Goal: Task Accomplishment & Management: Manage account settings

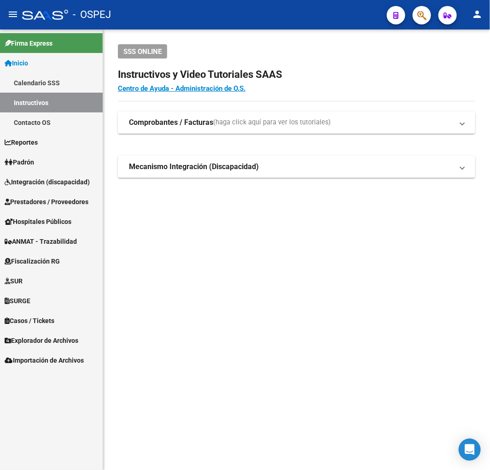
click at [424, 18] on icon "button" at bounding box center [421, 15] width 9 height 11
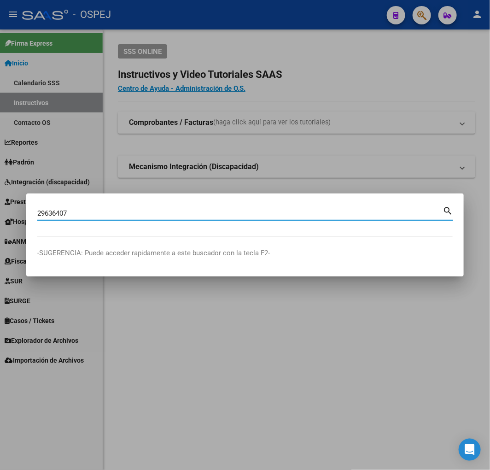
type input "29636407"
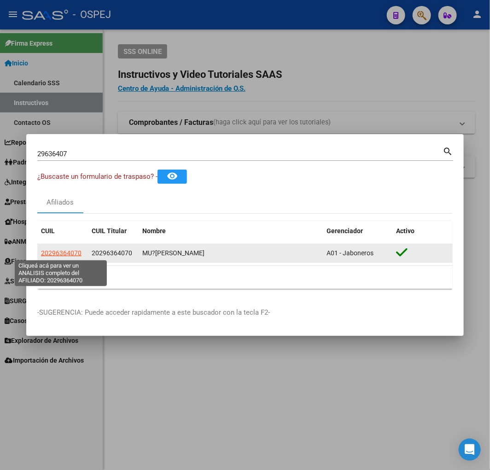
click at [52, 253] on span "20296364070" at bounding box center [61, 252] width 41 height 7
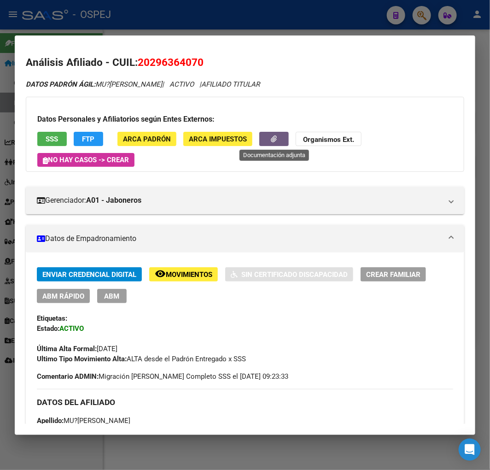
click at [276, 140] on icon "button" at bounding box center [274, 138] width 6 height 7
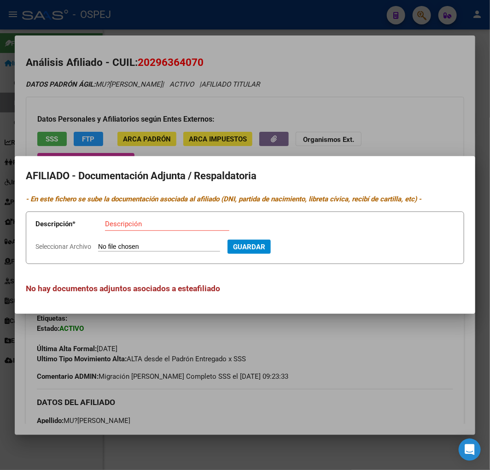
type input "C:\fakepath\WhatsApp Image [DATE] 08.22.13.jpeg"
type input "dni frente"
click at [277, 239] on button "Guardar" at bounding box center [298, 246] width 43 height 14
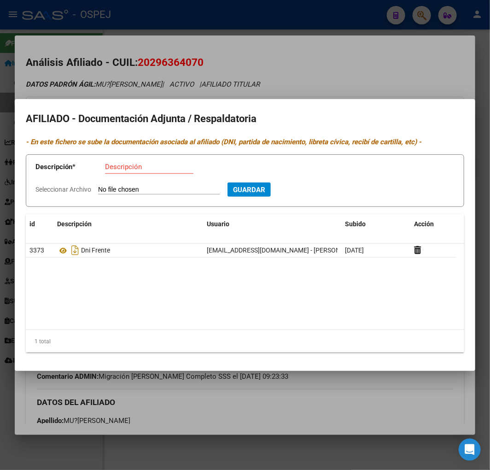
type input "C:\fakepath\WhatsApp Image [DATE] 08.22.13 (1).jpeg"
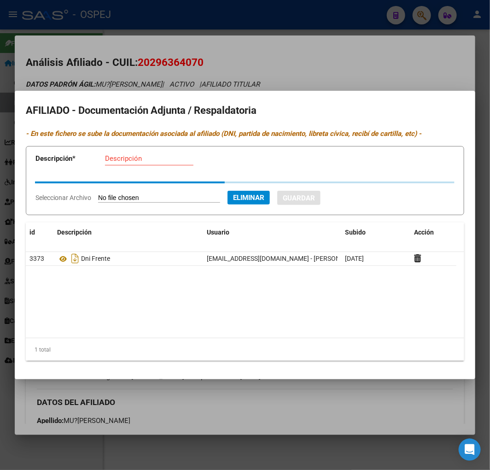
click at [152, 161] on input "Descripción" at bounding box center [149, 158] width 88 height 8
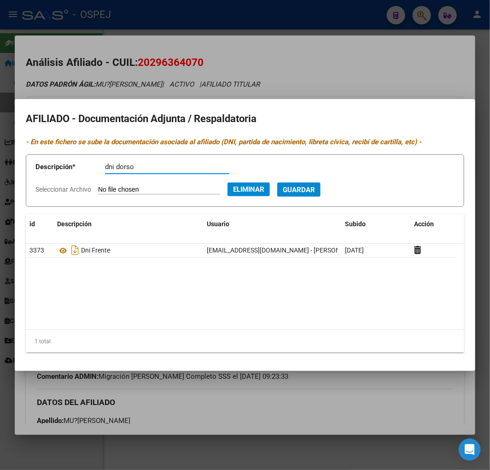
type input "dni dorso"
click button "Eliminar" at bounding box center [248, 189] width 42 height 14
type input "C:\fakepath\WhatsApp Image [DATE] 08.22.13 (1).jpeg"
click at [315, 192] on span "Guardar" at bounding box center [299, 190] width 32 height 8
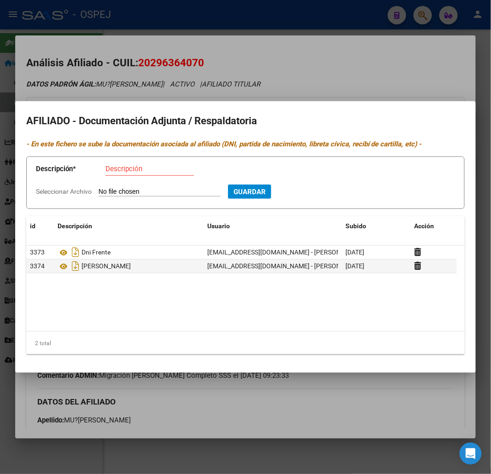
click at [252, 51] on div at bounding box center [245, 237] width 491 height 474
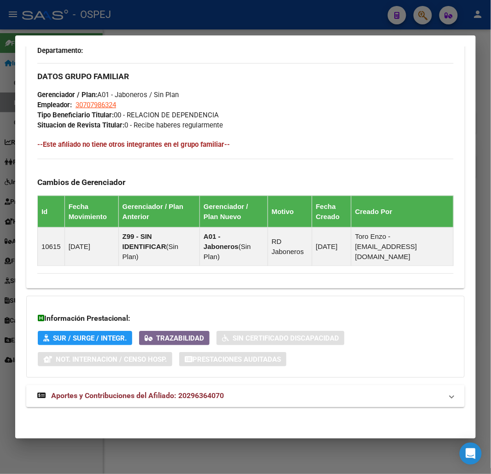
click at [233, 395] on mat-panel-title "Aportes y Contribuciones del Afiliado: 20296364070" at bounding box center [239, 396] width 405 height 11
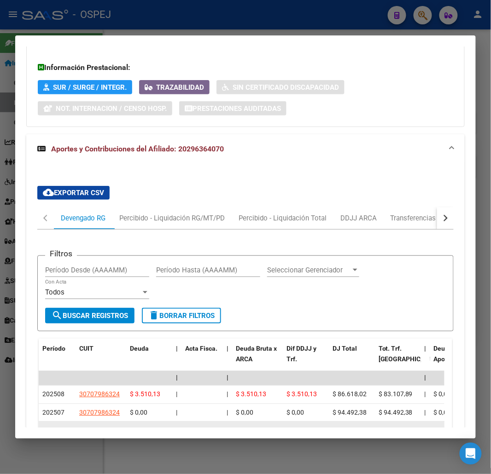
scroll to position [885, 0]
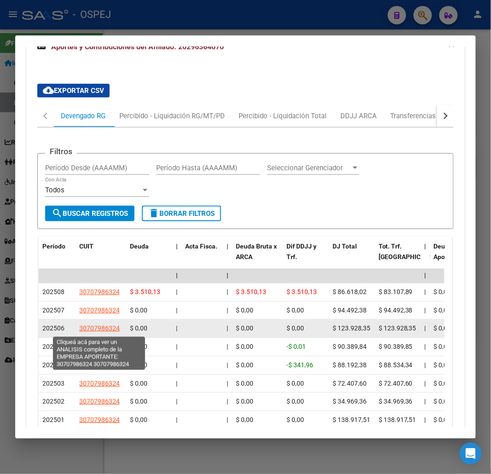
click at [106, 327] on span "30707986324" at bounding box center [99, 328] width 41 height 7
type textarea "30707986324"
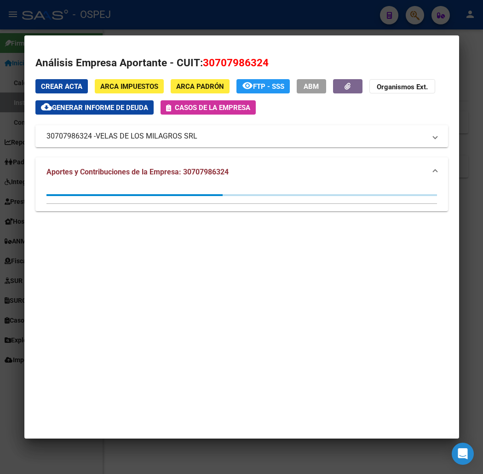
click at [61, 15] on div at bounding box center [241, 237] width 483 height 474
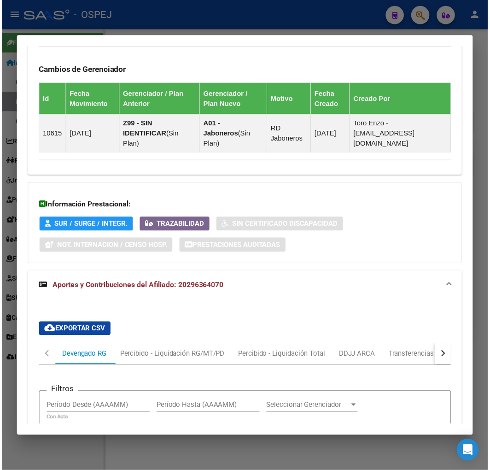
scroll to position [0, 0]
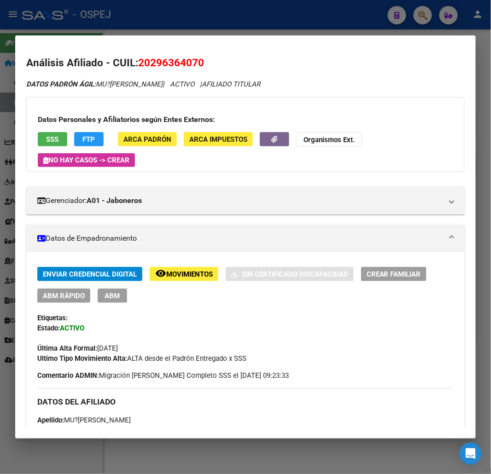
drag, startPoint x: 407, startPoint y: 117, endPoint x: 412, endPoint y: 24, distance: 92.6
click at [193, 50] on mat-dialog-content "Análisis Afiliado - CUIL: 20296364070 DATOS [PERSON_NAME] ÁGIL: MU?[PERSON_NAME…" at bounding box center [245, 237] width 460 height 381
click at [192, 63] on span "20296364070" at bounding box center [171, 63] width 66 height 12
copy span "20296364070"
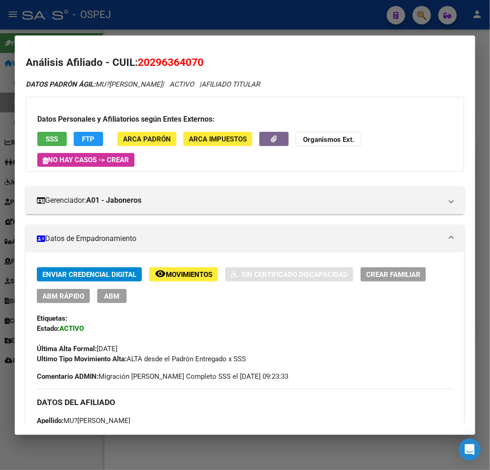
click at [168, 29] on div at bounding box center [245, 235] width 490 height 470
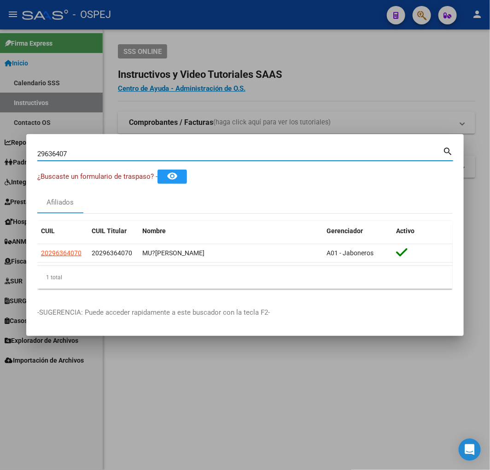
click at [70, 154] on input "29636407" at bounding box center [239, 154] width 405 height 8
type input "25563094"
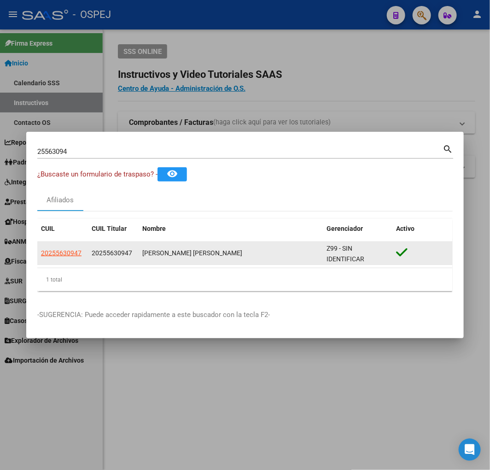
click at [54, 256] on app-link-go-to "20255630947" at bounding box center [61, 253] width 41 height 11
click at [54, 251] on span "20255630947" at bounding box center [61, 252] width 41 height 7
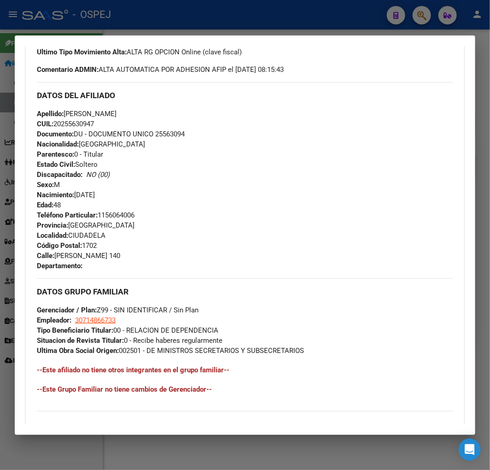
scroll to position [448, 0]
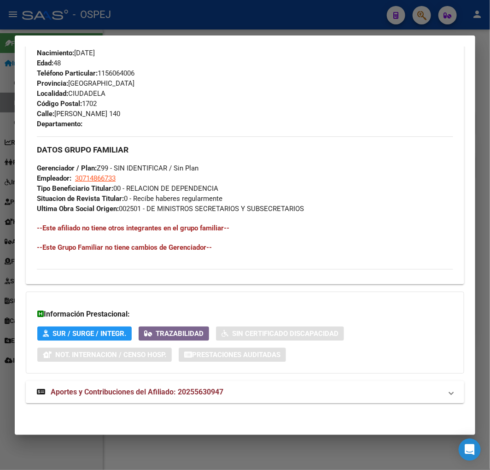
click at [210, 393] on span "Aportes y Contribuciones del Afiliado: 20255630947" at bounding box center [137, 391] width 173 height 9
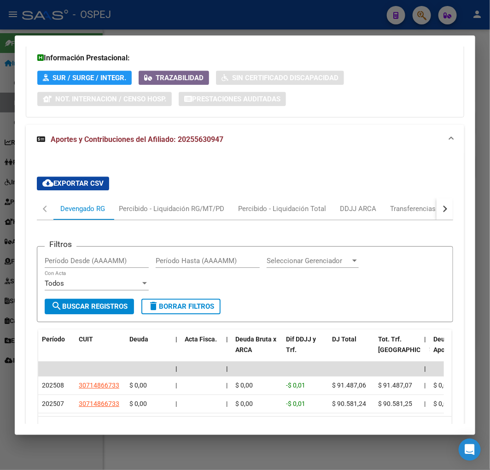
scroll to position [771, 0]
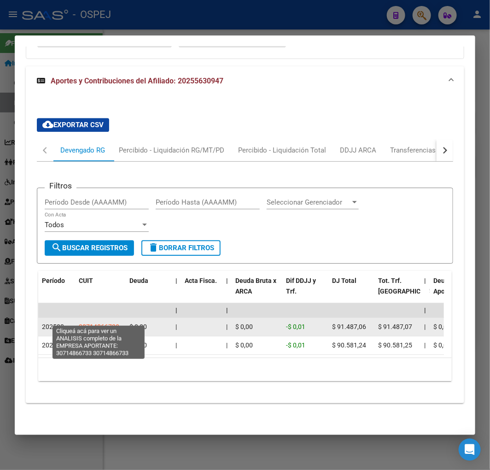
click at [95, 323] on span "30714866733" at bounding box center [99, 326] width 41 height 7
type textarea "30714866733"
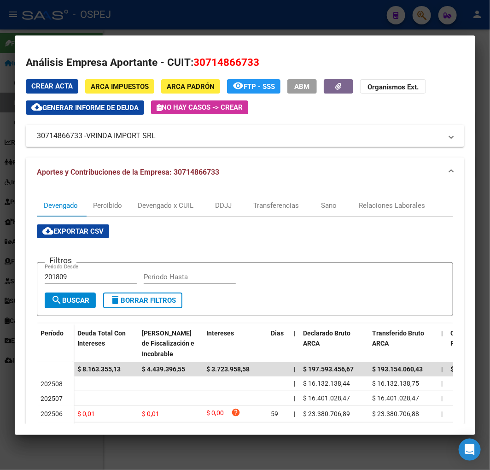
click at [8, 125] on div at bounding box center [245, 235] width 490 height 470
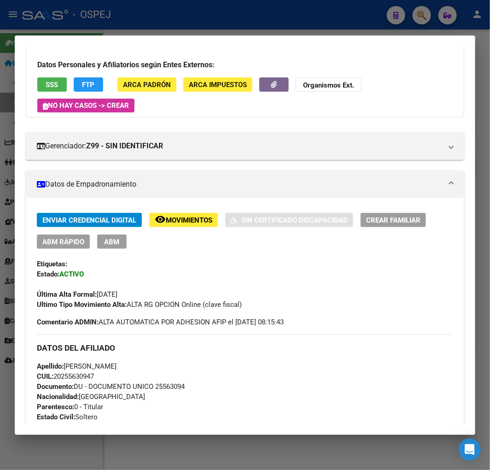
scroll to position [0, 0]
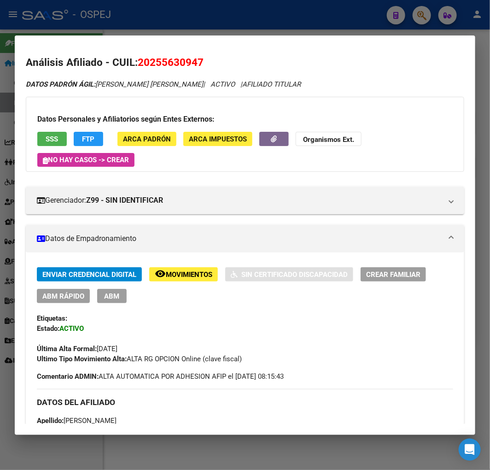
click at [271, 141] on button "button" at bounding box center [273, 139] width 29 height 14
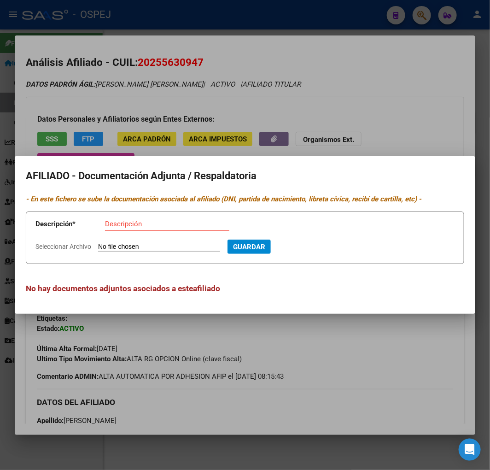
type input "C:\fakepath\WhatsApp Image [DATE] 14.50.40.jpeg"
type input "alta temprana"
click at [277, 239] on button "Guardar" at bounding box center [298, 246] width 43 height 14
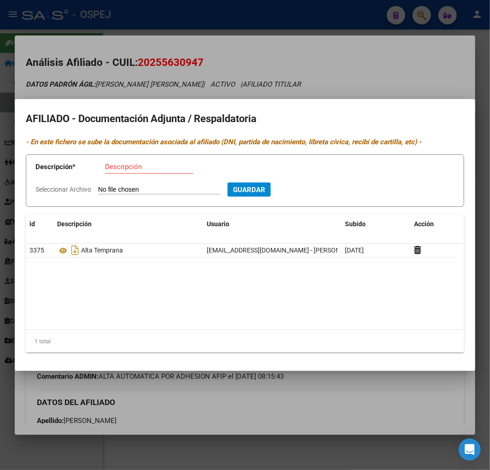
type input "C:\fakepath\WhatsApp Image [DATE] 14.51.00.jpeg"
click at [152, 162] on div "Descripción" at bounding box center [149, 167] width 88 height 14
click at [153, 164] on input "Descripción" at bounding box center [149, 167] width 88 height 8
type input "dni frente"
click at [277, 182] on button "Guardar" at bounding box center [298, 189] width 43 height 14
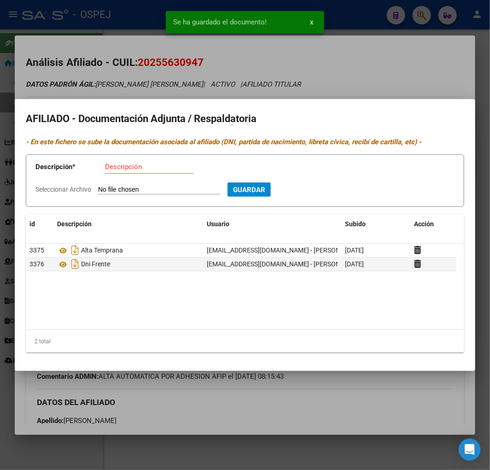
type input "C:\fakepath\WhatsApp Image [DATE] 14.51.11.jpeg"
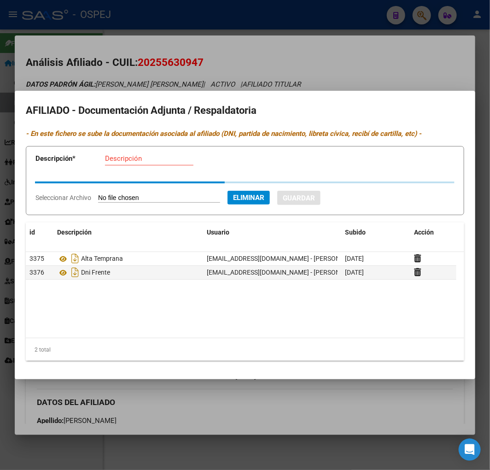
click at [146, 162] on div "Descripción" at bounding box center [149, 158] width 88 height 14
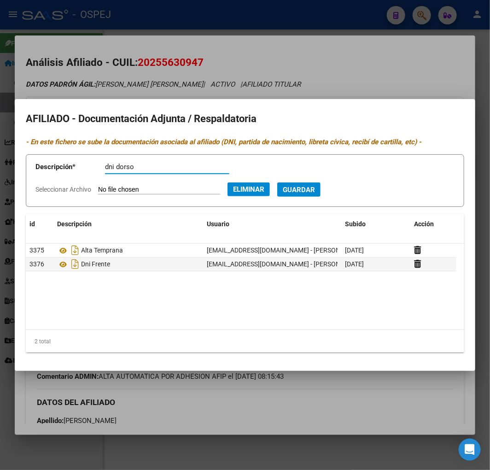
type input "dni dorso"
click at [277, 182] on button "Guardar" at bounding box center [298, 189] width 43 height 14
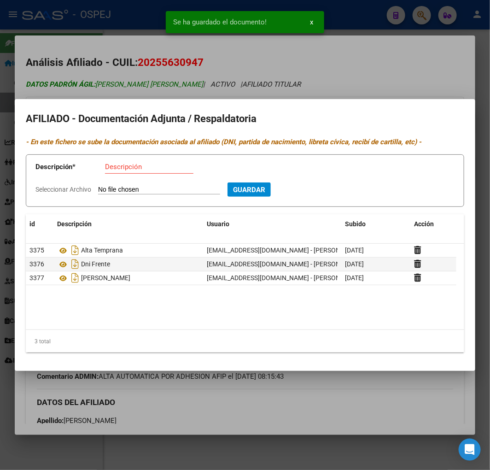
click at [137, 84] on div at bounding box center [245, 235] width 490 height 470
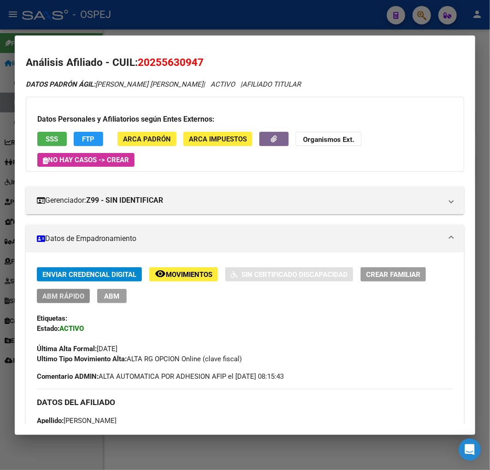
click at [76, 295] on span "ABM Rápido" at bounding box center [63, 296] width 42 height 8
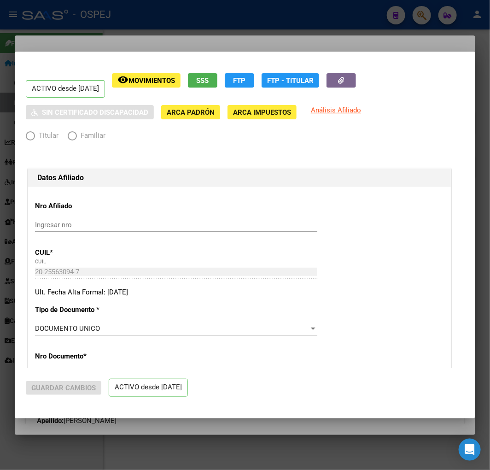
radio input "true"
type input "30-71486673-3"
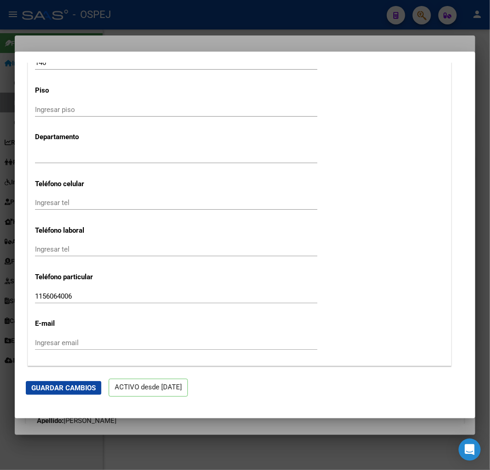
scroll to position [1176, 0]
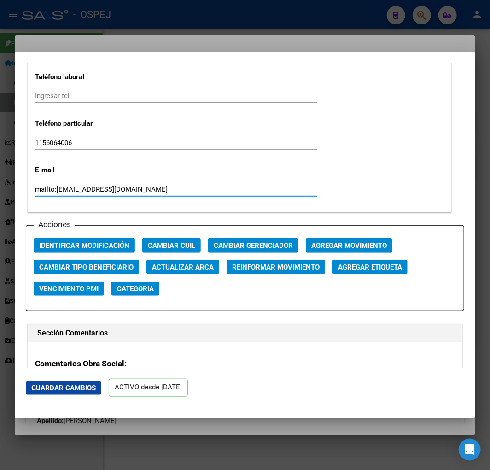
click at [61, 189] on input "mailto:[EMAIL_ADDRESS][DOMAIN_NAME]" at bounding box center [176, 189] width 282 height 8
drag, startPoint x: 61, startPoint y: 189, endPoint x: -93, endPoint y: 194, distance: 153.4
click at [0, 194] on html "menu - OSPEJ person Firma Express Inicio Calendario SSS Instructivos Contacto O…" at bounding box center [245, 235] width 490 height 470
type input "[EMAIL_ADDRESS][DOMAIN_NAME]"
click at [84, 387] on span "Guardar Cambios" at bounding box center [63, 388] width 64 height 8
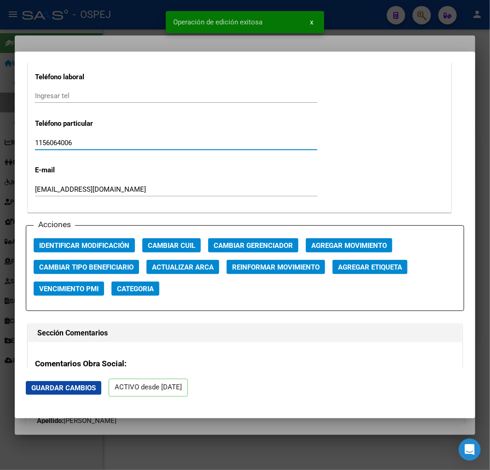
drag, startPoint x: 72, startPoint y: 146, endPoint x: -271, endPoint y: 153, distance: 343.6
click at [0, 153] on html "menu - OSPEJ person Firma Express Inicio Calendario SSS Instructivos Contacto O…" at bounding box center [245, 235] width 490 height 470
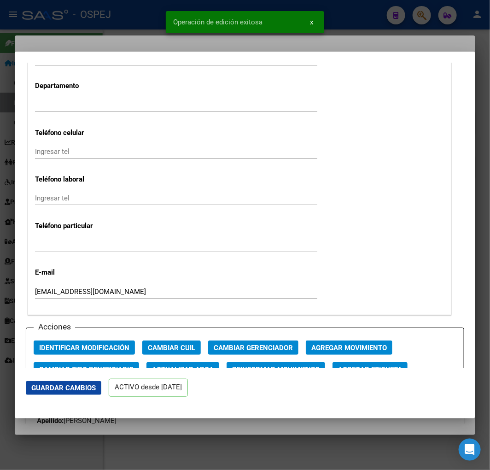
click at [94, 163] on div "Ingresar tel" at bounding box center [176, 156] width 282 height 23
click at [97, 148] on input "Ingresar tel" at bounding box center [176, 151] width 282 height 8
drag, startPoint x: 75, startPoint y: 244, endPoint x: -65, endPoint y: 256, distance: 140.4
click at [0, 256] on html "menu - OSPEJ person Firma Express Inicio Calendario SSS Instructivos Contacto O…" at bounding box center [245, 235] width 490 height 470
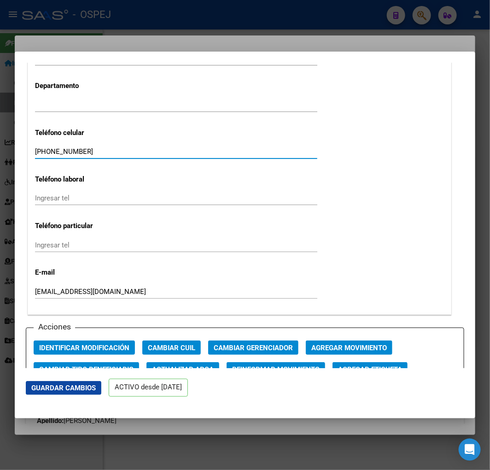
type input "[PHONE_NUMBER]"
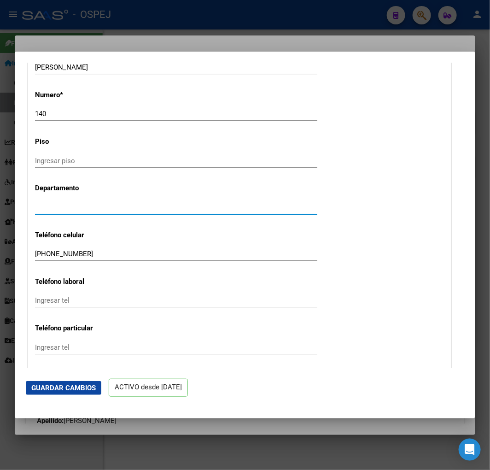
drag, startPoint x: 76, startPoint y: 208, endPoint x: -161, endPoint y: 217, distance: 236.4
click at [0, 217] on html "menu - OSPEJ person Firma Express Inicio Calendario SSS Instructivos Contacto O…" at bounding box center [245, 235] width 490 height 470
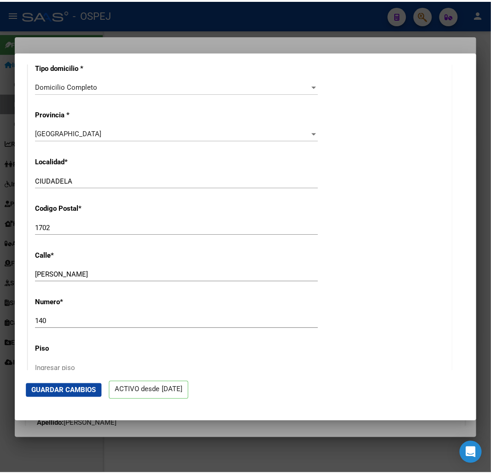
scroll to position [665, 0]
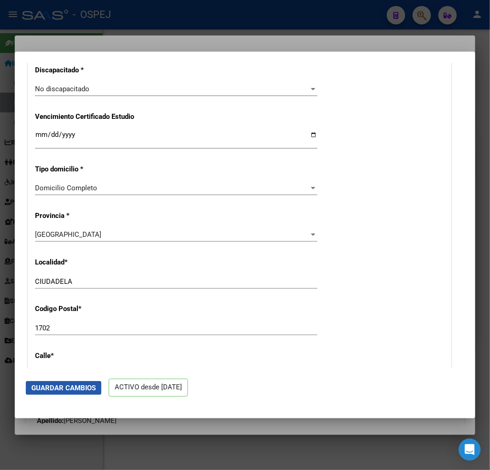
click at [76, 388] on span "Guardar Cambios" at bounding box center [63, 388] width 64 height 8
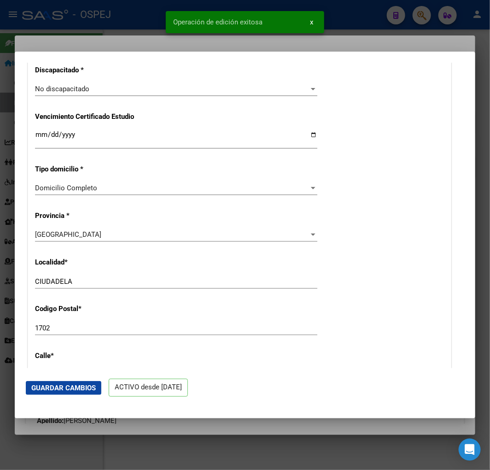
click at [87, 29] on div at bounding box center [245, 235] width 490 height 470
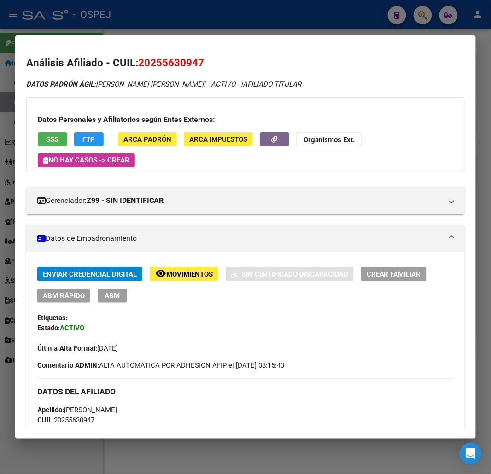
click at [175, 58] on span "20255630947" at bounding box center [171, 63] width 66 height 12
drag, startPoint x: 175, startPoint y: 58, endPoint x: 184, endPoint y: 62, distance: 9.8
copy span "20255630947"
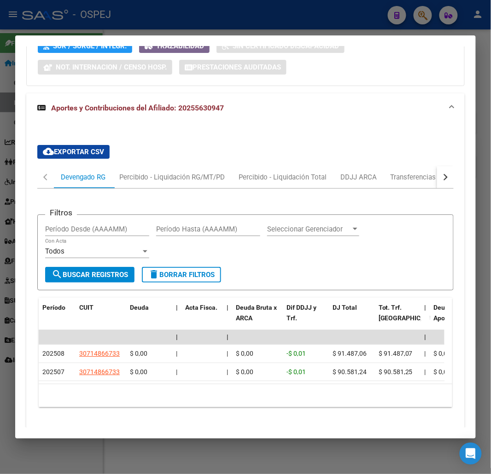
scroll to position [747, 0]
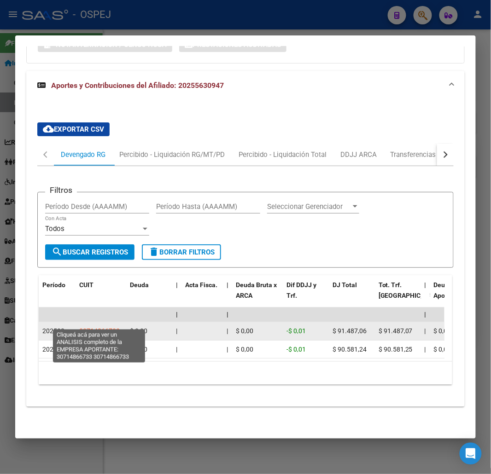
click at [107, 327] on span "30714866733" at bounding box center [99, 330] width 41 height 7
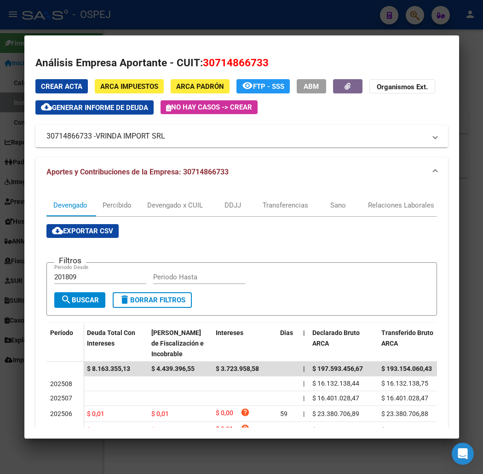
click at [166, 14] on div at bounding box center [241, 237] width 483 height 474
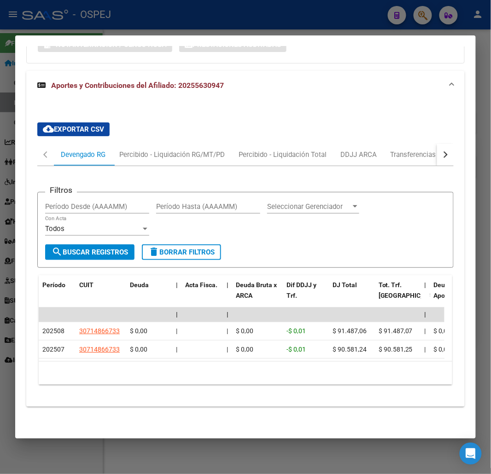
drag, startPoint x: 210, startPoint y: 349, endPoint x: 210, endPoint y: 193, distance: 155.2
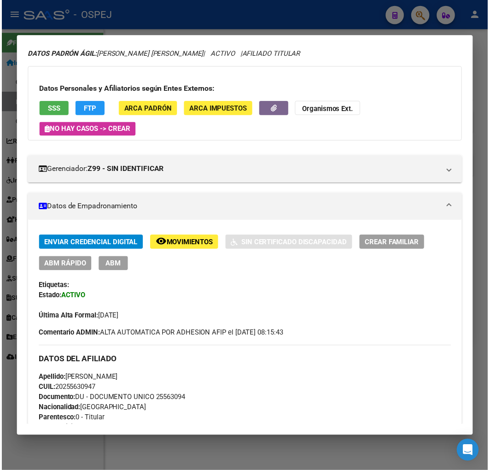
scroll to position [0, 0]
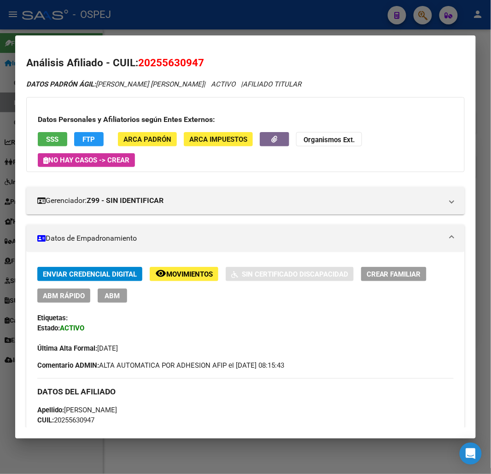
click at [154, 58] on span "20255630947" at bounding box center [171, 63] width 66 height 12
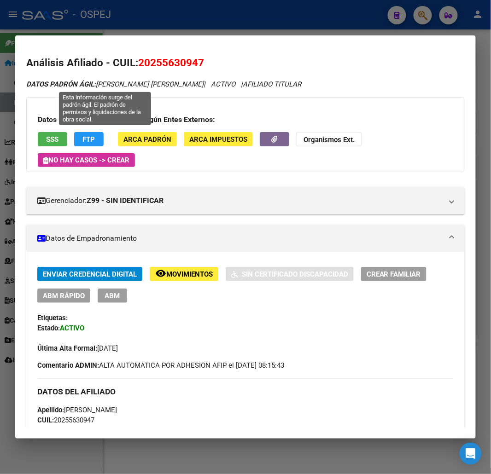
copy span "20255630947"
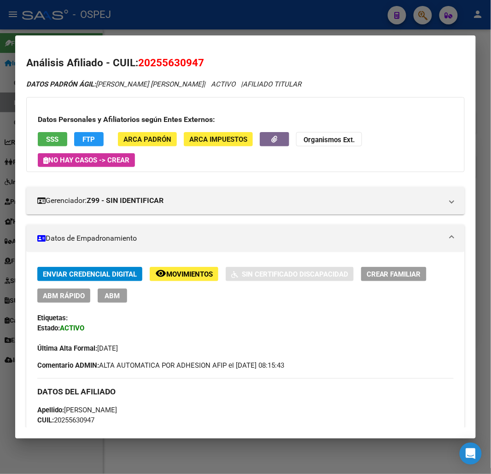
click at [349, 132] on button "Organismos Ext." at bounding box center [329, 139] width 66 height 14
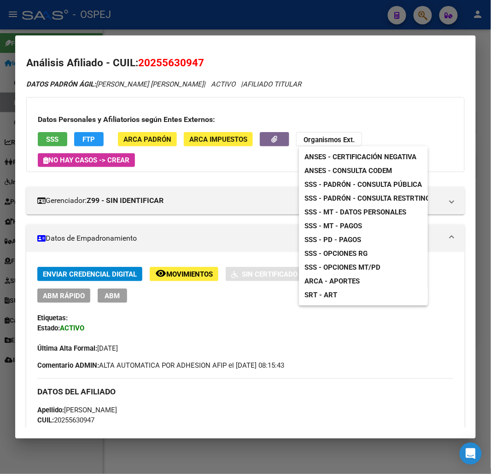
click at [92, 139] on div at bounding box center [245, 237] width 491 height 474
click at [92, 139] on span "FTP" at bounding box center [89, 139] width 12 height 8
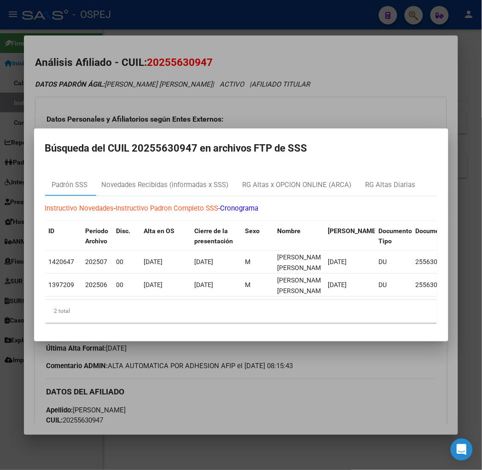
drag, startPoint x: 194, startPoint y: 97, endPoint x: 158, endPoint y: 40, distance: 67.2
click at [194, 97] on div at bounding box center [241, 235] width 482 height 470
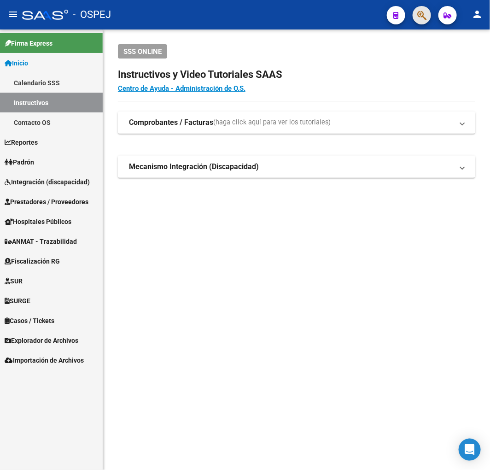
click at [422, 21] on span "button" at bounding box center [421, 15] width 9 height 19
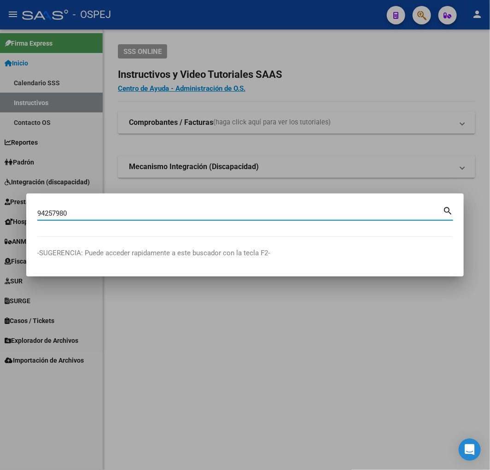
type input "94257980"
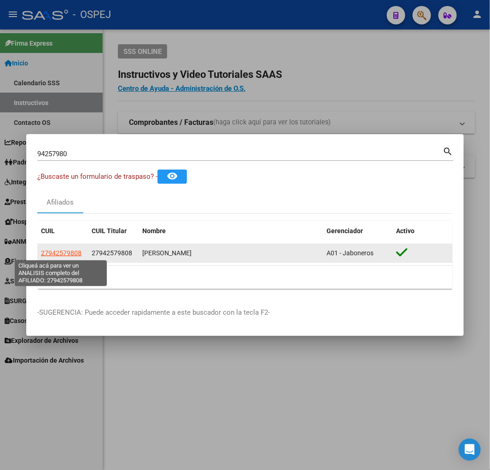
click at [54, 250] on span "27942579808" at bounding box center [61, 252] width 41 height 7
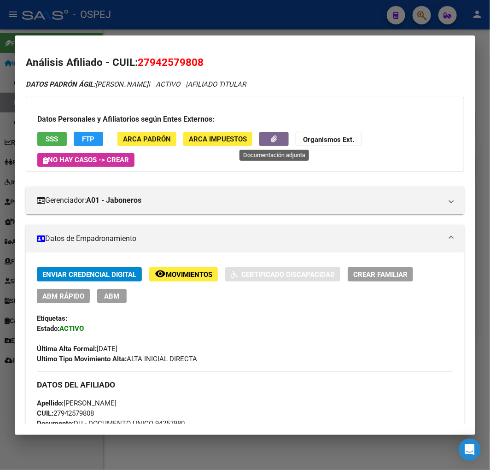
click at [277, 140] on icon "button" at bounding box center [274, 138] width 6 height 7
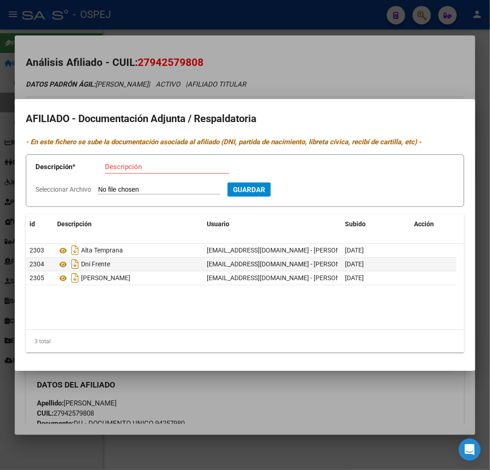
click at [54, 112] on h2 "AFILIADO - Documentación Adjunta / Respaldatoria" at bounding box center [245, 118] width 438 height 17
click at [78, 79] on div at bounding box center [245, 235] width 490 height 470
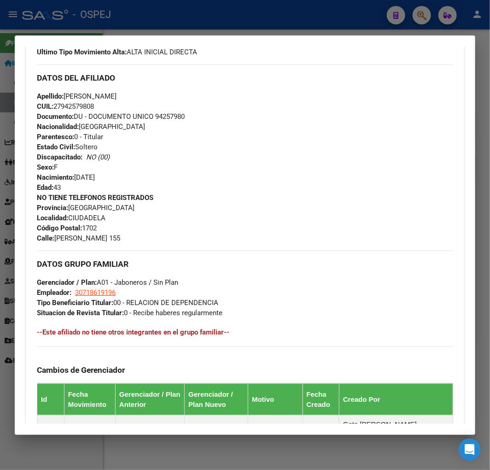
scroll to position [499, 0]
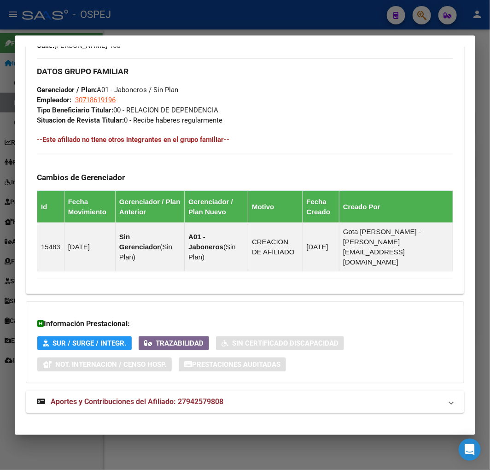
click at [215, 397] on span "Aportes y Contribuciones del Afiliado: 27942579808" at bounding box center [137, 401] width 173 height 9
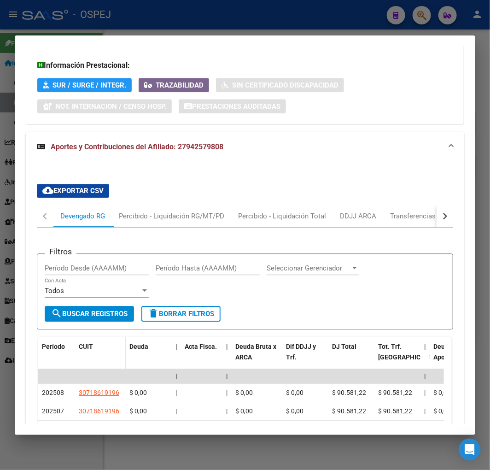
scroll to position [809, 0]
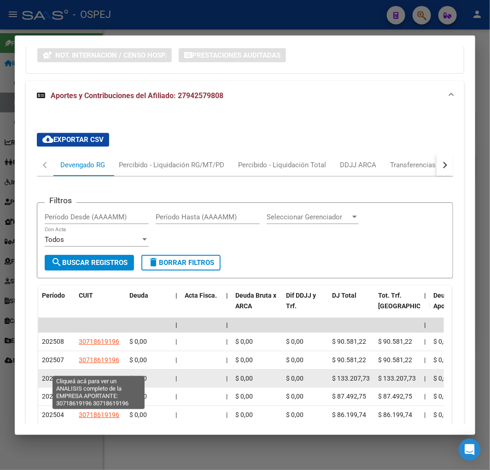
click at [111, 374] on span "30718619196" at bounding box center [99, 377] width 41 height 7
type textarea "30718619196"
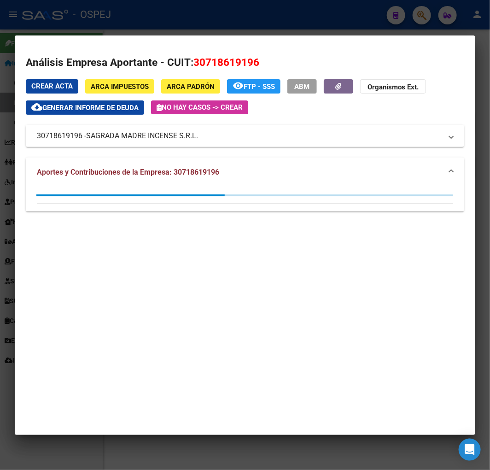
click at [105, 29] on div at bounding box center [245, 235] width 490 height 470
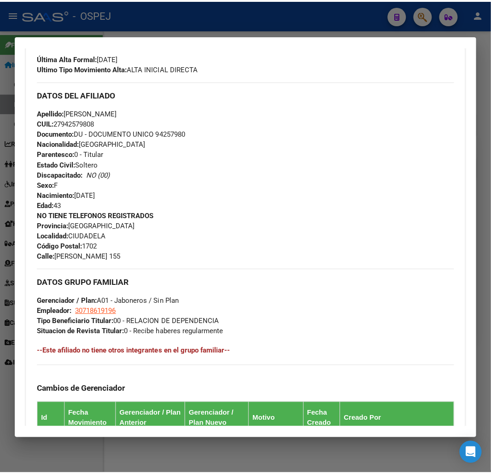
scroll to position [0, 0]
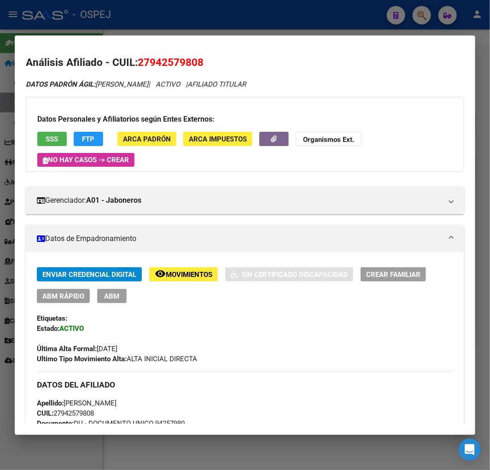
drag, startPoint x: 223, startPoint y: 378, endPoint x: 178, endPoint y: 100, distance: 281.7
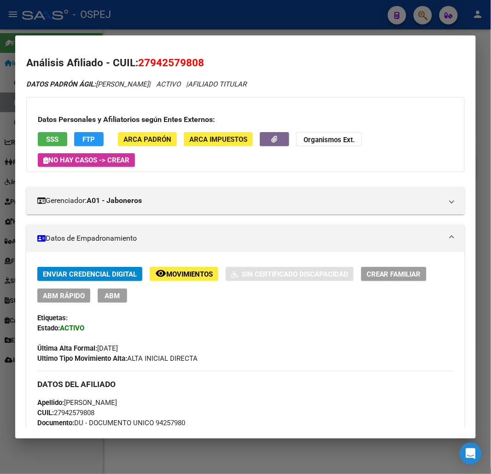
click at [168, 61] on span "27942579808" at bounding box center [171, 63] width 66 height 12
copy span "27942579808"
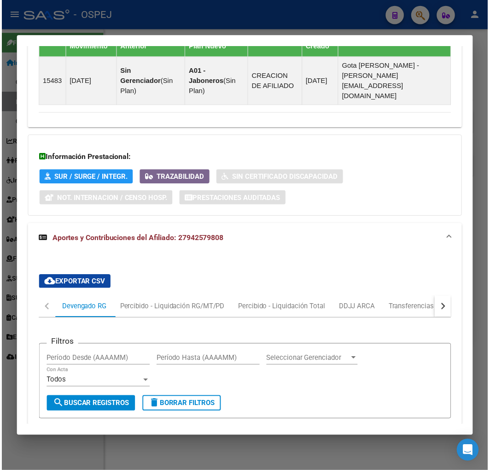
scroll to position [968, 0]
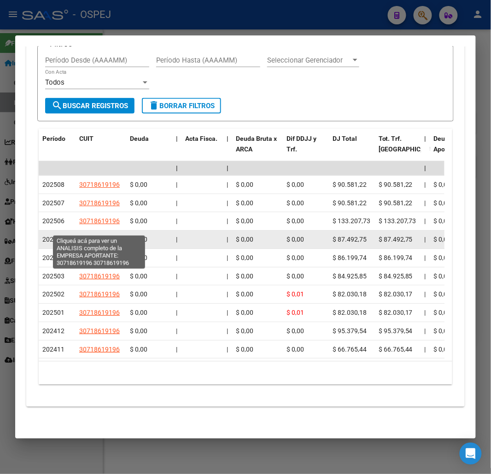
click at [116, 236] on span "30718619196" at bounding box center [99, 239] width 41 height 7
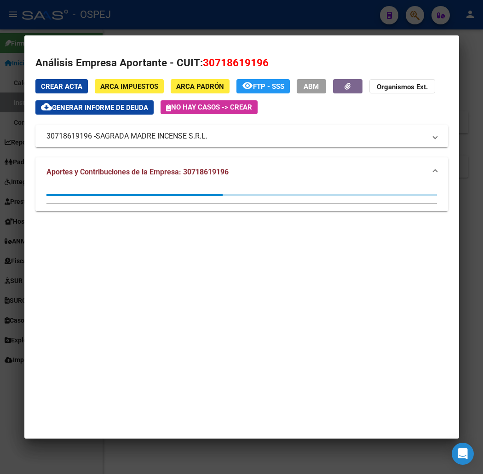
click at [216, 21] on div at bounding box center [241, 237] width 483 height 474
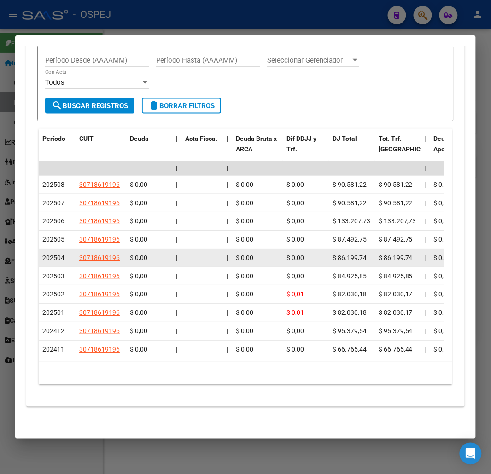
click at [233, 255] on datatable-body-cell "$ 0,00" at bounding box center [257, 258] width 51 height 18
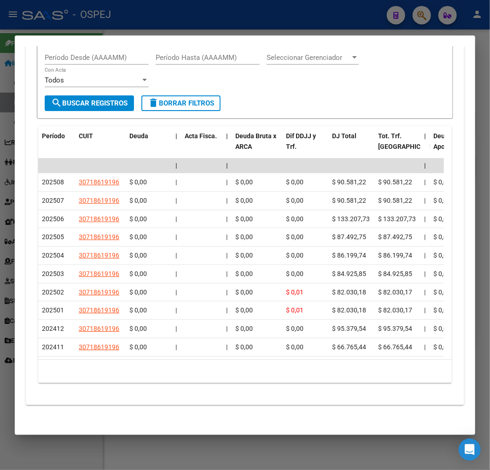
drag, startPoint x: 118, startPoint y: 9, endPoint x: 94, endPoint y: 29, distance: 30.4
click at [118, 9] on div at bounding box center [245, 235] width 490 height 470
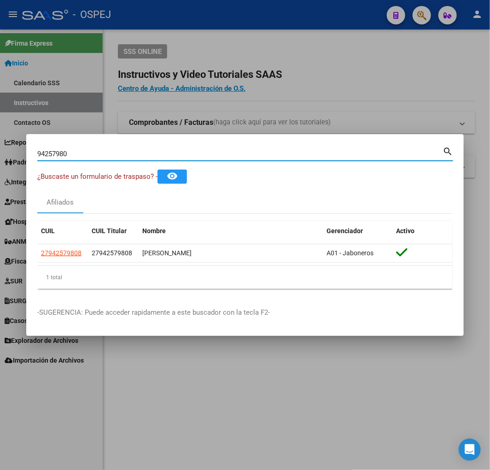
drag, startPoint x: 106, startPoint y: 154, endPoint x: -123, endPoint y: 159, distance: 229.3
click at [0, 159] on html "menu - OSPEJ person Firma Express Inicio Calendario SSS Instructivos Contacto O…" at bounding box center [245, 235] width 490 height 470
type input "95013009"
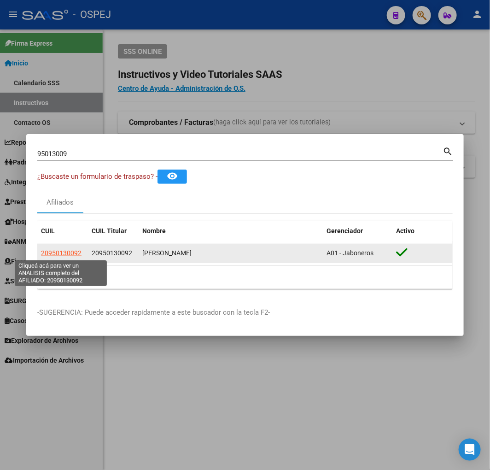
click at [54, 252] on span "20950130092" at bounding box center [61, 252] width 41 height 7
type textarea "20950130092"
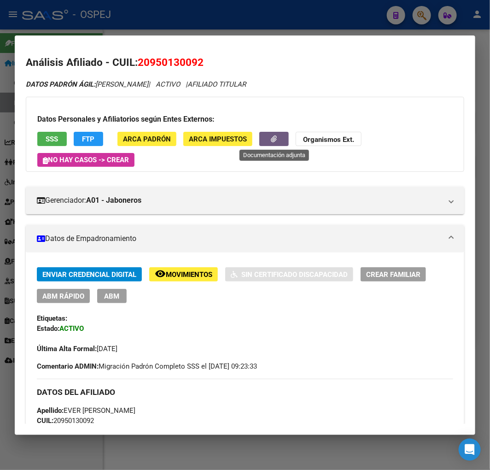
click at [285, 138] on button "button" at bounding box center [273, 139] width 29 height 14
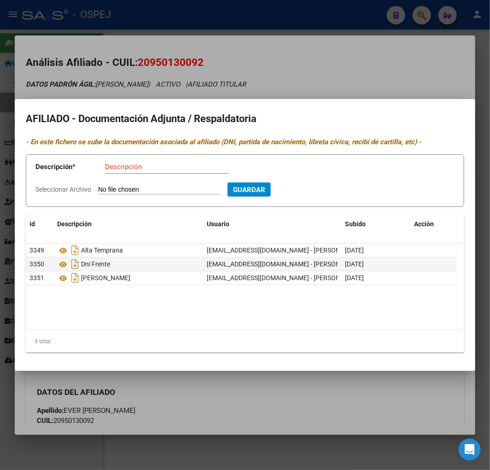
click at [166, 88] on div at bounding box center [245, 235] width 490 height 470
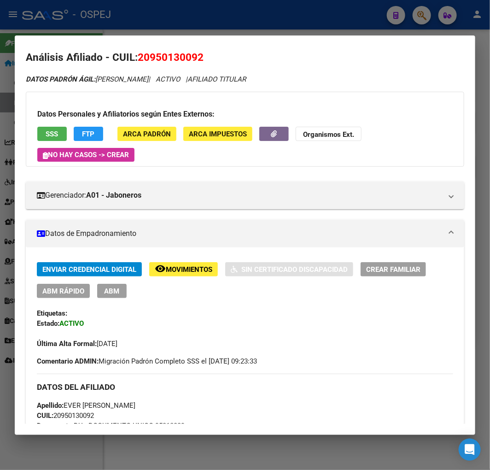
scroll to position [0, 0]
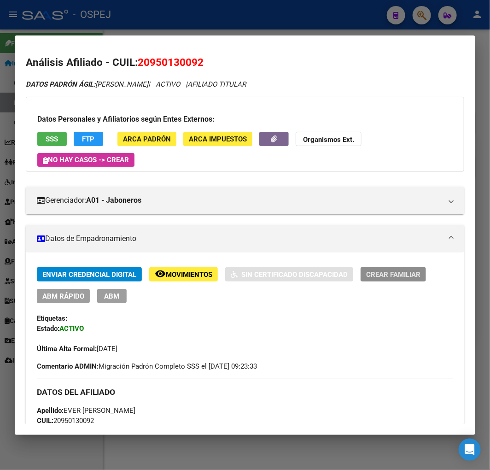
click at [398, 279] on button "Crear Familiar" at bounding box center [393, 274] width 65 height 14
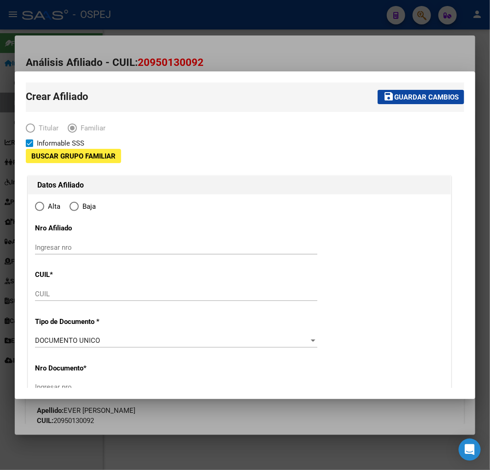
type input "30-71486673-3"
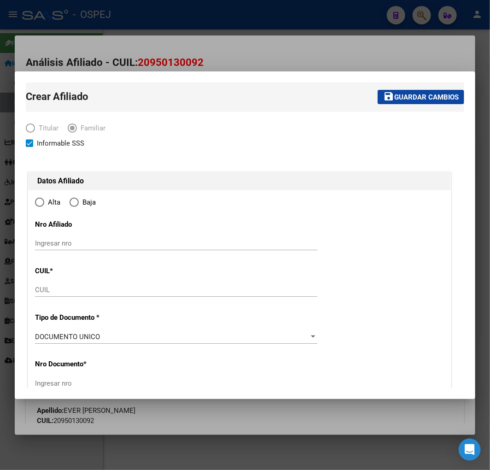
type input "RAMOS MEJIA"
type input "1700"
type input "[PERSON_NAME]"
type input "41"
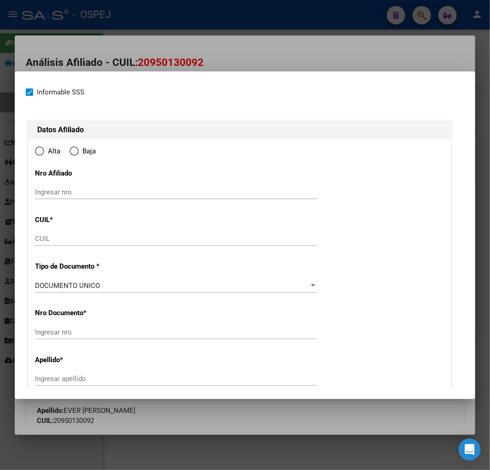
radio input "true"
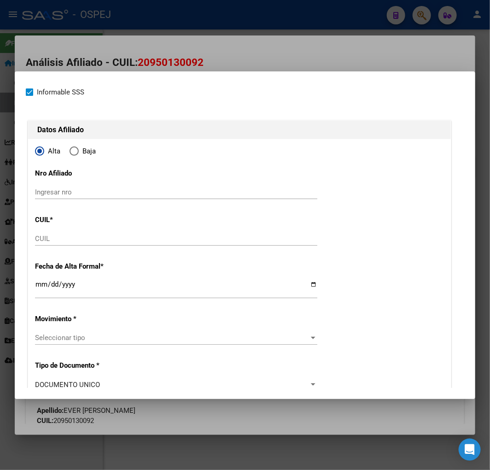
click at [98, 245] on div "CUIL" at bounding box center [176, 239] width 282 height 14
type input "30-71486673-3"
click at [93, 240] on input "CUIL" at bounding box center [176, 238] width 282 height 8
type input "27-53175507-9"
click at [42, 283] on input "Ingresar fecha" at bounding box center [176, 287] width 282 height 15
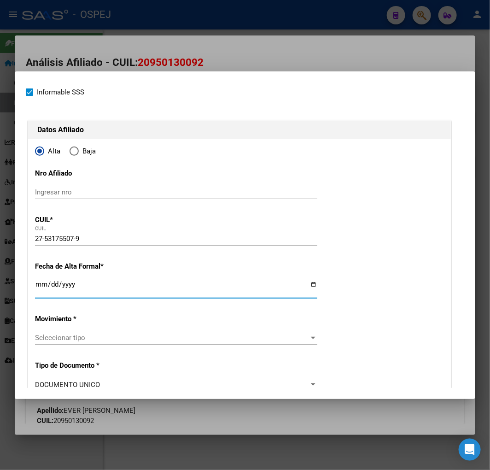
type input "53175507"
type input "RAMOS RUIZ ROCIO MILAGROS"
type input "2013-04-13"
type input "RAMOS MEJIA"
type input "1704"
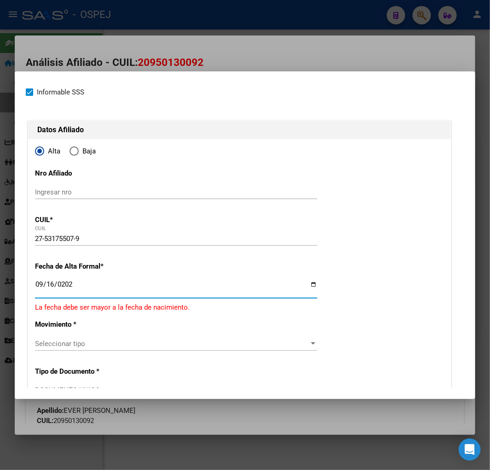
type input "2025-09-16"
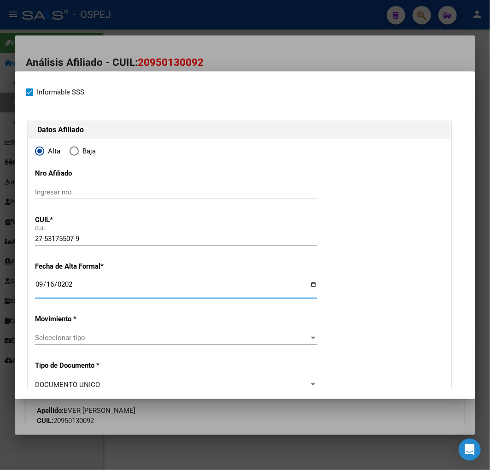
scroll to position [102, 0]
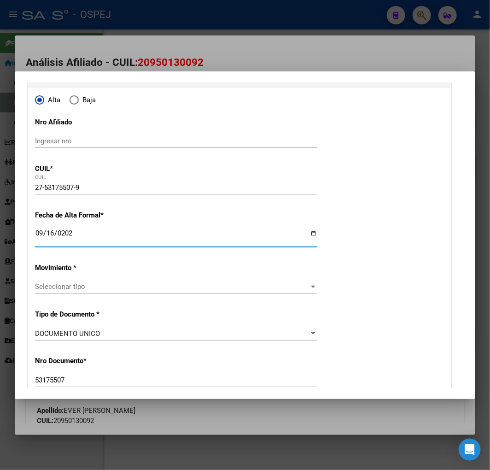
click at [70, 287] on span "Seleccionar tipo" at bounding box center [172, 286] width 274 height 8
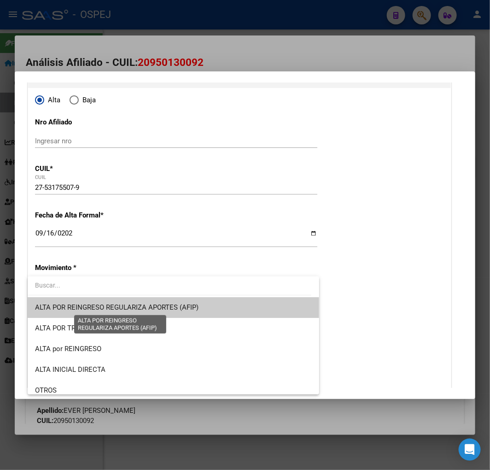
click at [62, 310] on span "ALTA POR REINGRESO REGULARIZA APORTES (AFIP)" at bounding box center [116, 307] width 163 height 8
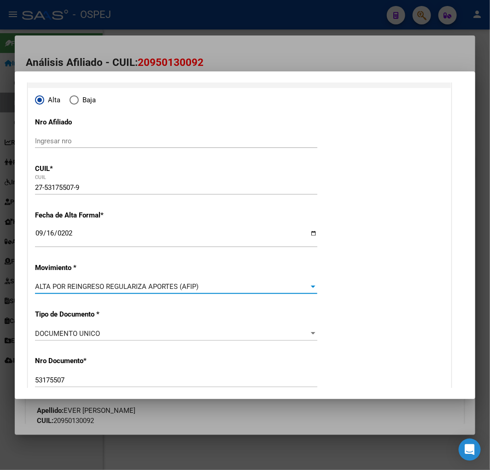
scroll to position [204, 0]
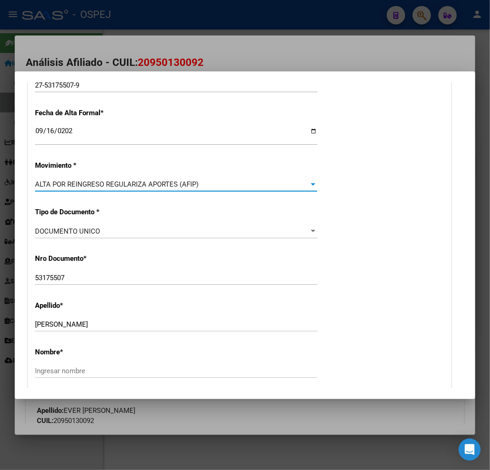
click at [130, 188] on span "ALTA POR REINGRESO REGULARIZA APORTES (AFIP)" at bounding box center [116, 184] width 163 height 8
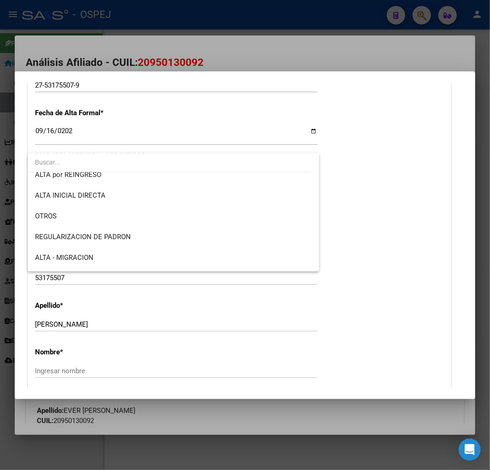
scroll to position [102, 0]
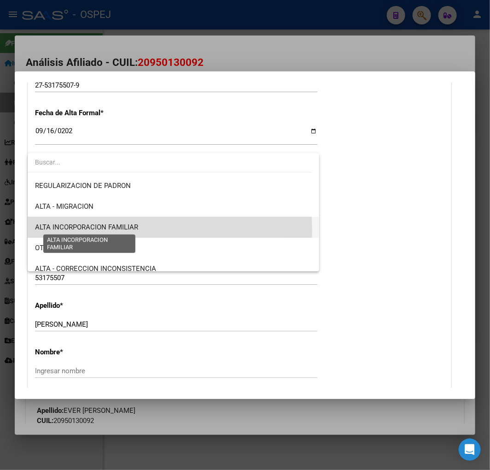
click at [123, 230] on span "ALTA INCORPORACION FAMILIAR" at bounding box center [86, 227] width 103 height 8
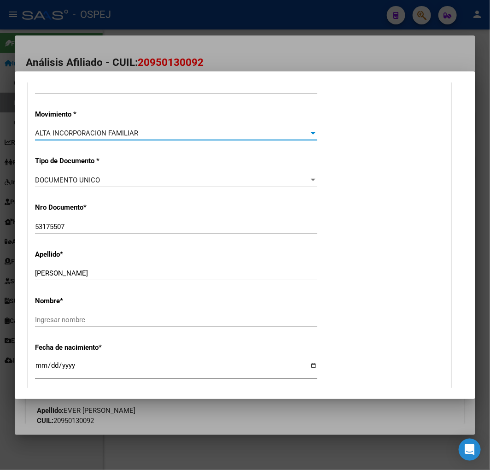
scroll to position [307, 0]
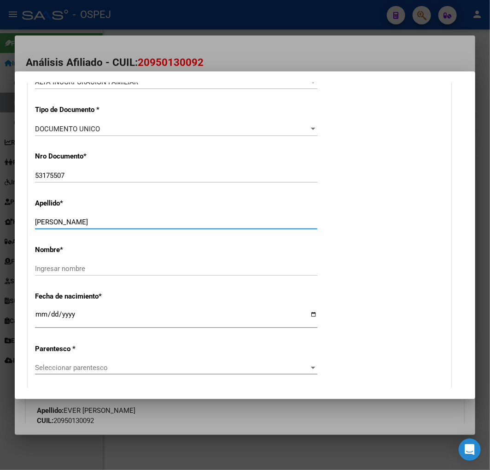
drag, startPoint x: 80, startPoint y: 223, endPoint x: 224, endPoint y: 229, distance: 143.8
click at [224, 229] on div "RAMOS RUIZ ROCIO MILAGROS Ingresar apellido" at bounding box center [176, 226] width 282 height 23
type input "RAMOS RUIZ"
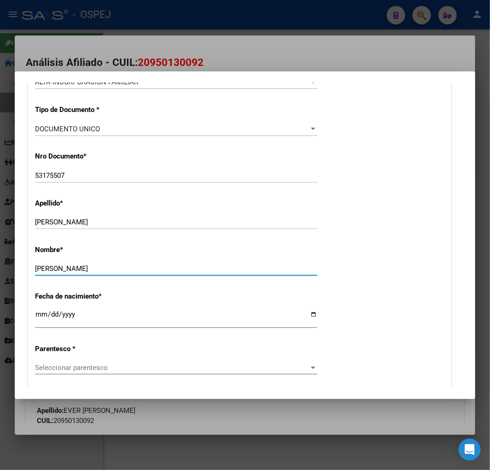
type input "ROCIO MILAGROS"
click at [94, 224] on input "RAMOS RUIZ" at bounding box center [176, 222] width 282 height 8
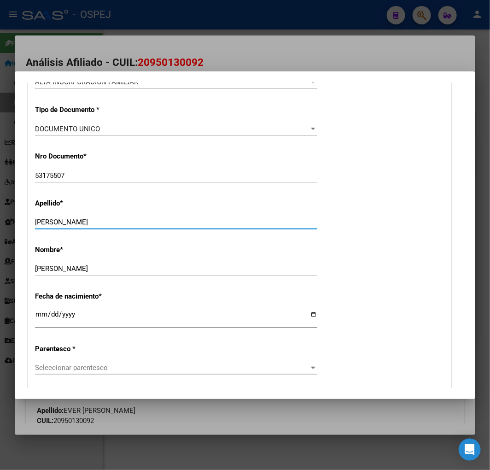
scroll to position [358, 0]
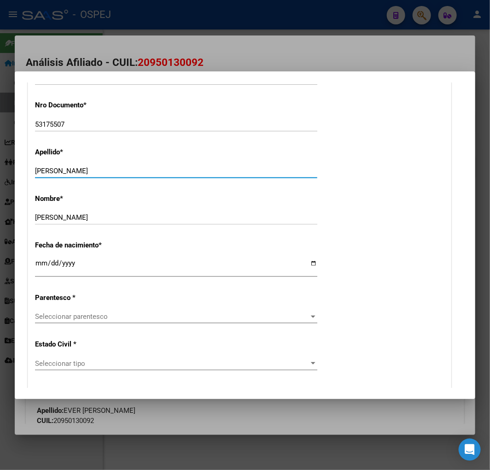
type input "RAMOS RUIZ"
click at [82, 315] on span "Seleccionar parentesco" at bounding box center [172, 316] width 274 height 8
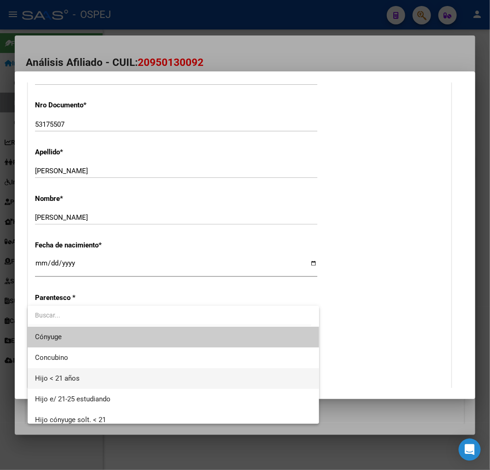
click at [86, 381] on span "Hijo < 21 años" at bounding box center [173, 378] width 277 height 21
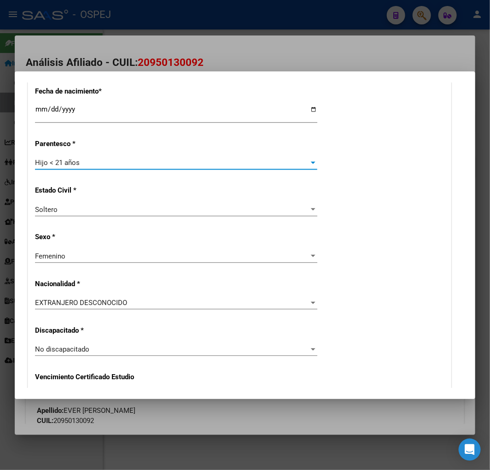
scroll to position [563, 0]
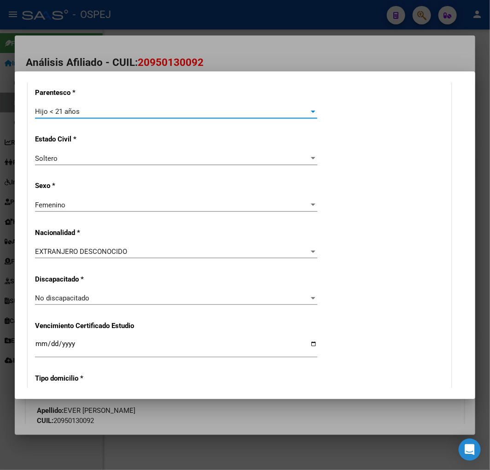
click at [121, 256] on div "EXTRANJERO DESCONOCIDO Seleccionar tipo" at bounding box center [176, 251] width 282 height 14
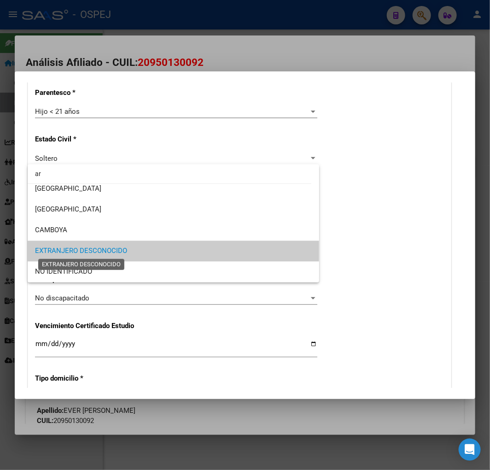
scroll to position [0, 0]
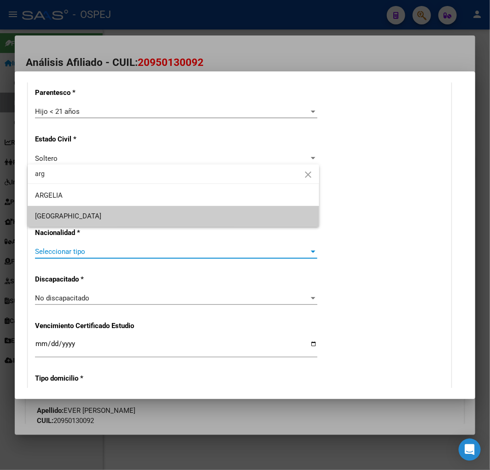
type input "arg"
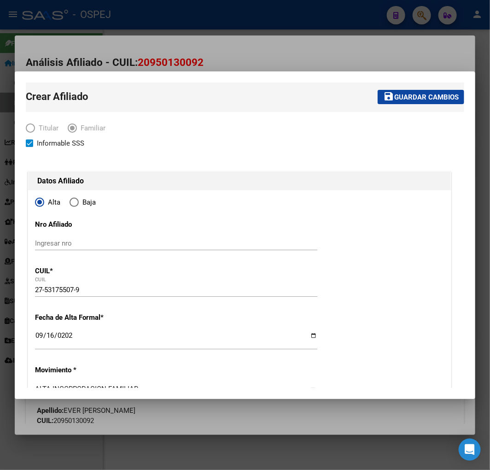
drag, startPoint x: 216, startPoint y: 289, endPoint x: 414, endPoint y: 64, distance: 300.2
click at [421, 102] on button "save Guardar cambios" at bounding box center [421, 97] width 87 height 14
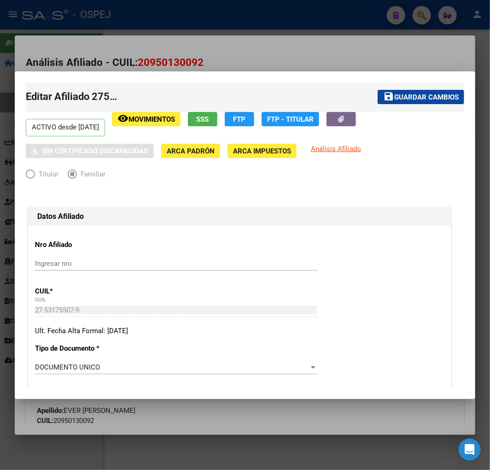
click at [148, 66] on div at bounding box center [245, 235] width 490 height 470
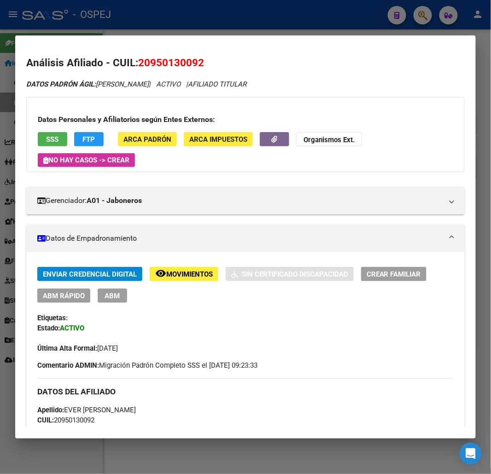
click at [150, 64] on span "20950130092" at bounding box center [171, 63] width 66 height 12
drag, startPoint x: 150, startPoint y: 64, endPoint x: 172, endPoint y: 68, distance: 22.6
click at [172, 68] on span "20950130092" at bounding box center [171, 63] width 66 height 12
click at [171, 62] on span "20950130092" at bounding box center [171, 63] width 66 height 12
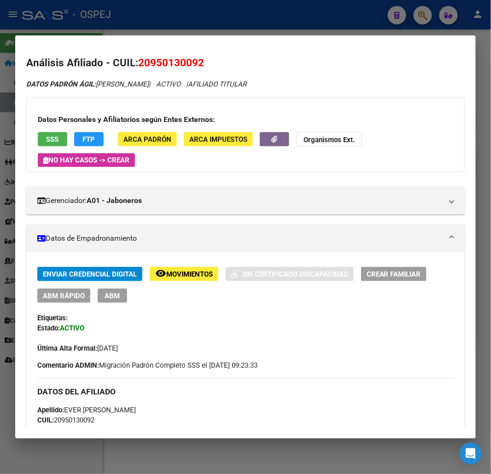
click at [171, 62] on span "20950130092" at bounding box center [171, 63] width 66 height 12
copy span "20950130092"
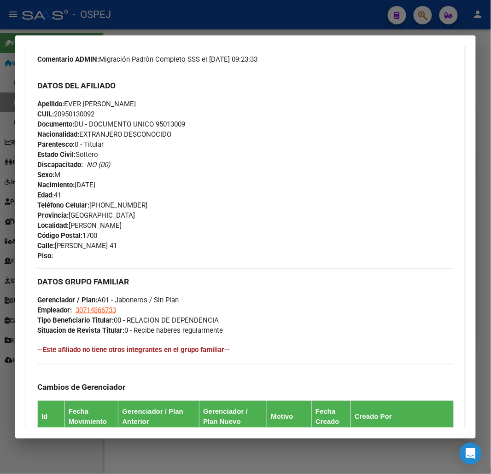
scroll to position [512, 0]
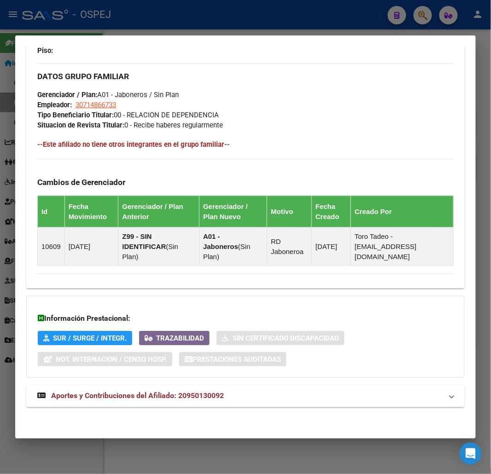
click at [154, 402] on mat-expansion-panel-header "Aportes y Contribuciones del Afiliado: 20950130092" at bounding box center [245, 396] width 438 height 22
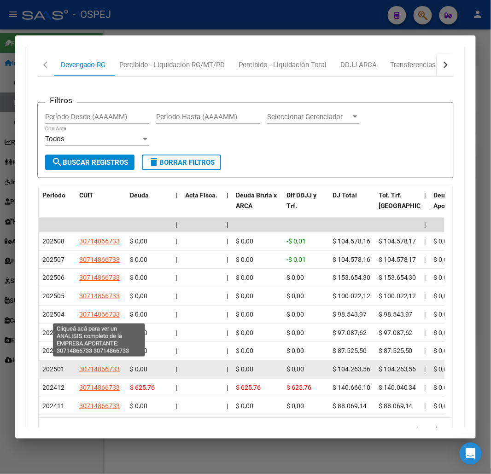
scroll to position [967, 0]
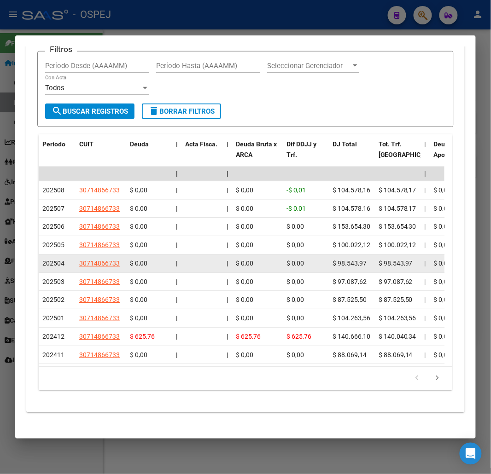
click at [105, 260] on app-link-go-to "30714866733" at bounding box center [99, 263] width 41 height 11
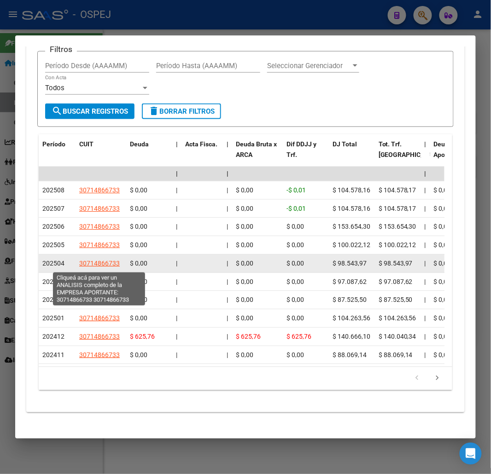
click at [104, 264] on span "30714866733" at bounding box center [99, 263] width 41 height 7
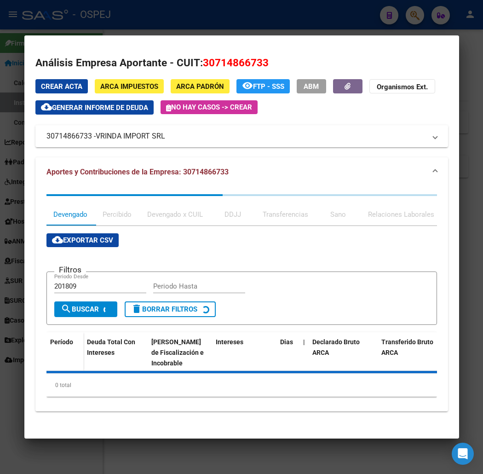
click at [237, 22] on div at bounding box center [241, 237] width 483 height 474
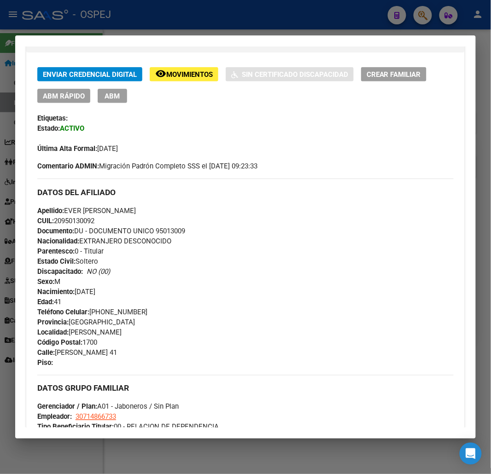
scroll to position [0, 0]
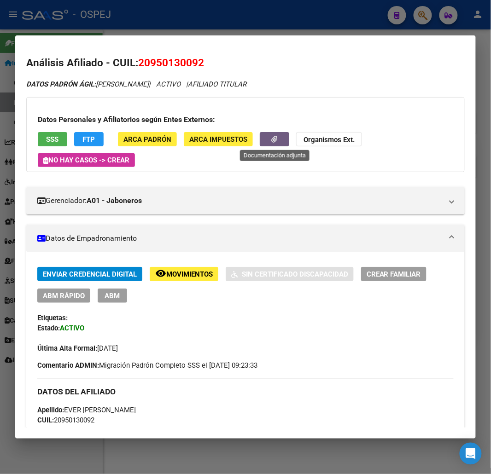
click at [275, 132] on button "button" at bounding box center [274, 139] width 29 height 14
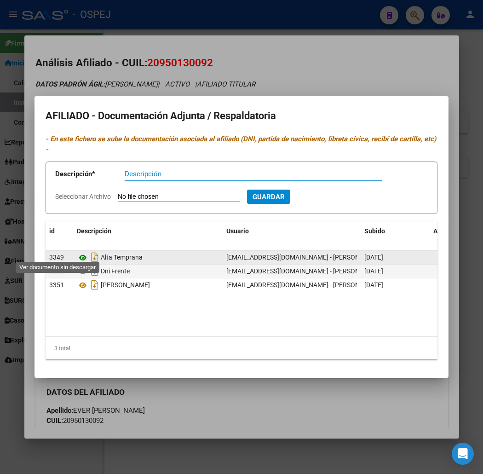
click at [77, 252] on icon at bounding box center [83, 257] width 12 height 11
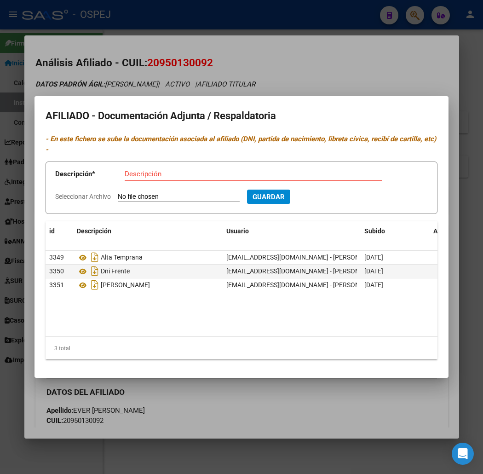
drag, startPoint x: 357, startPoint y: 64, endPoint x: 338, endPoint y: 53, distance: 22.0
click at [356, 64] on div at bounding box center [241, 237] width 483 height 474
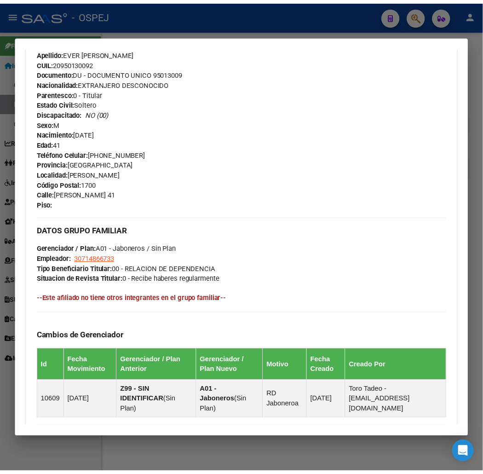
scroll to position [512, 0]
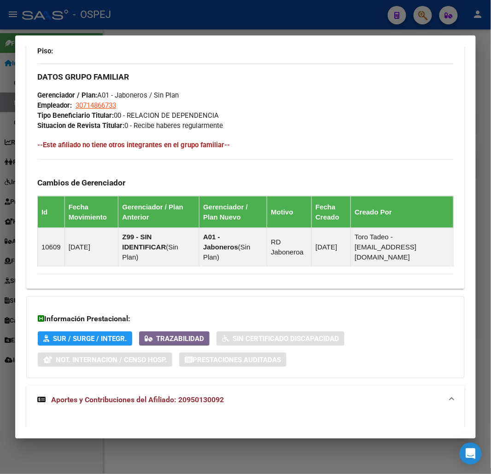
click at [79, 12] on div at bounding box center [245, 237] width 491 height 474
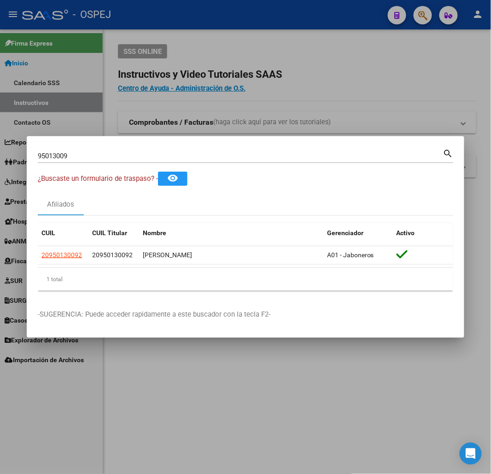
click at [48, 266] on datatable-selection "20950130092 20950130092 RAMOS BAEZ EVER OMAR A01 - Jaboneros" at bounding box center [245, 262] width 415 height 8
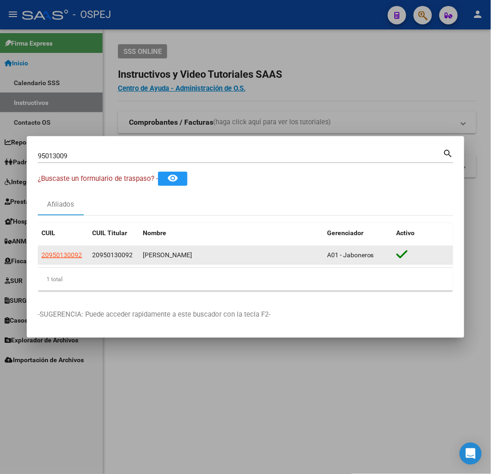
click at [55, 259] on app-link-go-to "20950130092" at bounding box center [61, 255] width 41 height 11
click at [56, 254] on span "20950130092" at bounding box center [61, 254] width 41 height 7
type textarea "20950130092"
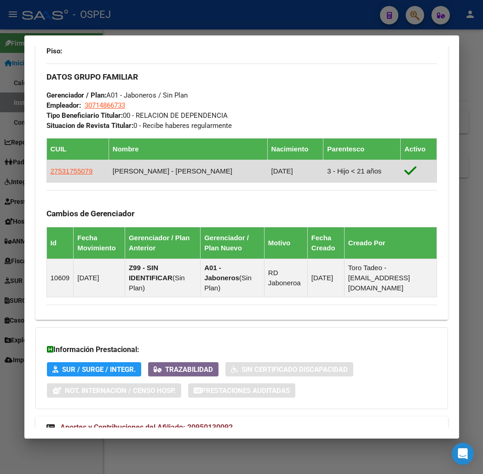
drag, startPoint x: 93, startPoint y: 176, endPoint x: 36, endPoint y: 175, distance: 57.6
click at [47, 174] on td "27531755079" at bounding box center [78, 171] width 62 height 23
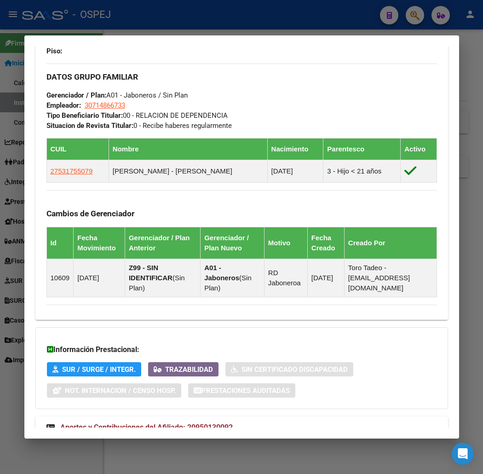
copy span "27531755079"
click at [148, 18] on div at bounding box center [241, 237] width 483 height 474
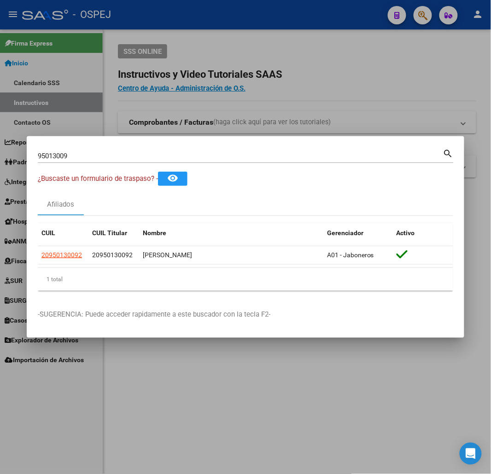
click at [171, 152] on input "95013009" at bounding box center [240, 156] width 405 height 8
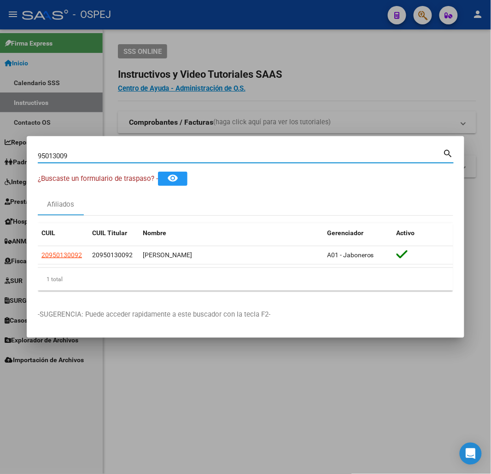
click at [171, 152] on input "95013009" at bounding box center [240, 156] width 405 height 8
paste input "23606647"
type input "23606647"
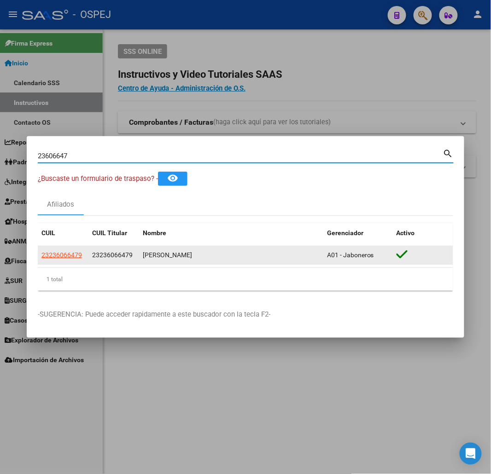
click at [78, 250] on app-link-go-to "23236066479" at bounding box center [61, 255] width 41 height 11
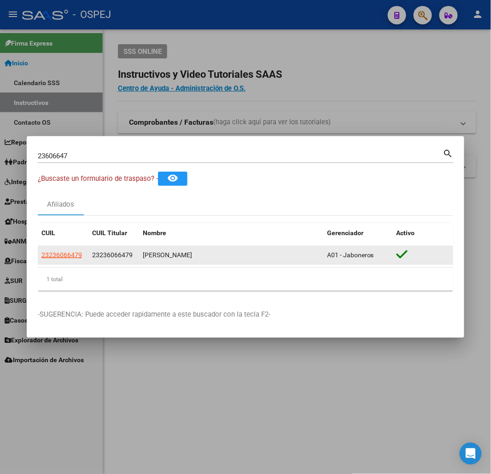
click at [79, 254] on span "23236066479" at bounding box center [61, 254] width 41 height 7
type textarea "23236066479"
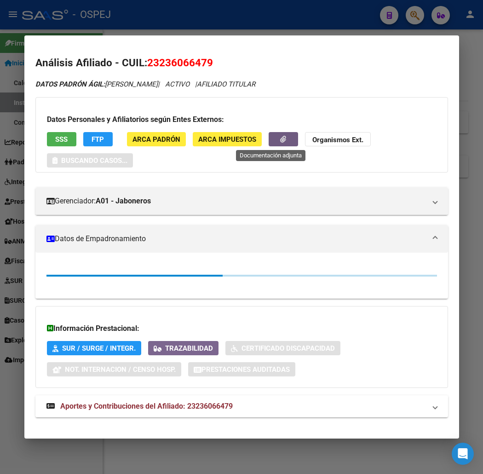
drag, startPoint x: 287, startPoint y: 143, endPoint x: 283, endPoint y: 139, distance: 5.2
click at [283, 139] on button "button" at bounding box center [283, 139] width 29 height 14
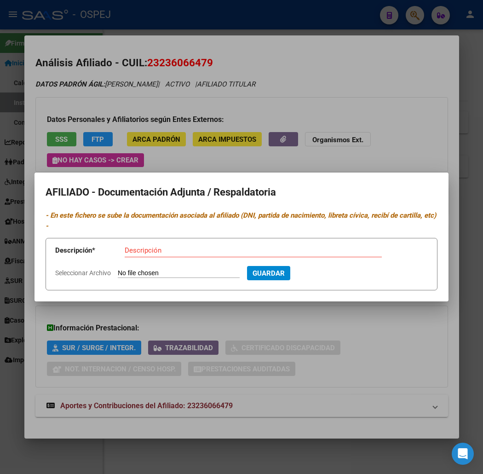
click at [272, 137] on div at bounding box center [241, 237] width 483 height 474
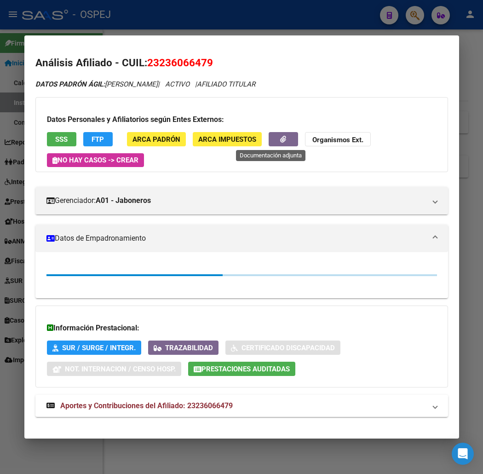
click at [280, 137] on icon "button" at bounding box center [283, 139] width 6 height 7
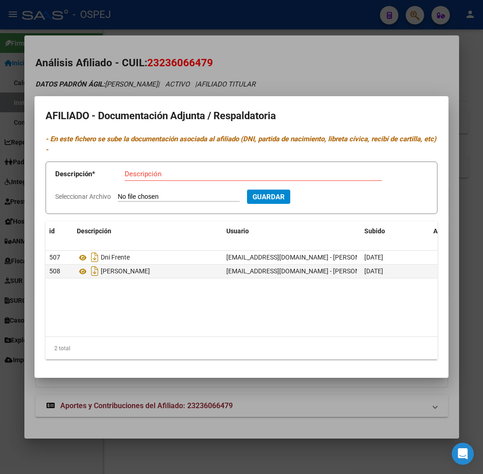
click at [285, 107] on mat-dialog-container "AFILIADO - Documentación Adjunta / Respaldatoria - En este fichero se sube la d…" at bounding box center [242, 237] width 414 height 282
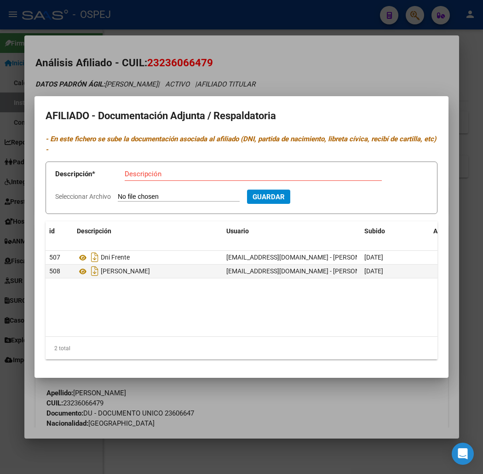
click at [160, 67] on div at bounding box center [241, 237] width 483 height 474
click at [160, 67] on span "23236066479" at bounding box center [180, 63] width 66 height 12
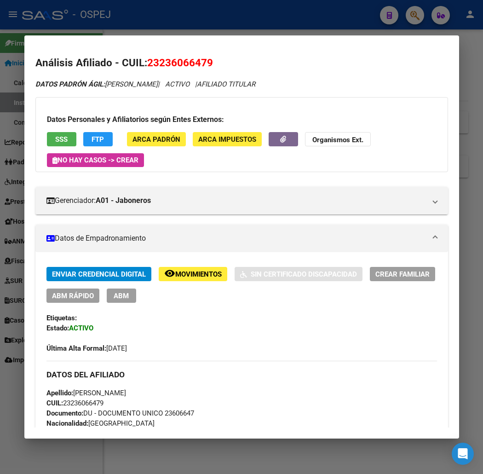
copy span "23236066479"
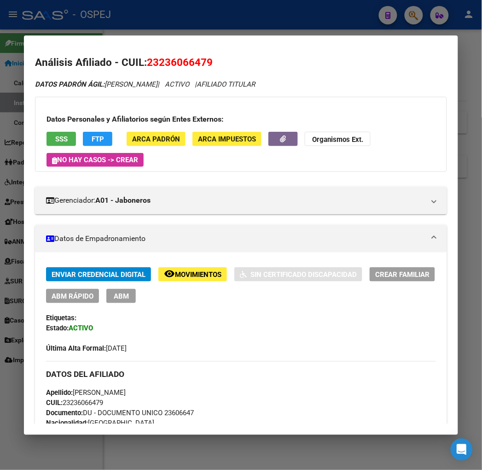
click at [192, 28] on div at bounding box center [241, 235] width 482 height 470
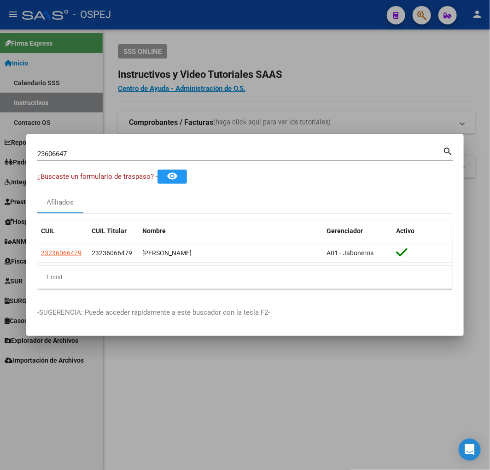
click at [141, 153] on input "23606647" at bounding box center [239, 154] width 405 height 8
type input "96229548"
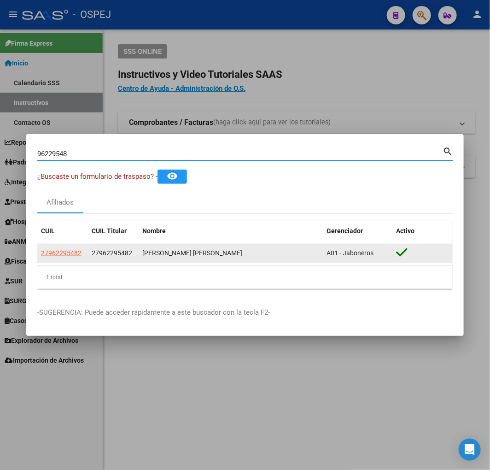
click at [69, 252] on span "27962295482" at bounding box center [61, 252] width 41 height 7
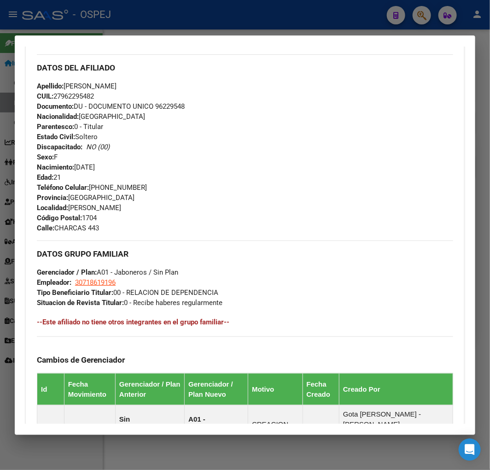
scroll to position [489, 0]
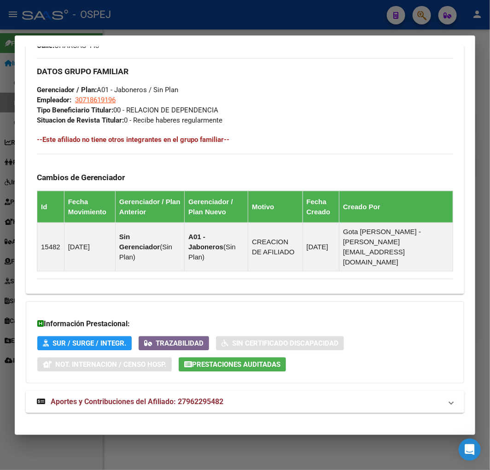
click at [194, 397] on span "Aportes y Contribuciones del Afiliado: 27962295482" at bounding box center [137, 401] width 173 height 9
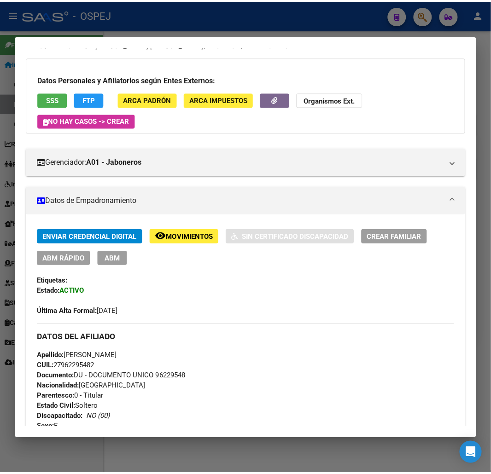
scroll to position [0, 0]
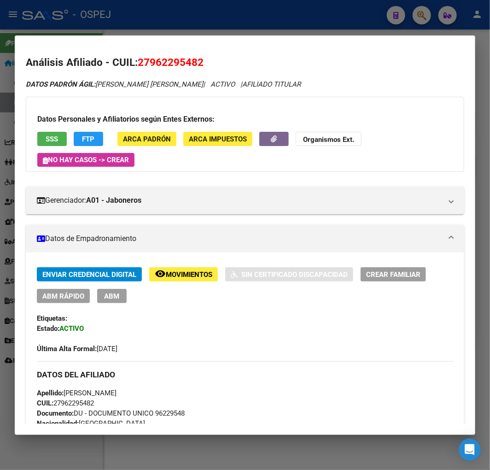
click at [279, 139] on button "button" at bounding box center [273, 139] width 29 height 14
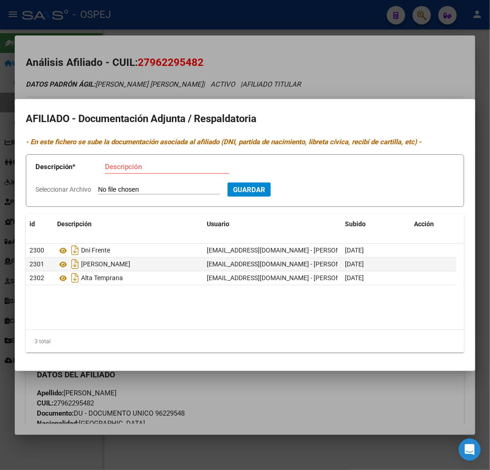
click at [99, 68] on div at bounding box center [245, 235] width 490 height 470
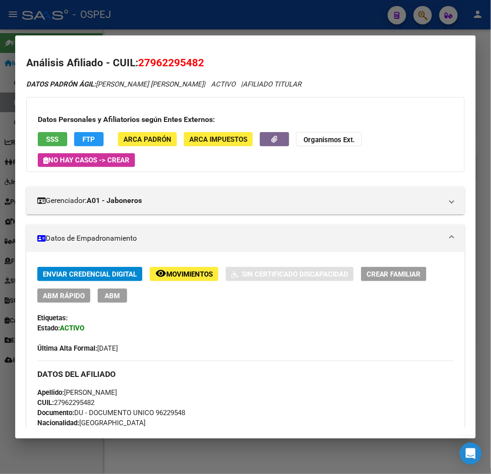
click at [180, 60] on span "27962295482" at bounding box center [171, 63] width 66 height 12
copy span "27962295482"
click at [180, 64] on span "27962295482" at bounding box center [171, 63] width 66 height 12
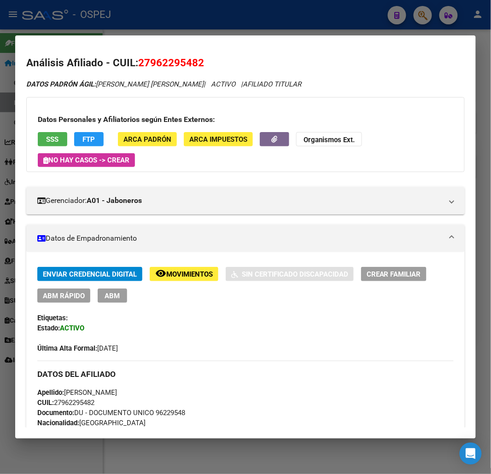
click at [212, 67] on h2 "Análisis Afiliado - CUIL: 27962295482" at bounding box center [245, 63] width 438 height 16
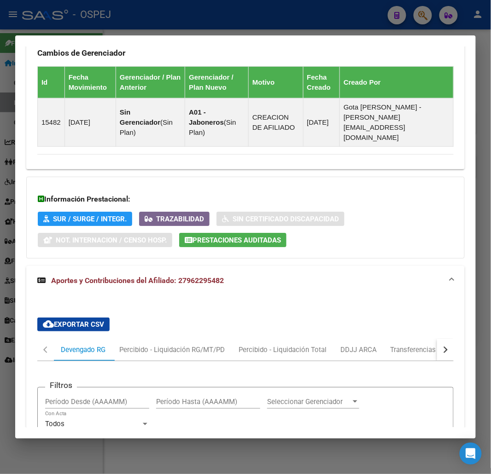
scroll to position [958, 0]
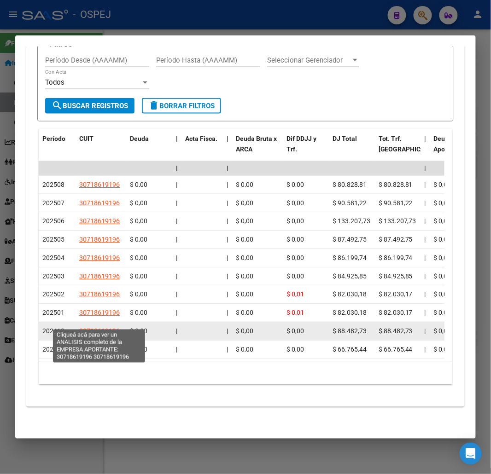
click at [107, 327] on span "30718619196" at bounding box center [99, 330] width 41 height 7
type textarea "30718619196"
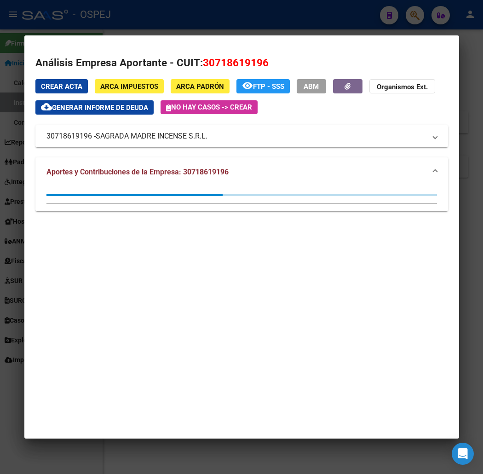
drag, startPoint x: 162, startPoint y: 21, endPoint x: 168, endPoint y: 24, distance: 7.0
click at [162, 22] on div at bounding box center [241, 237] width 483 height 474
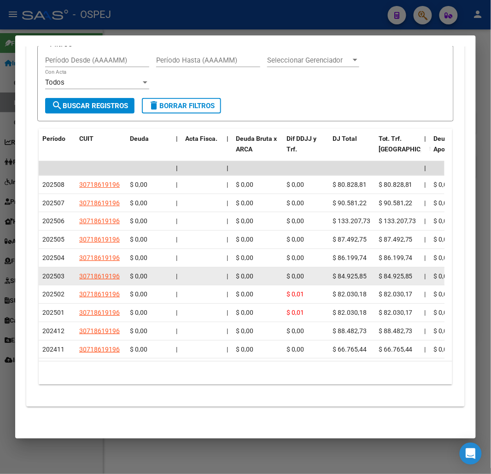
drag, startPoint x: 114, startPoint y: 277, endPoint x: 114, endPoint y: 272, distance: 5.5
click at [114, 274] on datatable-scroller "| | | | | | | | | | | | | 202508 30718619196 $ 0,00 | | $ 0,00 $ 0,00 $ 80.828,…" at bounding box center [242, 260] width 406 height 198
click at [112, 273] on span "30718619196" at bounding box center [99, 276] width 41 height 7
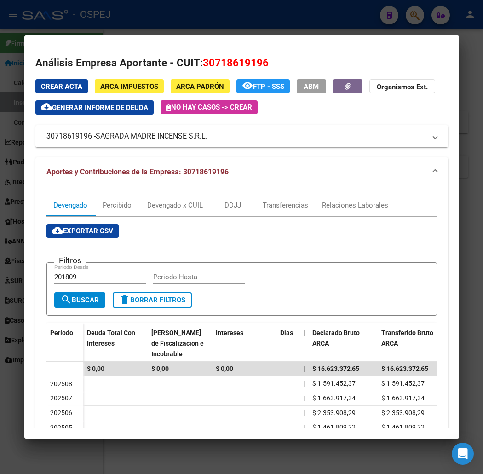
click at [166, 17] on div at bounding box center [241, 237] width 483 height 474
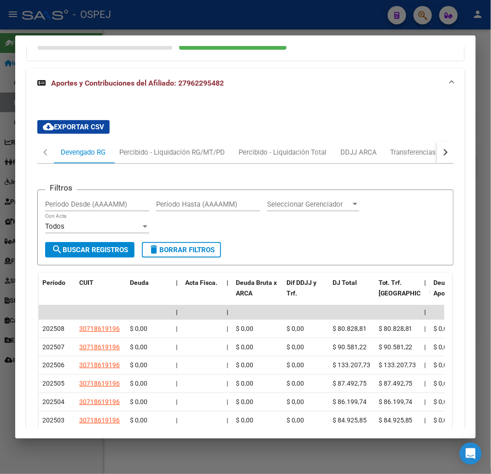
scroll to position [0, 0]
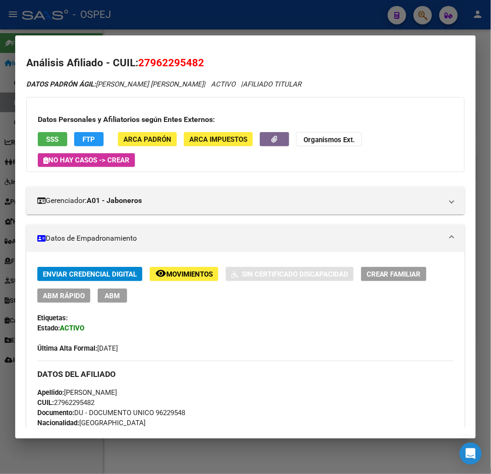
drag, startPoint x: 295, startPoint y: 342, endPoint x: 335, endPoint y: 93, distance: 251.8
click at [278, 143] on span "button" at bounding box center [275, 139] width 6 height 8
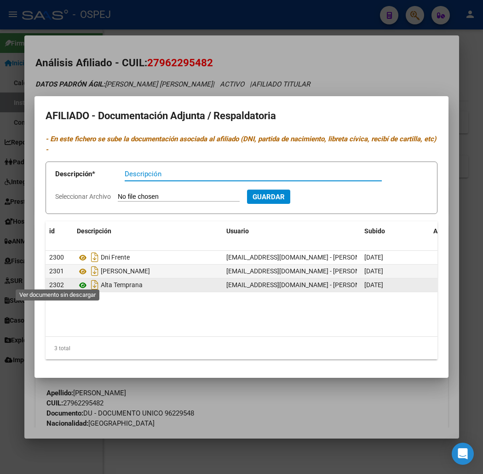
click at [77, 280] on icon at bounding box center [83, 285] width 12 height 11
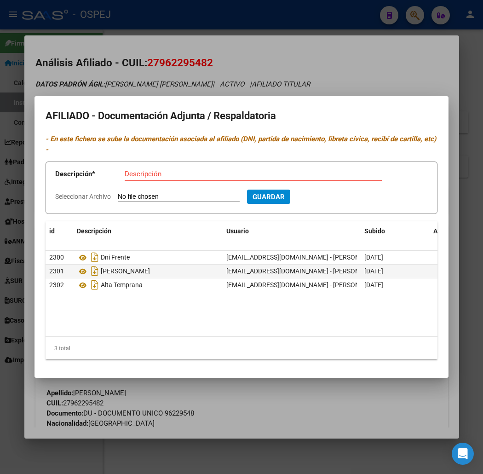
click at [233, 66] on div at bounding box center [241, 237] width 483 height 474
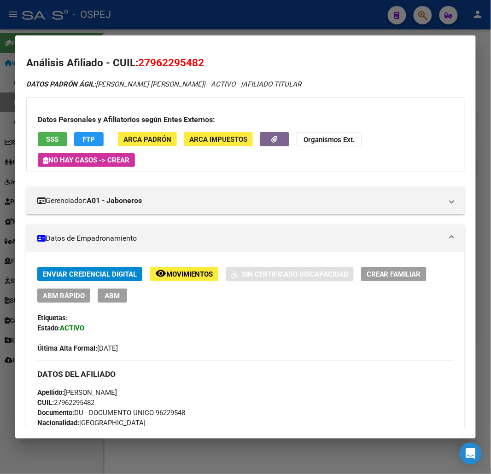
drag, startPoint x: 356, startPoint y: 136, endPoint x: 358, endPoint y: 109, distance: 26.7
click at [175, 65] on span "27962295482" at bounding box center [171, 63] width 66 height 12
copy span "27962295482"
click at [439, 15] on div at bounding box center [245, 237] width 491 height 474
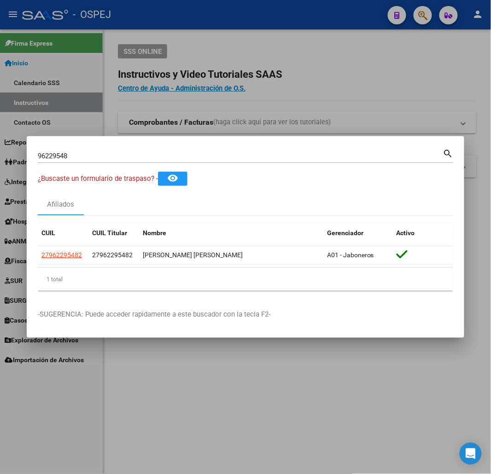
click at [194, 150] on div "96229548 Buscar (apellido, dni, cuil, nro traspaso, cuit, obra social)" at bounding box center [240, 156] width 405 height 14
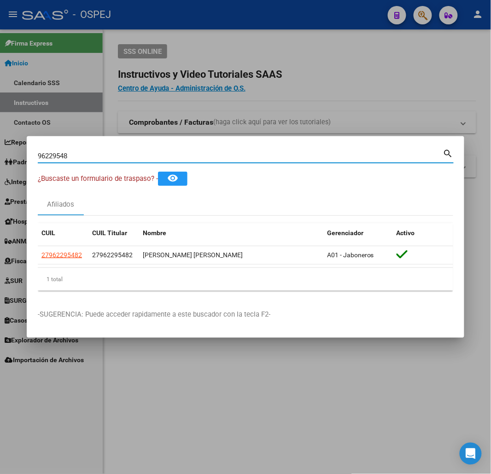
click at [194, 158] on input "96229548" at bounding box center [240, 156] width 405 height 8
click at [239, 158] on input "96229548" at bounding box center [240, 156] width 405 height 8
click at [160, 158] on input "96229548" at bounding box center [240, 156] width 405 height 8
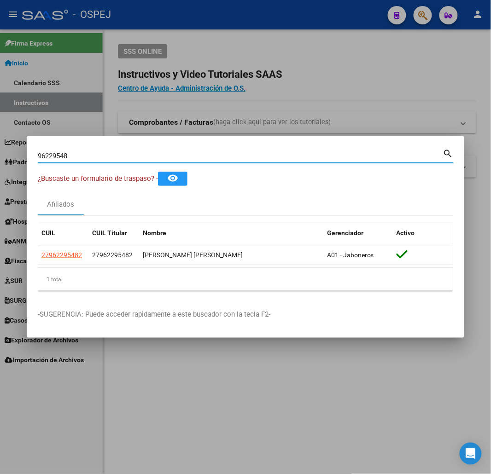
click at [160, 158] on input "96229548" at bounding box center [240, 156] width 405 height 8
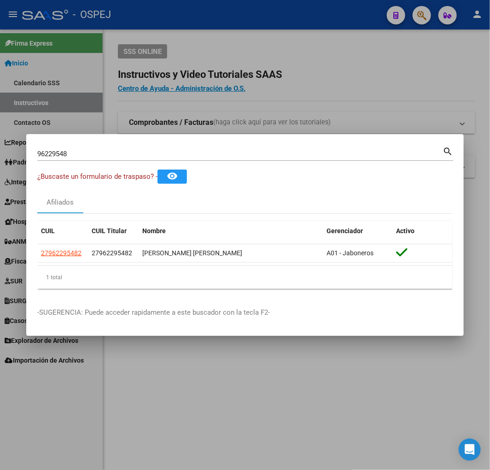
click at [52, 155] on input "96229548" at bounding box center [239, 154] width 405 height 8
type input "96428014"
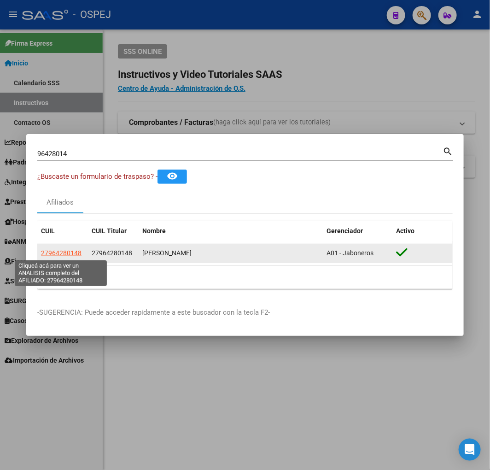
click at [75, 251] on span "27964280148" at bounding box center [61, 252] width 41 height 7
type textarea "27964280148"
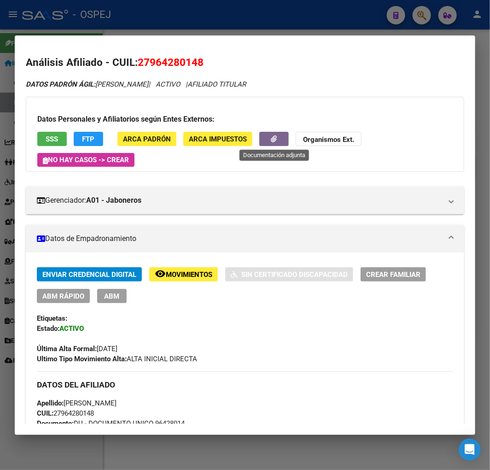
click at [273, 133] on button "button" at bounding box center [273, 139] width 29 height 14
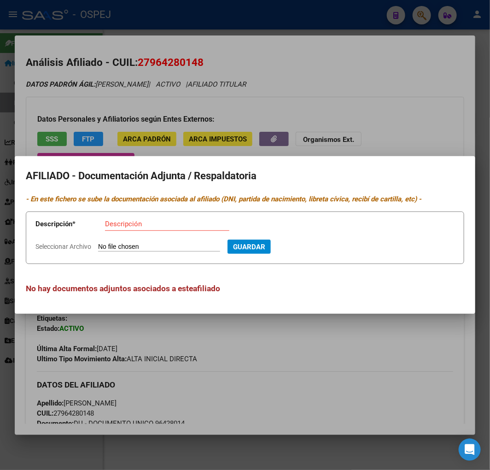
type input "C:\fakepath\WhatsApp Image 2025-09-12 at 13.06.22.jpeg"
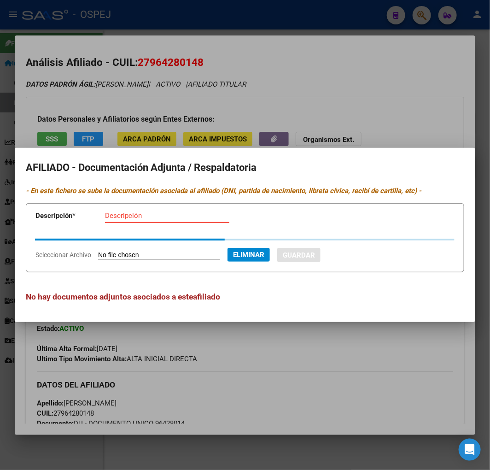
click at [132, 215] on input "Descripción" at bounding box center [167, 215] width 124 height 8
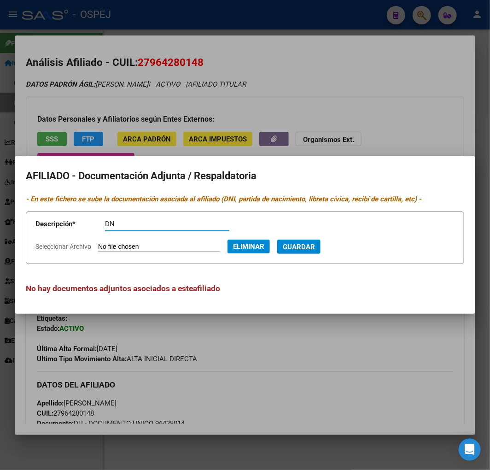
type input "D"
type input "ALTA TEMPRANA"
click at [277, 239] on button "Guardar" at bounding box center [298, 246] width 43 height 14
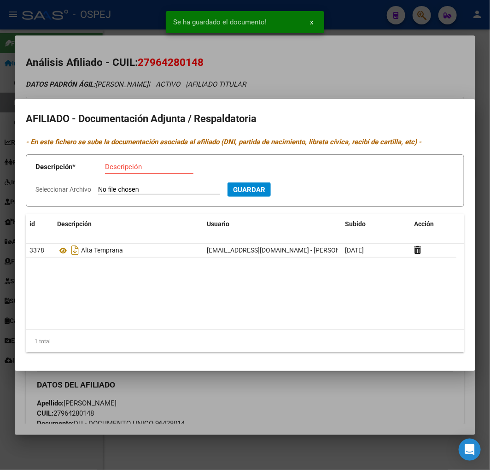
type input "C:\fakepath\WhatsApp Image 2025-09-12 at 13.07.10.jpeg"
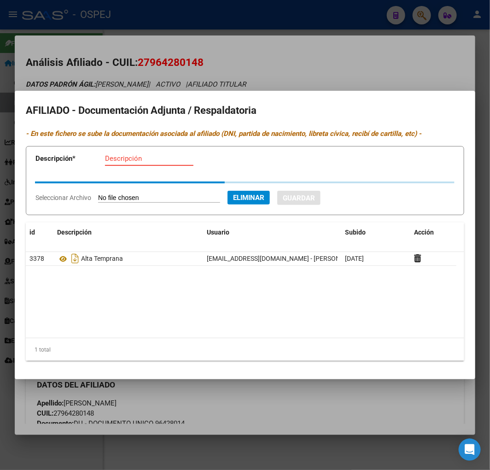
click at [141, 162] on input "Descripción" at bounding box center [149, 158] width 88 height 8
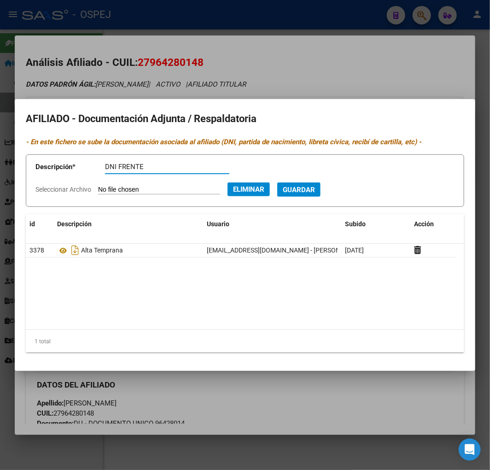
type input "DNI FRENTE"
click at [277, 182] on button "Guardar" at bounding box center [298, 189] width 43 height 14
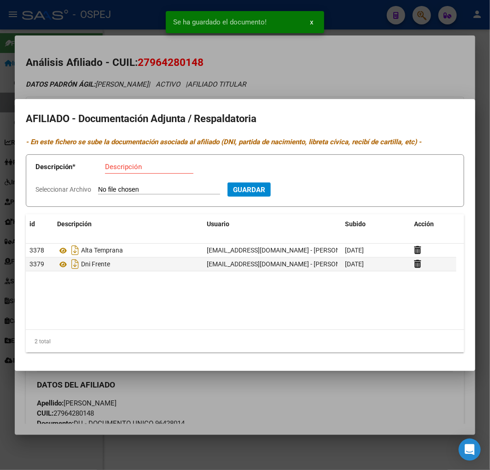
type input "C:\fakepath\WhatsApp Image 2025-09-12 at 13.07.10 (1).jpeg"
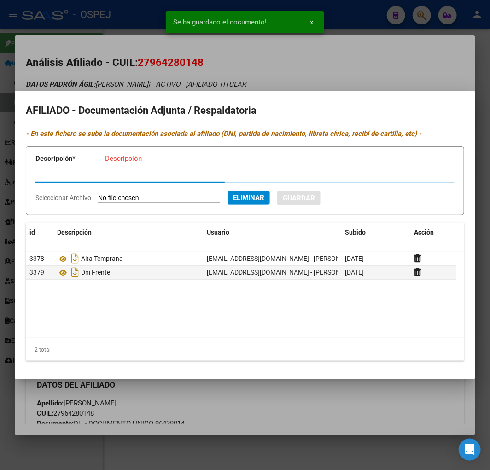
click at [135, 159] on input "Descripción" at bounding box center [149, 158] width 88 height 8
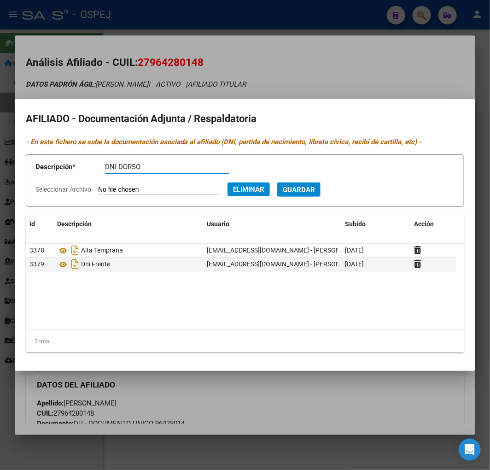
type input "DNI DORSO"
click at [277, 182] on button "Guardar" at bounding box center [298, 189] width 43 height 14
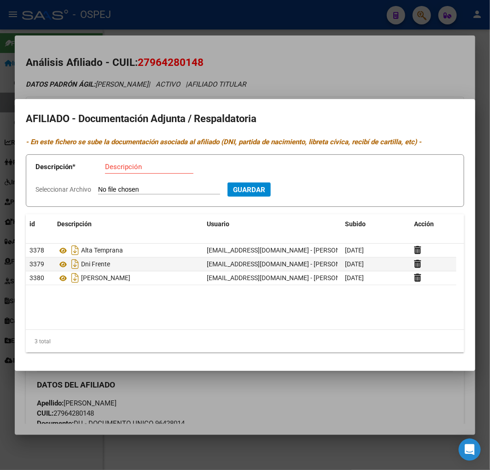
click at [137, 73] on div at bounding box center [245, 235] width 490 height 470
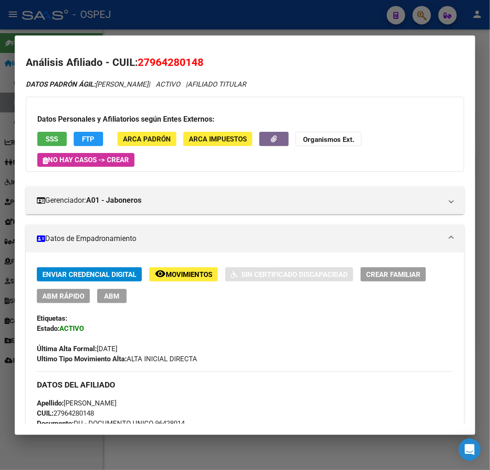
click at [70, 296] on span "ABM Rápido" at bounding box center [63, 296] width 42 height 8
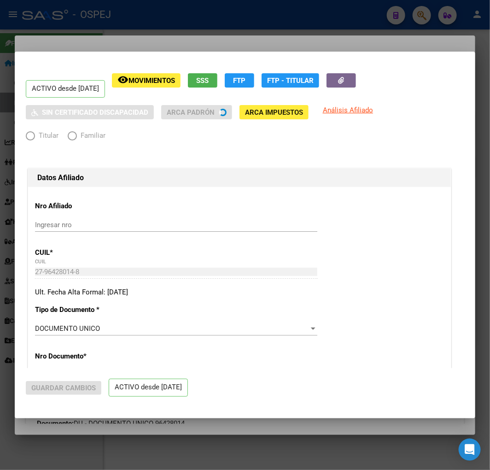
radio input "true"
type input "30-71486673-3"
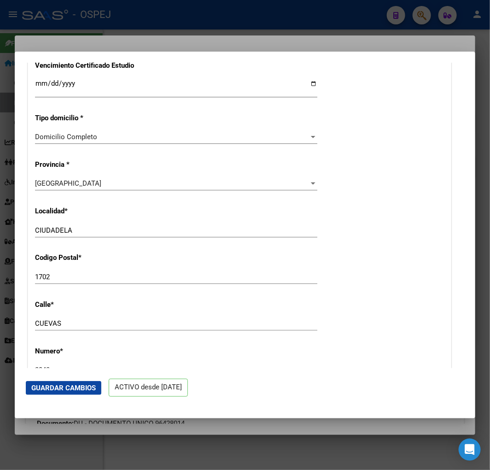
scroll to position [767, 0]
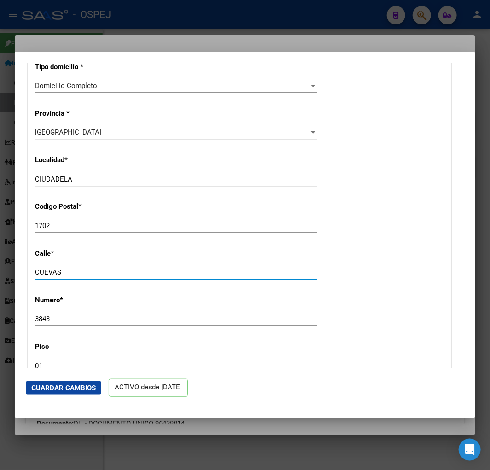
click at [70, 274] on input "CUEVAS" at bounding box center [176, 272] width 282 height 8
type input "ESTERO BELLACO"
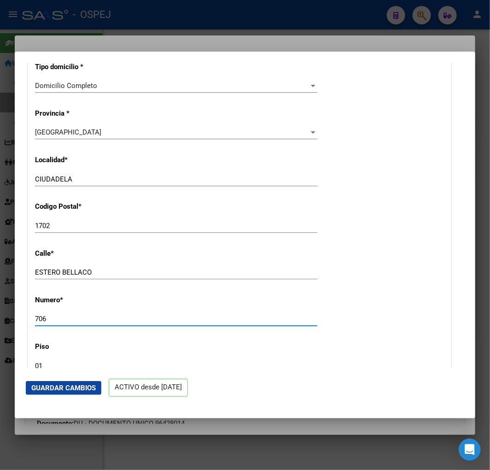
scroll to position [869, 0]
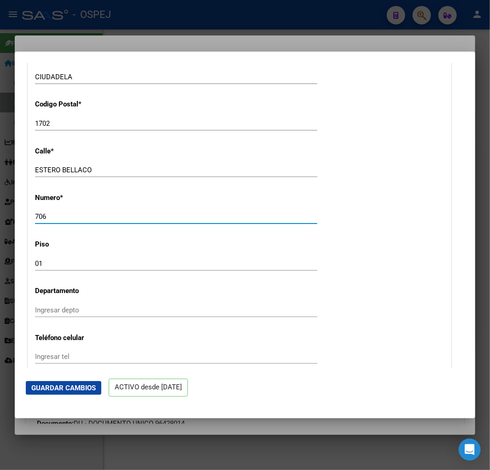
type input "706"
click at [76, 262] on input "01" at bounding box center [176, 263] width 282 height 8
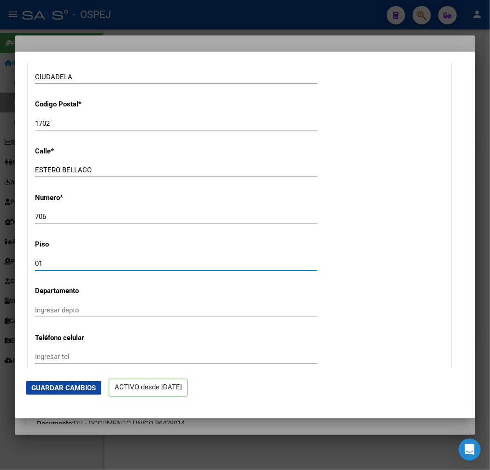
click at [76, 262] on input "01" at bounding box center [176, 263] width 282 height 8
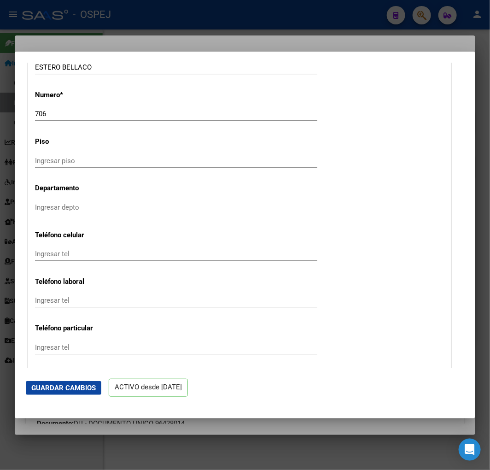
scroll to position [1023, 0]
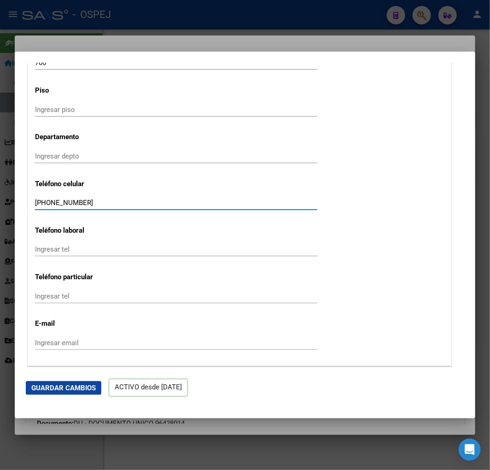
type input "+54 9 11 2685-9209"
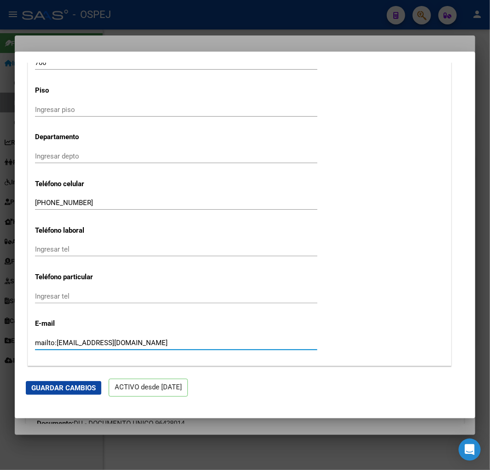
click at [62, 341] on input "mailto:colmana096@gmail.com" at bounding box center [176, 342] width 282 height 8
drag, startPoint x: 57, startPoint y: 344, endPoint x: -167, endPoint y: 348, distance: 223.8
click at [0, 348] on html "menu - OSPEJ person Firma Express Inicio Calendario SSS Instructivos Contacto O…" at bounding box center [245, 235] width 490 height 470
type input "colmana096@gmail.com"
click at [80, 379] on mat-dialog-actions "Guardar Cambios ACTIVO desde 01/06/2025" at bounding box center [245, 387] width 438 height 39
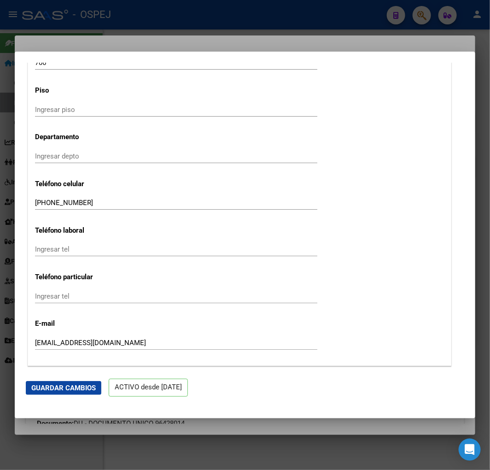
click at [80, 385] on span "Guardar Cambios" at bounding box center [63, 388] width 64 height 8
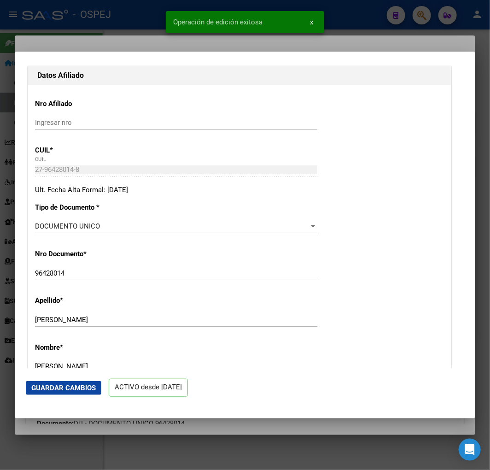
scroll to position [0, 0]
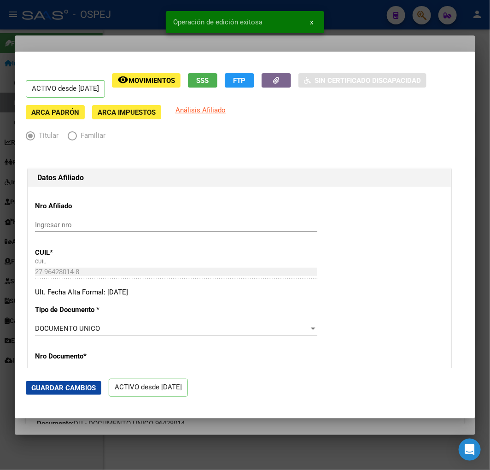
click at [88, 31] on div at bounding box center [245, 235] width 490 height 470
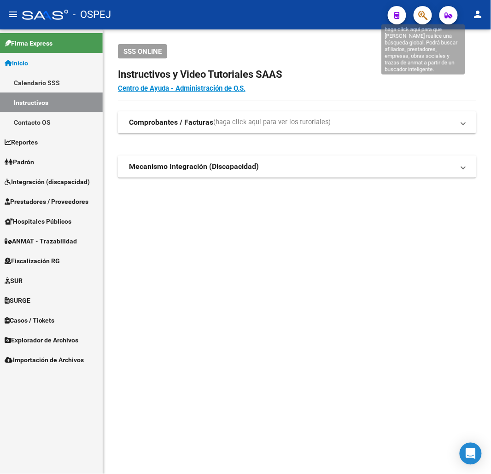
click at [418, 19] on icon "button" at bounding box center [422, 15] width 9 height 11
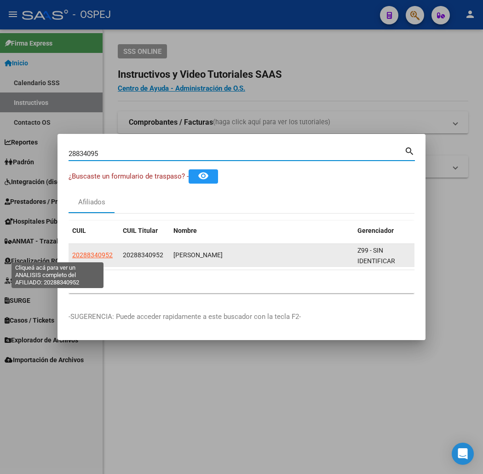
click at [72, 256] on span "20288340952" at bounding box center [92, 254] width 41 height 7
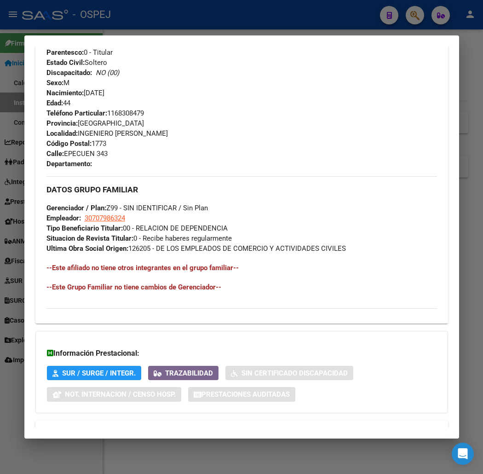
scroll to position [445, 0]
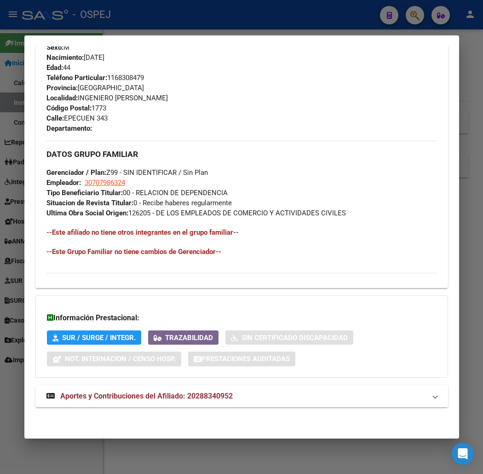
click at [243, 407] on div "DATOS PADRÓN ÁGIL: COLLAZO MAURICIO RAMON | ACTIVO | AFILIADO TITULAR Datos Per…" at bounding box center [241, 26] width 413 height 783
click at [247, 391] on mat-panel-title "Aportes y Contribuciones del Afiliado: 20288340952" at bounding box center [237, 396] width 380 height 11
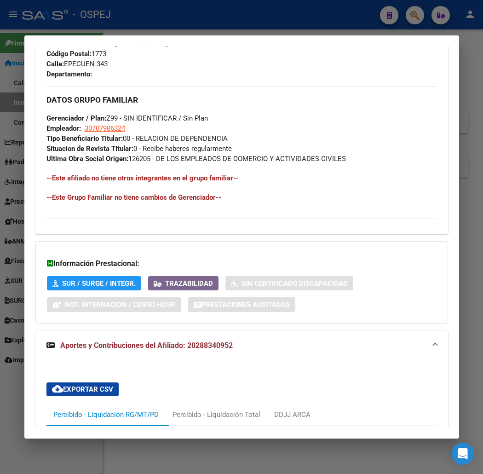
scroll to position [639, 0]
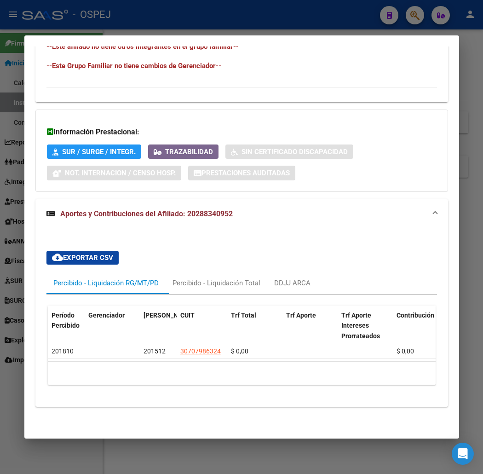
drag, startPoint x: 208, startPoint y: 411, endPoint x: 114, endPoint y: -58, distance: 478.5
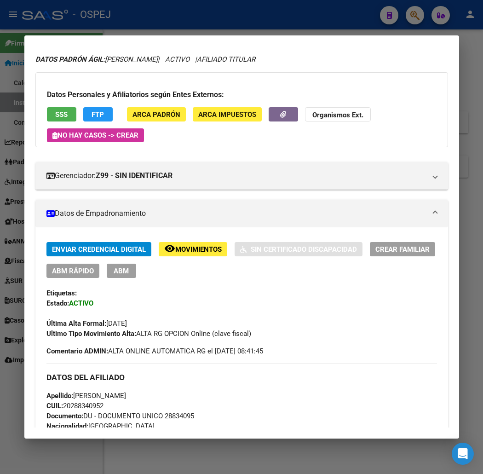
scroll to position [0, 0]
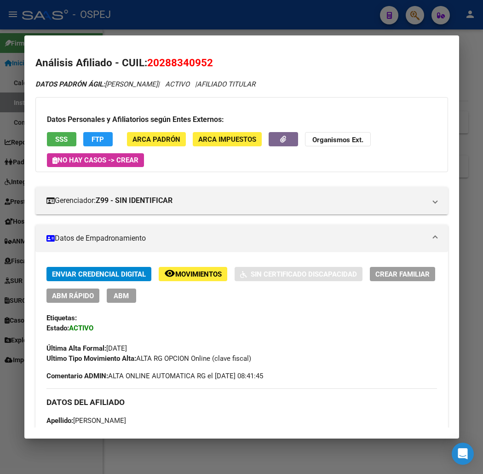
click at [94, 145] on button "FTP" at bounding box center [97, 139] width 29 height 14
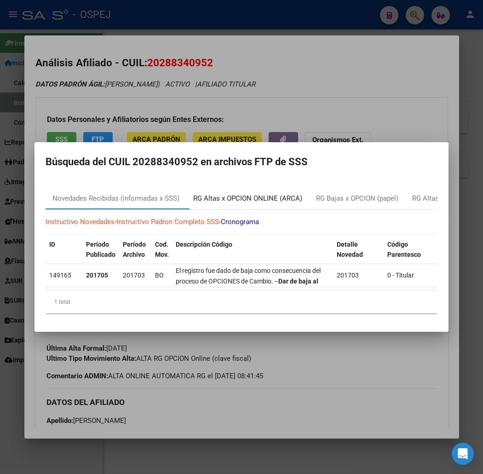
click at [228, 199] on div "RG Altas x OPCION ONLINE (ARCA)" at bounding box center [247, 198] width 109 height 11
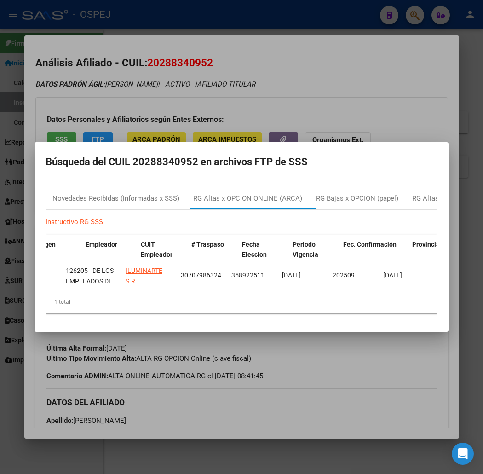
scroll to position [0, 258]
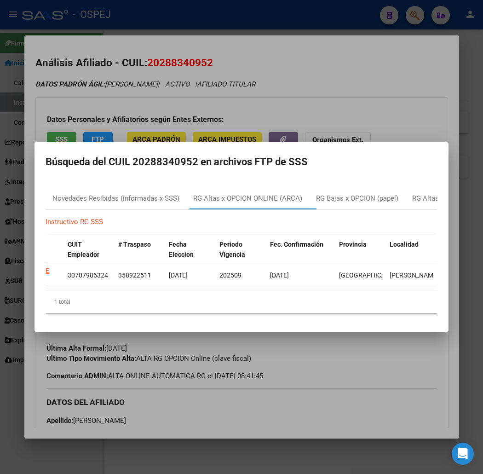
click at [306, 81] on div at bounding box center [241, 237] width 483 height 474
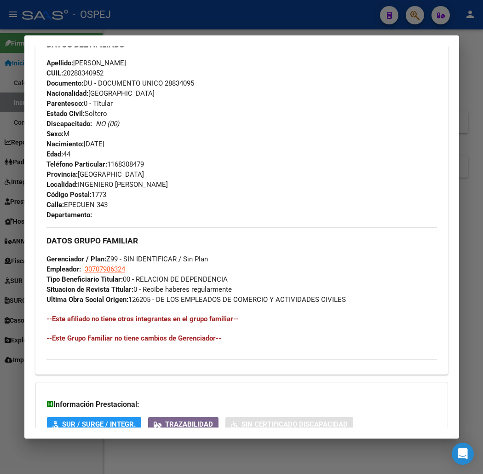
scroll to position [639, 0]
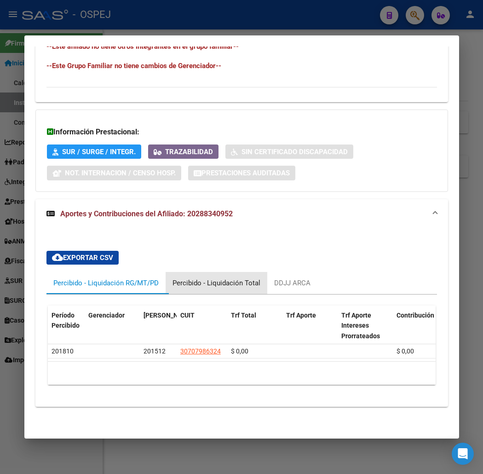
click at [227, 279] on div "Percibido - Liquidación Total" at bounding box center [217, 283] width 102 height 22
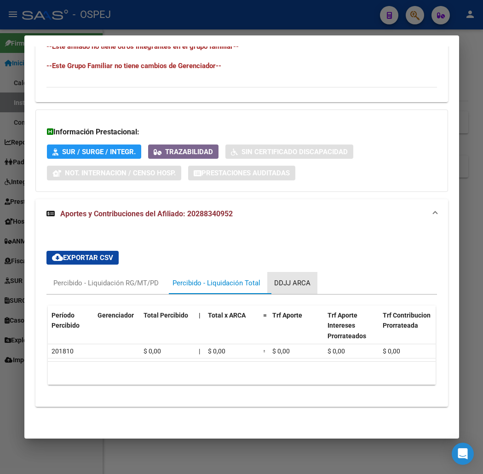
click at [288, 283] on div "DDJJ ARCA" at bounding box center [293, 283] width 50 height 22
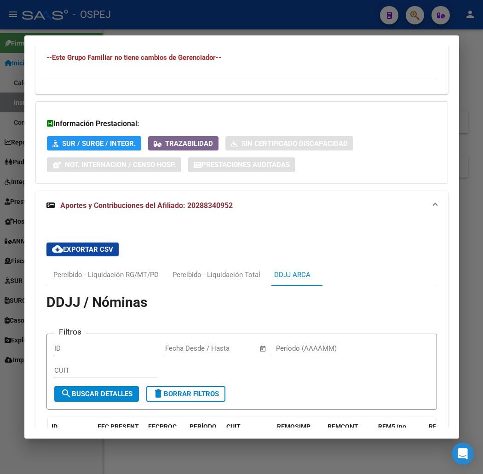
scroll to position [822, 0]
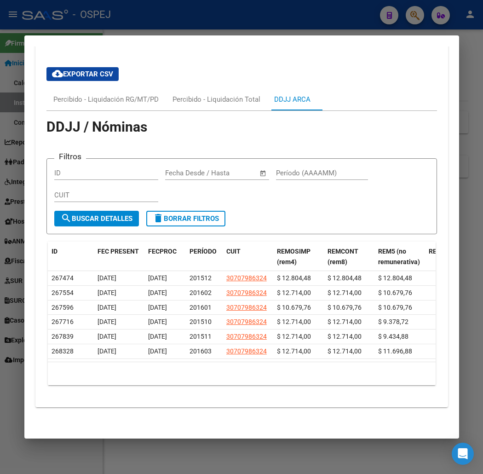
drag, startPoint x: 175, startPoint y: 380, endPoint x: 91, endPoint y: 0, distance: 389.7
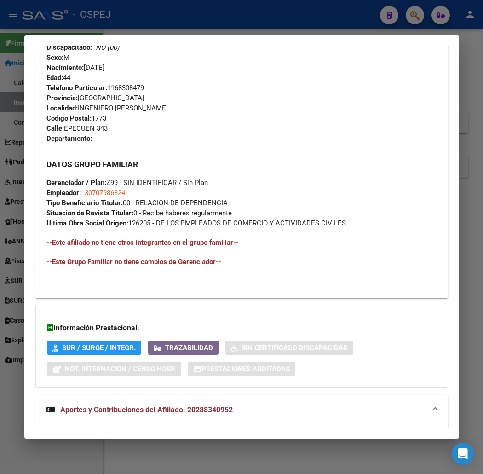
scroll to position [0, 0]
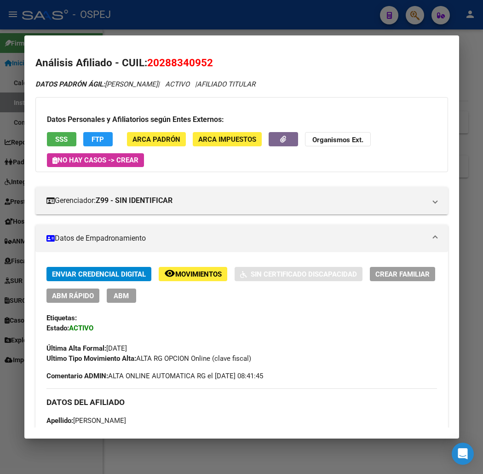
drag, startPoint x: 174, startPoint y: 134, endPoint x: 212, endPoint y: -56, distance: 194.3
click at [183, 60] on span "20288340952" at bounding box center [180, 63] width 66 height 12
copy span "20288340952"
click at [171, 26] on div at bounding box center [241, 237] width 483 height 474
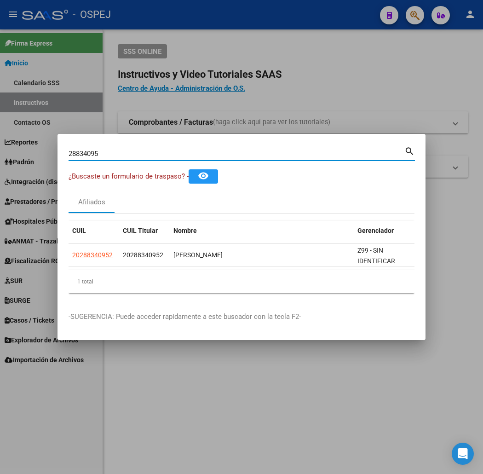
click at [173, 157] on input "28834095" at bounding box center [237, 154] width 336 height 8
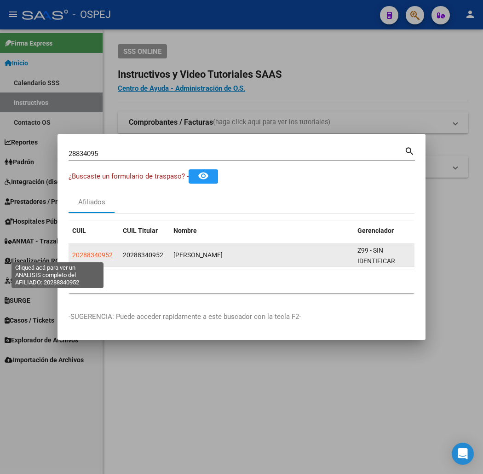
click at [72, 251] on span "20288340952" at bounding box center [92, 254] width 41 height 7
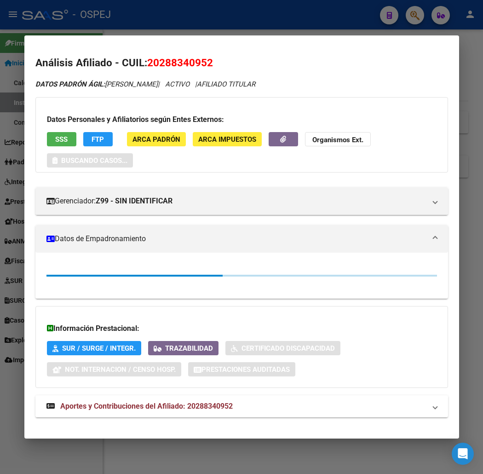
click at [313, 92] on div "DATOS PADRÓN ÁGIL: COLLAZO MAURICIO RAMON | ACTIVO | AFILIADO TITULAR Datos Per…" at bounding box center [241, 253] width 413 height 349
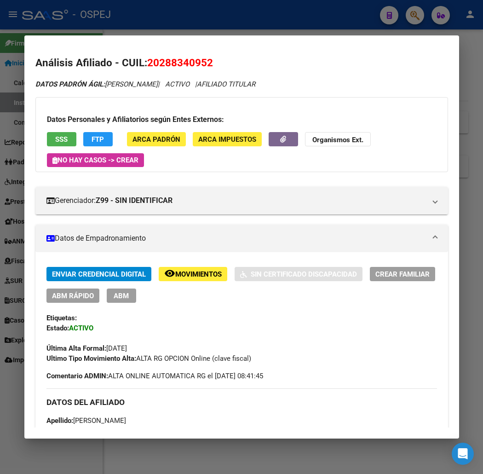
click at [238, 165] on div "Datos Personales y Afiliatorios según Entes Externos: SSS FTP ARCA Padrón ARCA …" at bounding box center [241, 134] width 413 height 75
click at [233, 99] on div "Datos Personales y Afiliatorios según Entes Externos: SSS FTP ARCA Padrón ARCA …" at bounding box center [241, 134] width 413 height 75
click at [301, 109] on div "Datos Personales y Afiliatorios según Entes Externos: SSS FTP ARCA Padrón ARCA …" at bounding box center [241, 134] width 413 height 75
click at [309, 17] on div at bounding box center [241, 237] width 483 height 474
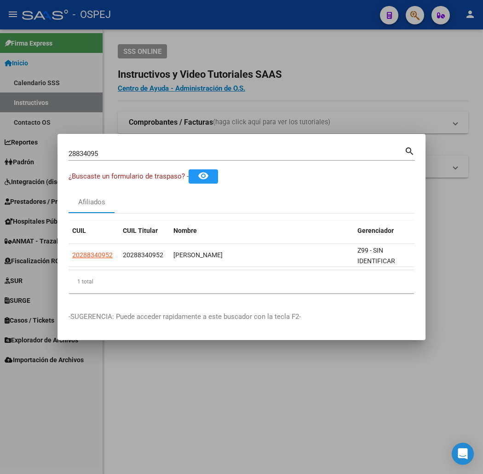
click at [251, 152] on input "28834095" at bounding box center [237, 154] width 336 height 8
paste input "4289378"
type input "42893785"
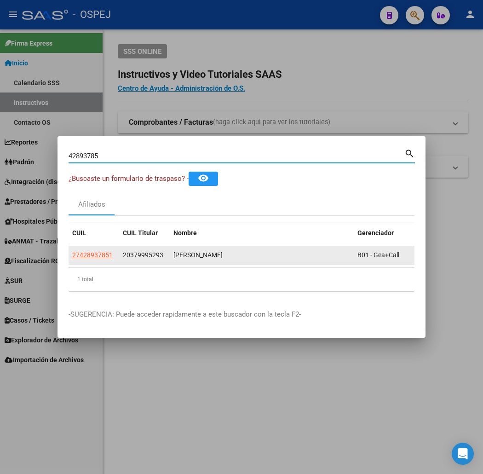
click at [123, 256] on span "20379995293" at bounding box center [143, 254] width 41 height 7
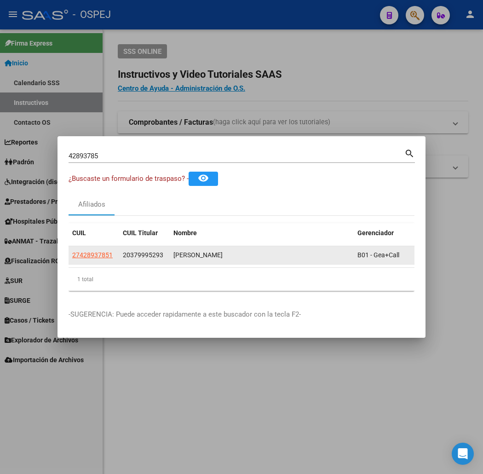
click at [76, 263] on datatable-body-cell "27428937851" at bounding box center [94, 255] width 51 height 18
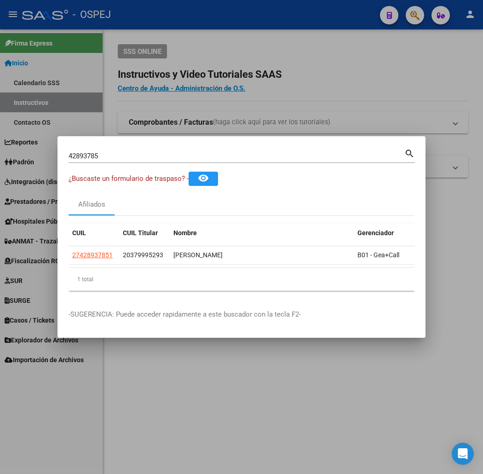
drag, startPoint x: 79, startPoint y: 261, endPoint x: 33, endPoint y: 260, distance: 46.5
click at [58, 260] on mat-dialog-content "42893785 Buscar (apellido, dni, cuil, nro traspaso, cuit, obra social) search ¿…" at bounding box center [242, 222] width 368 height 151
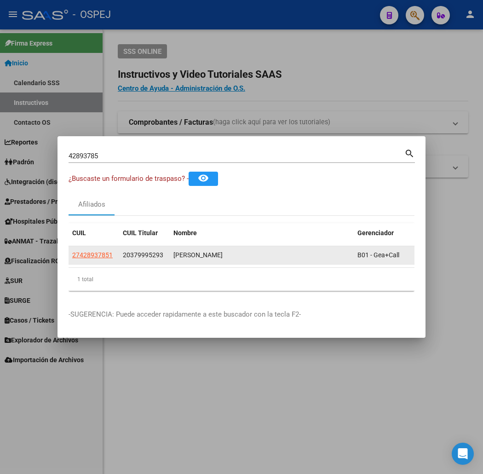
copy datatable-body-row "27428937851"
click at [72, 256] on span "27428937851" at bounding box center [92, 254] width 41 height 7
copy datatable-body-row "27428937851"
type textarea "27428937851"
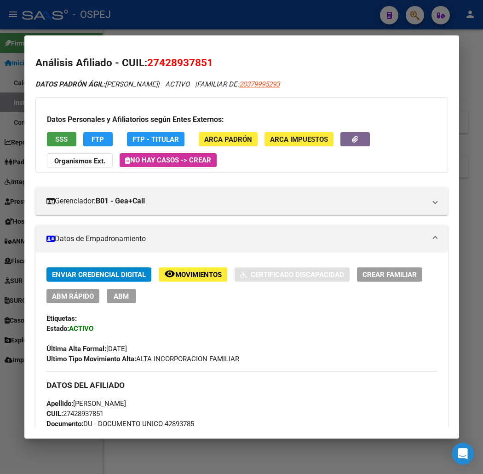
click at [55, 140] on span "SSS" at bounding box center [61, 139] width 12 height 8
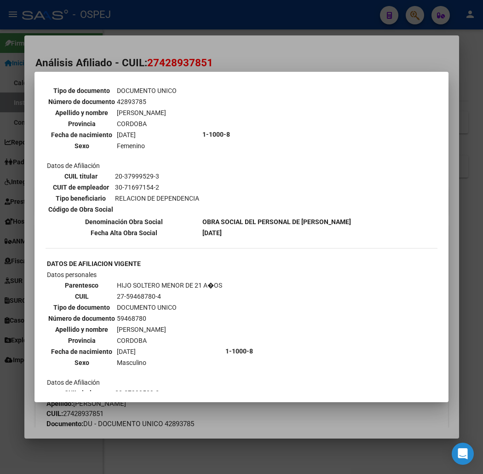
scroll to position [488, 0]
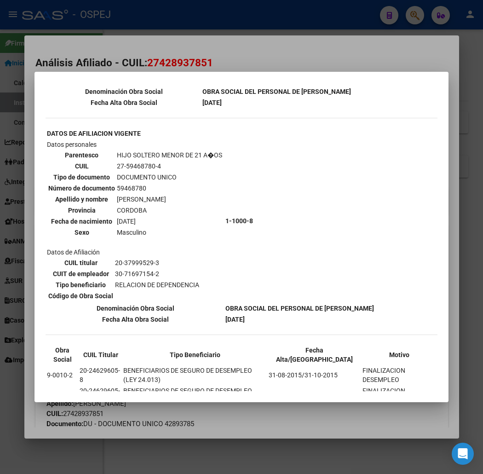
click at [286, 445] on div at bounding box center [241, 237] width 483 height 474
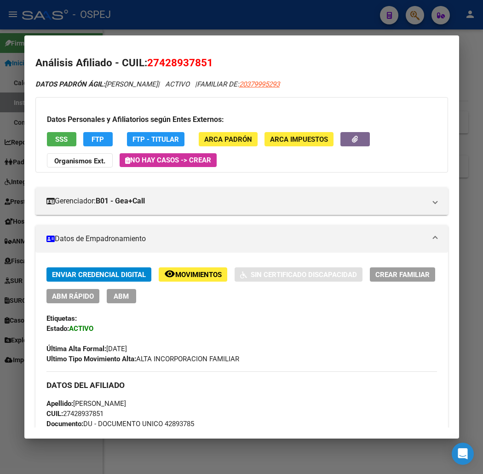
click at [186, 27] on div at bounding box center [241, 237] width 483 height 474
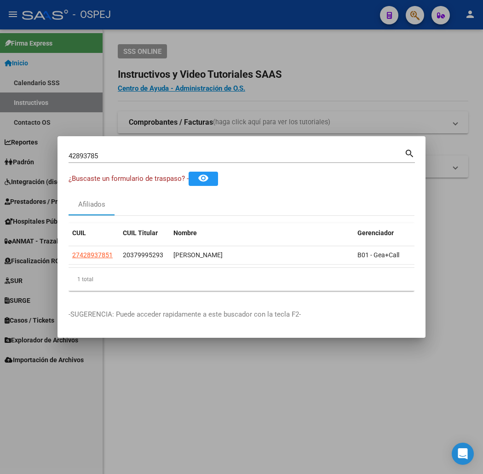
click at [132, 152] on input "42893785" at bounding box center [237, 156] width 336 height 8
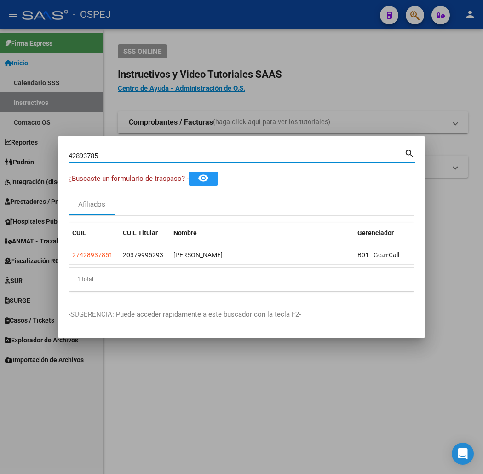
click at [132, 152] on input "42893785" at bounding box center [237, 156] width 336 height 8
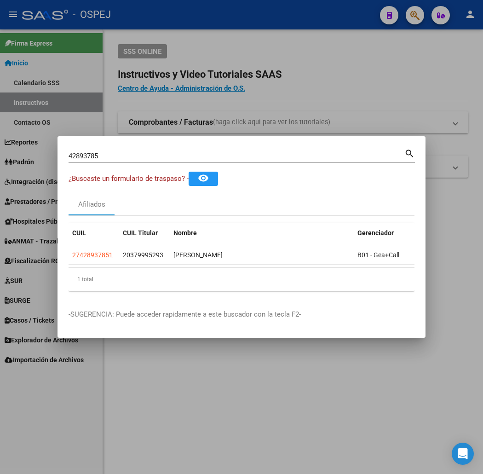
click at [121, 162] on div "42893785 Buscar (apellido, dni, cuil, nro traspaso, cuit, obra social)" at bounding box center [237, 156] width 336 height 14
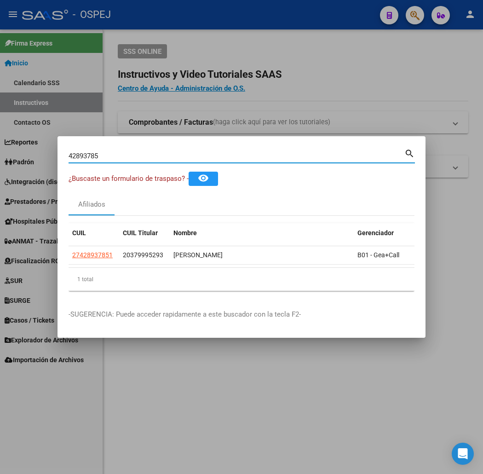
click at [122, 156] on input "42893785" at bounding box center [237, 156] width 336 height 8
type input "36817766"
click at [69, 181] on span "¿Buscaste un formulario de traspaso? -" at bounding box center [129, 179] width 120 height 8
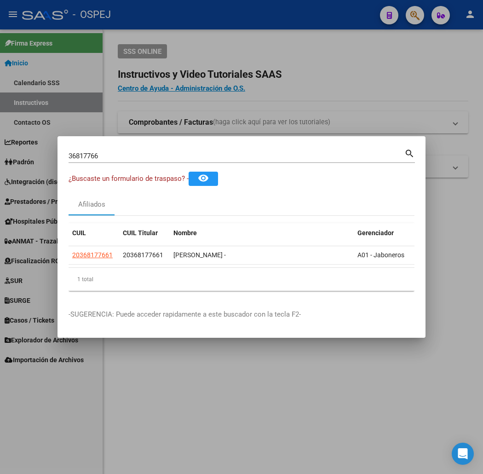
click at [69, 181] on span "¿Buscaste un formulario de traspaso? -" at bounding box center [129, 179] width 120 height 8
click at [69, 163] on div "36817766 Buscar (apellido, dni, cuil, nro traspaso, cuit, obra social)" at bounding box center [237, 156] width 336 height 14
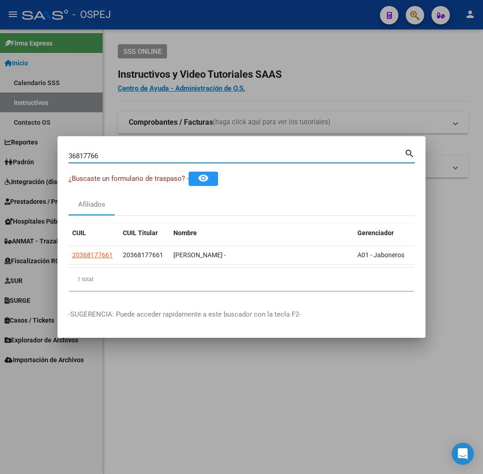
click at [69, 159] on input "36817766" at bounding box center [237, 156] width 336 height 8
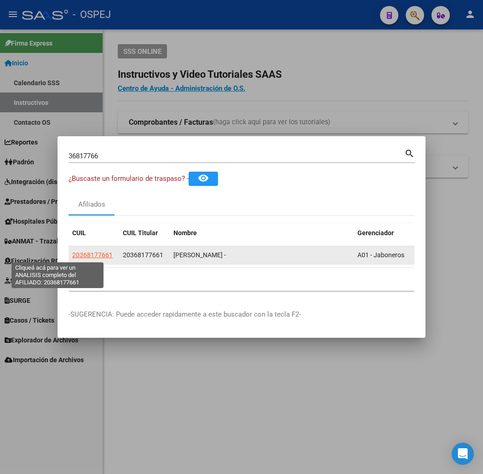
click at [72, 254] on span "20368177661" at bounding box center [92, 254] width 41 height 7
type textarea "20368177661"
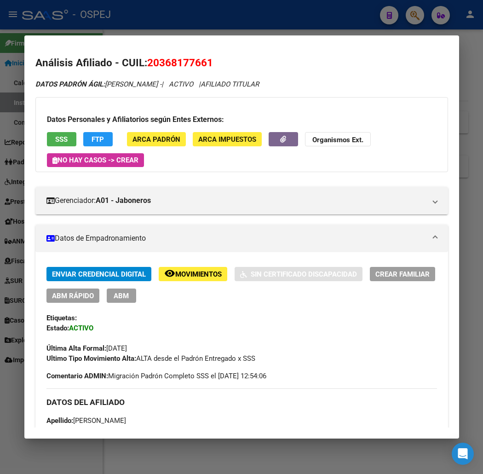
click at [74, 300] on span "ABM Rápido" at bounding box center [73, 296] width 42 height 8
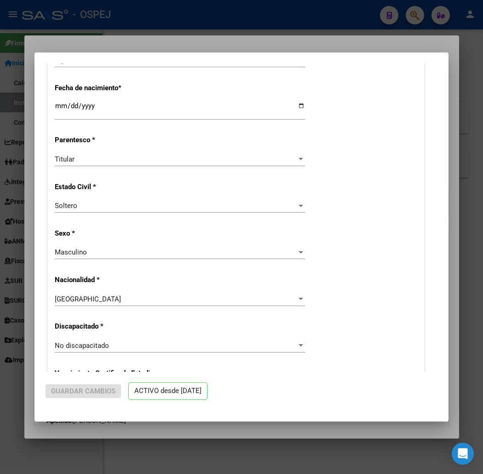
radio input "true"
type input "30-70798632-4"
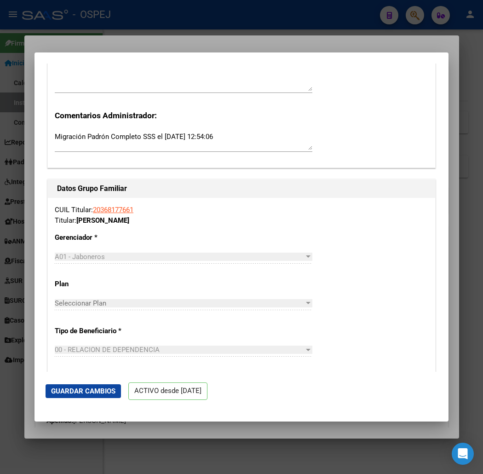
scroll to position [1176, 0]
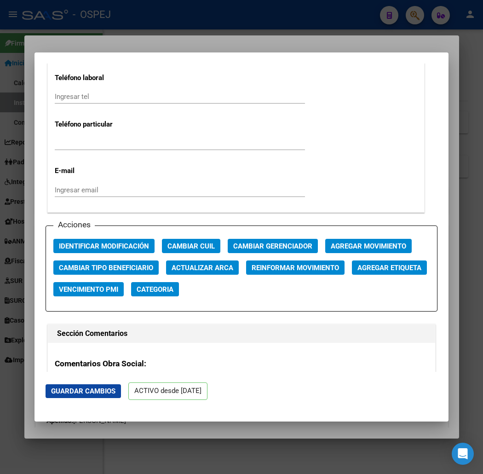
click at [183, 270] on span "Actualizar ARCA" at bounding box center [203, 268] width 62 height 8
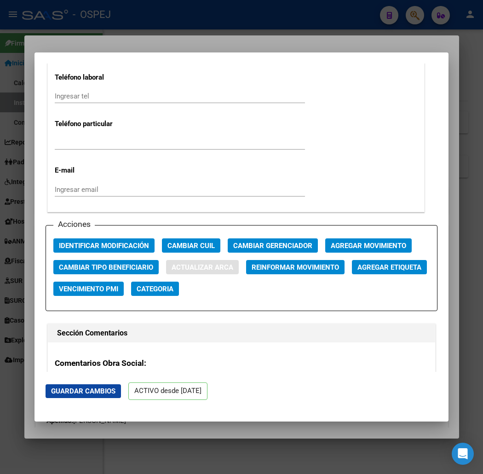
type input "CONTRERA GONZALEZ MARCELO ALEJANDRO"
type input "MORENO"
type input "DUMAS"
type input "1008"
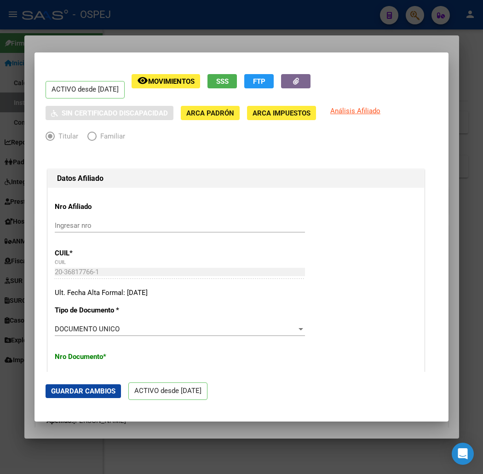
scroll to position [153, 0]
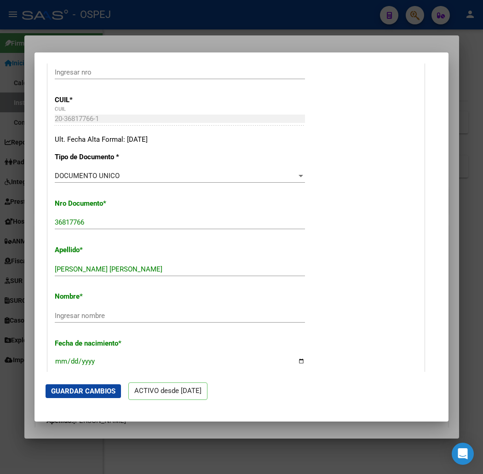
click at [82, 390] on span "Guardar Cambios" at bounding box center [83, 391] width 64 height 8
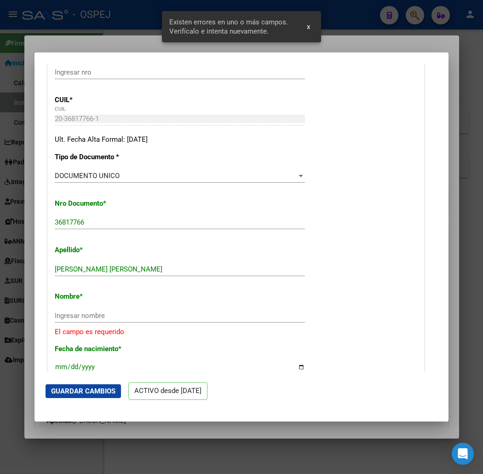
click at [109, 274] on div "CONTRERA GONZALEZ MARCELO ALEJANDRO Ingresar apellido" at bounding box center [180, 269] width 250 height 14
click at [109, 269] on input "CONTRERA GONZALEZ MARCELO ALEJANDRO" at bounding box center [180, 269] width 250 height 8
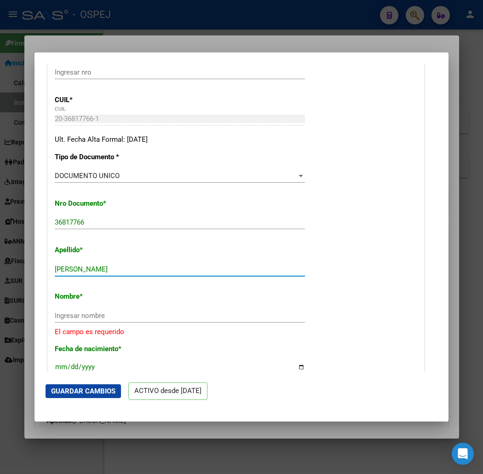
drag, startPoint x: 107, startPoint y: 269, endPoint x: 309, endPoint y: 291, distance: 203.3
type input "CONTRERA GONZALEZ"
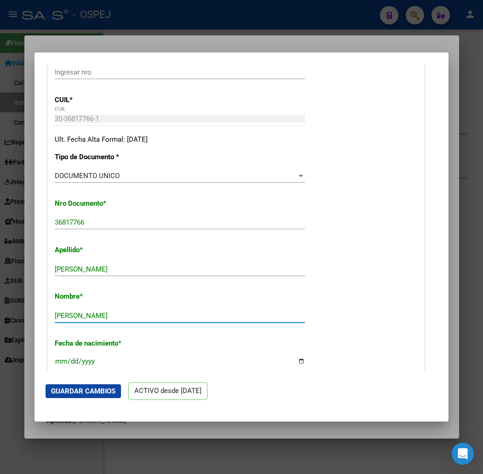
type input "MARCELO ALEJANDRO"
click at [66, 380] on mat-dialog-actions "Guardar Cambios ACTIVO desde 01/01/2017" at bounding box center [242, 391] width 392 height 39
click at [68, 385] on button "Guardar Cambios" at bounding box center [84, 391] width 76 height 14
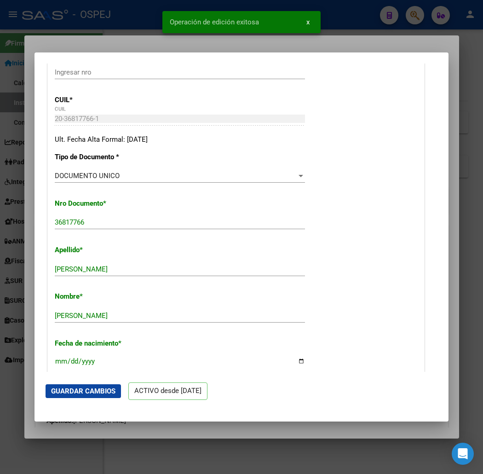
click at [97, 35] on div at bounding box center [241, 237] width 483 height 474
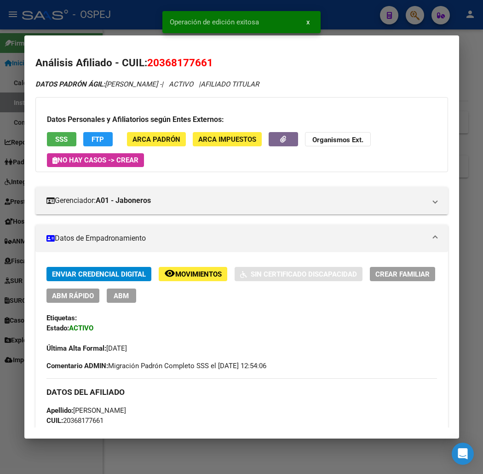
click at [132, 23] on div at bounding box center [241, 237] width 483 height 474
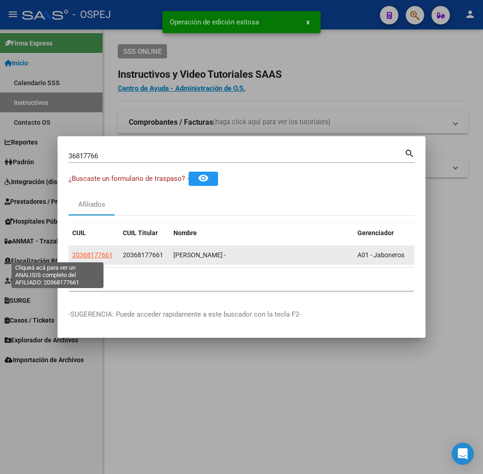
click at [72, 254] on span "20368177661" at bounding box center [92, 254] width 41 height 7
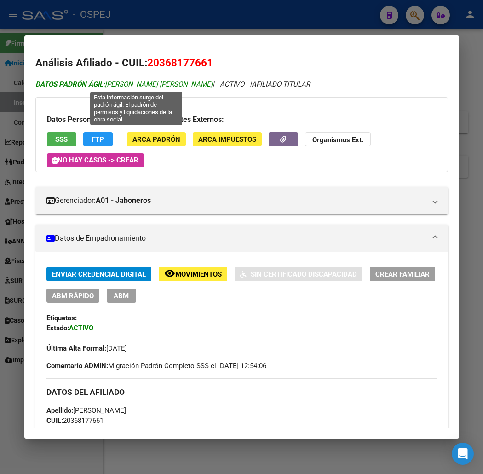
drag, startPoint x: 98, startPoint y: 87, endPoint x: 249, endPoint y: 81, distance: 150.7
click at [213, 81] on span "DATOS PADRÓN ÁGIL: CONTRERA GONZALEZ MARCELO ALEJANDRO" at bounding box center [123, 84] width 177 height 8
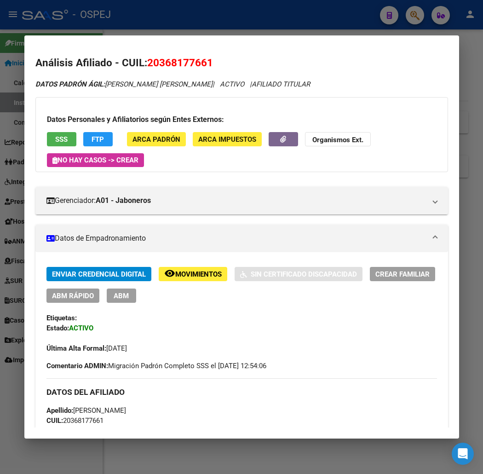
copy span "CONTRERA GONZALEZ MARCELO ALEJANDRO"
click at [166, 58] on span "20368177661" at bounding box center [180, 63] width 66 height 12
copy span "20368177661"
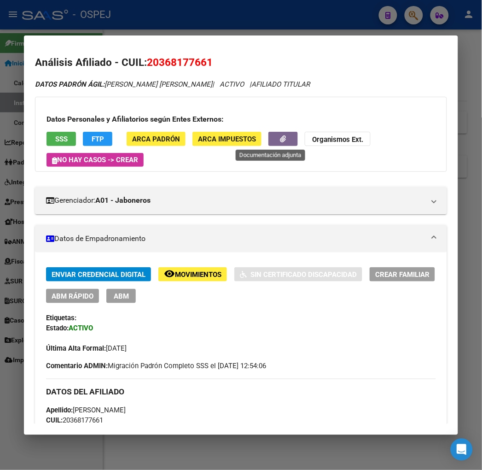
click at [280, 139] on icon "button" at bounding box center [283, 138] width 6 height 7
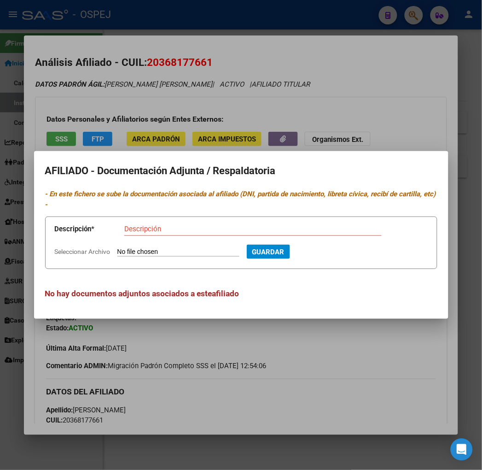
drag, startPoint x: 185, startPoint y: 132, endPoint x: 128, endPoint y: 130, distance: 56.7
click at [185, 132] on div at bounding box center [241, 235] width 482 height 470
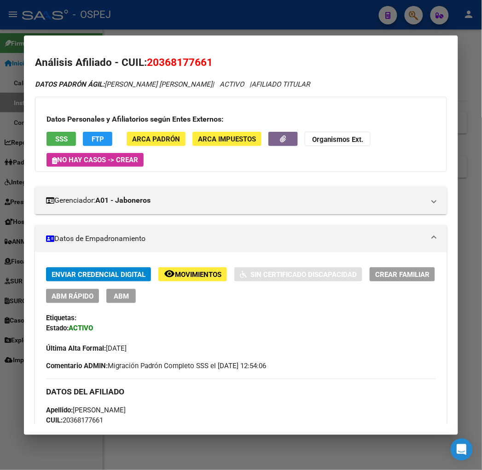
click at [95, 23] on div at bounding box center [241, 235] width 482 height 470
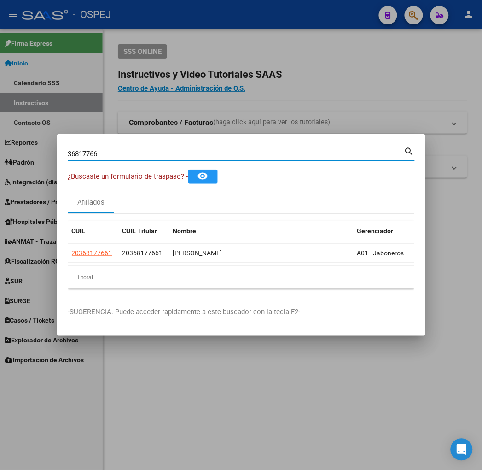
drag, startPoint x: 136, startPoint y: 157, endPoint x: -79, endPoint y: 158, distance: 214.6
click at [0, 158] on html "menu - OSPEJ person Firma Express Inicio Calendario SSS Instructivos Contacto O…" at bounding box center [241, 235] width 482 height 470
type input "96428014"
click at [72, 256] on span "27964280148" at bounding box center [92, 252] width 41 height 7
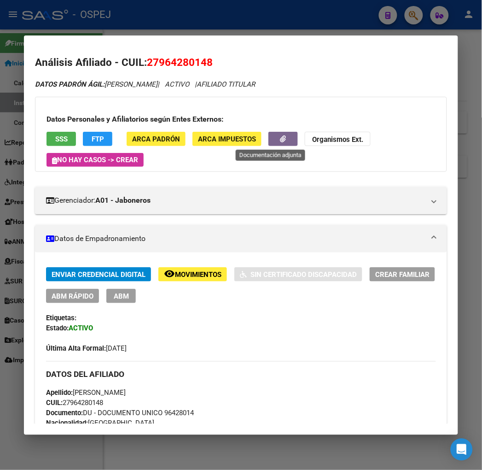
click at [279, 140] on button "button" at bounding box center [282, 139] width 29 height 14
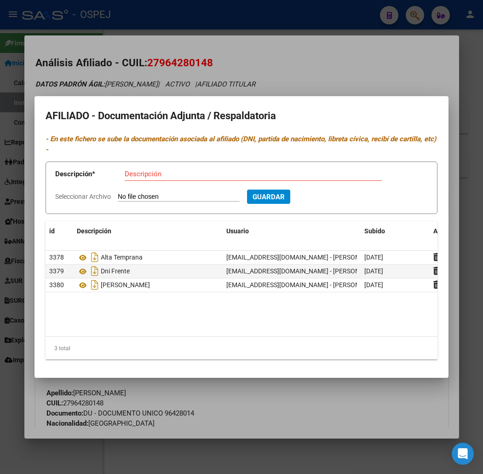
click at [231, 34] on div at bounding box center [241, 237] width 483 height 474
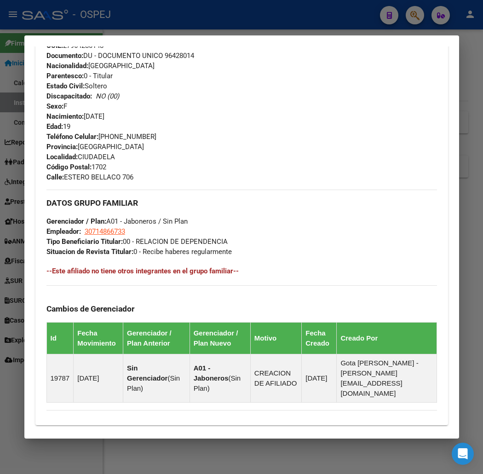
scroll to position [485, 0]
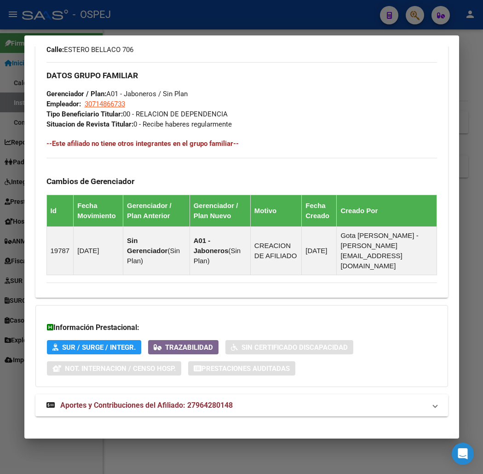
drag, startPoint x: 192, startPoint y: 387, endPoint x: 197, endPoint y: 381, distance: 7.3
click at [196, 383] on div "DATOS PADRÓN ÁGIL: COLMAN MOREL ALESSANDRO | ACTIVO | AFILIADO TITULAR Datos Pe…" at bounding box center [241, 10] width 413 height 833
click at [205, 401] on span "Aportes y Contribuciones del Afiliado: 27964280148" at bounding box center [146, 405] width 173 height 9
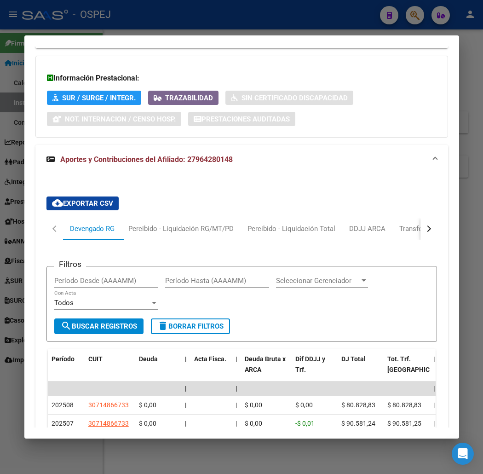
scroll to position [826, 0]
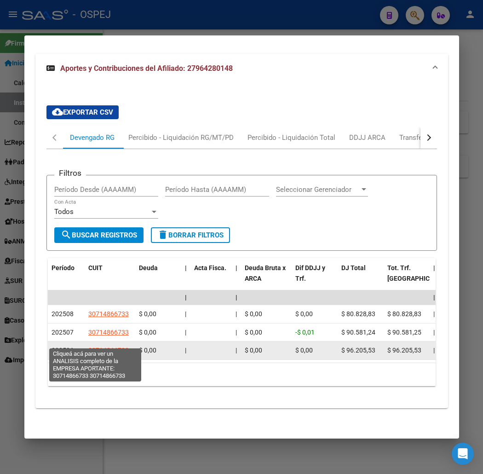
click at [99, 347] on span "30714866733" at bounding box center [108, 350] width 41 height 7
type textarea "30714866733"
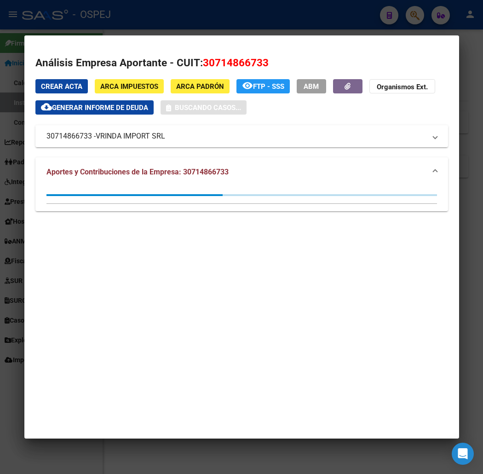
click at [143, 18] on div at bounding box center [241, 237] width 483 height 474
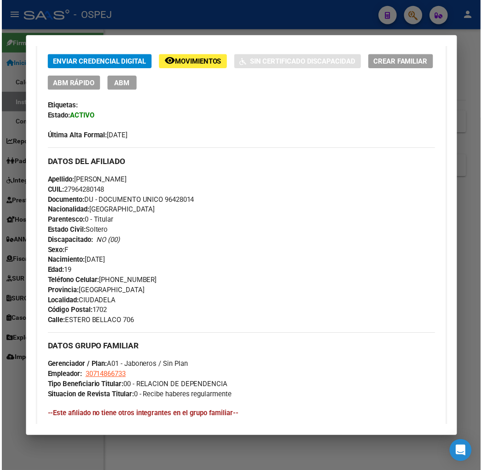
scroll to position [0, 0]
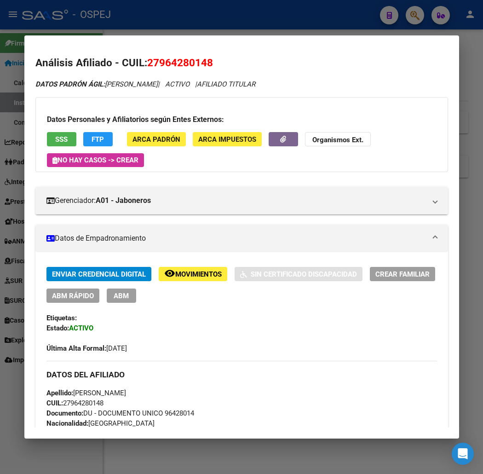
click at [174, 62] on span "27964280148" at bounding box center [180, 63] width 66 height 12
copy span "27964280148"
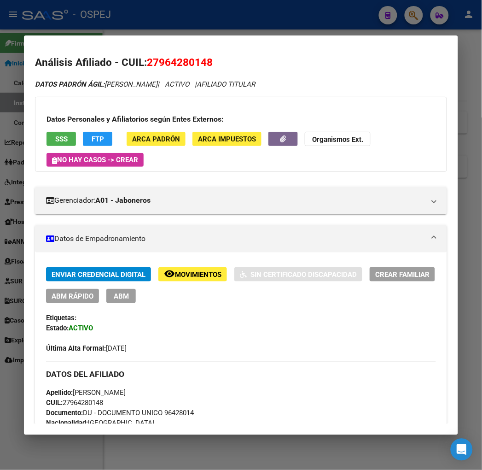
click at [99, 29] on div at bounding box center [241, 235] width 482 height 470
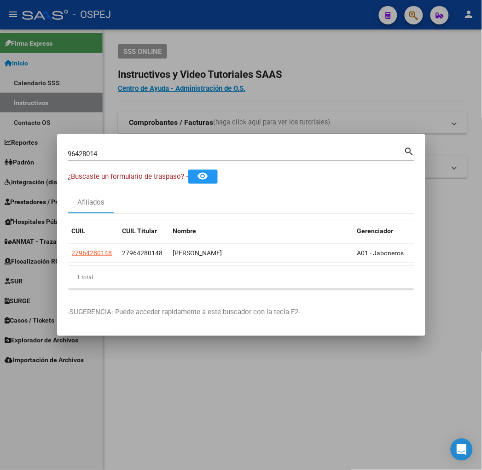
click at [95, 159] on div "96428014 Buscar (apellido, dni, cuil, nro traspaso, cuit, obra social)" at bounding box center [236, 154] width 336 height 14
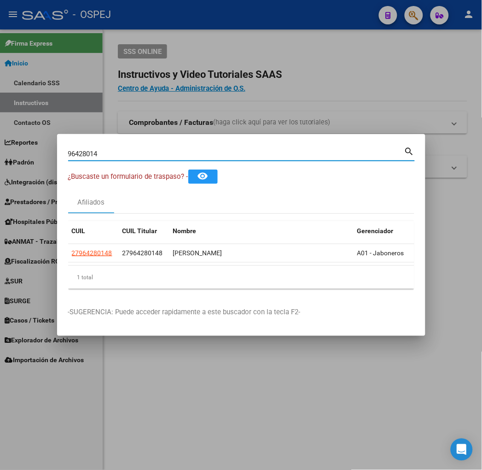
click at [93, 155] on input "96428014" at bounding box center [236, 154] width 336 height 8
type input "45192146"
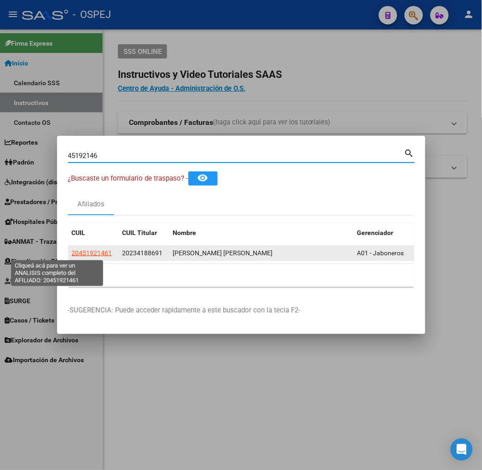
click at [72, 253] on span "20451921461" at bounding box center [92, 252] width 41 height 7
type textarea "20451921461"
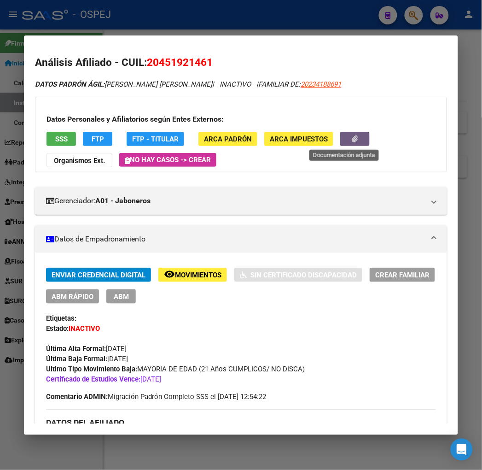
click at [340, 144] on button "button" at bounding box center [354, 139] width 29 height 14
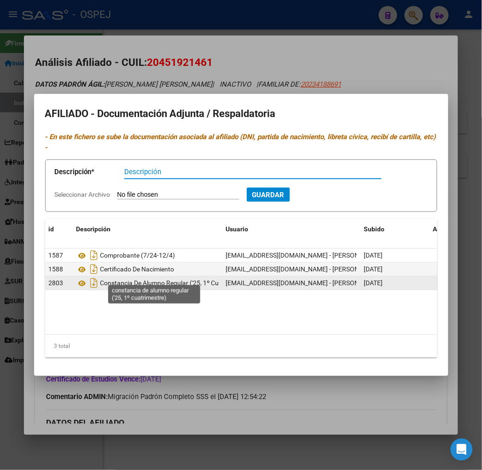
click at [111, 279] on span "Constancia De Alumno Regular ('25, 1º Cuatrimestre)" at bounding box center [175, 282] width 151 height 7
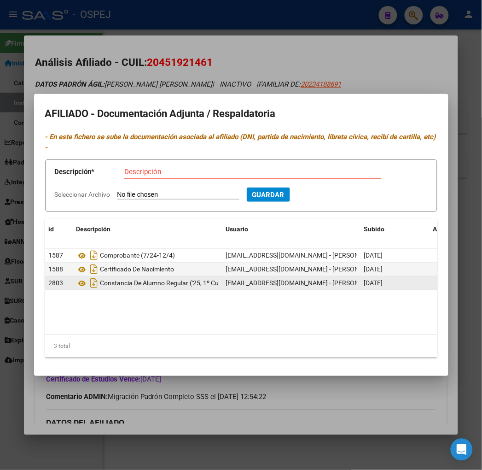
click at [111, 279] on span "Constancia De Alumno Regular ('25, 1º Cuatrimestre)" at bounding box center [175, 282] width 151 height 7
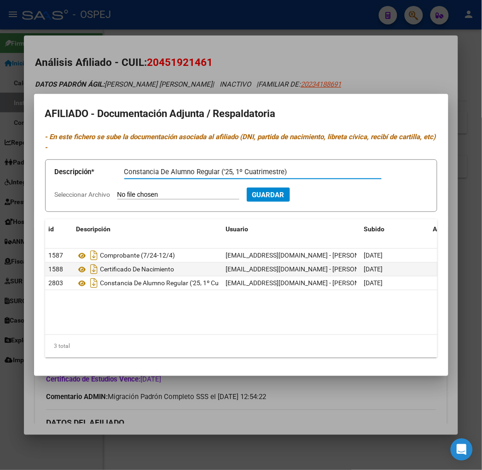
click at [169, 168] on input "Constancia De Alumno Regular ('25, 1º Cuatrimestre)" at bounding box center [252, 172] width 257 height 8
drag, startPoint x: 169, startPoint y: 168, endPoint x: 191, endPoint y: 172, distance: 22.1
click at [250, 166] on form "Descripción * Constancia De Alumno Regular ('25, 1º Cuatrimestre) Descripción S…" at bounding box center [241, 185] width 392 height 52
click at [173, 168] on input "Constancia De Alumno Regular ('25, 1º Cuatrimestre)" at bounding box center [252, 172] width 257 height 8
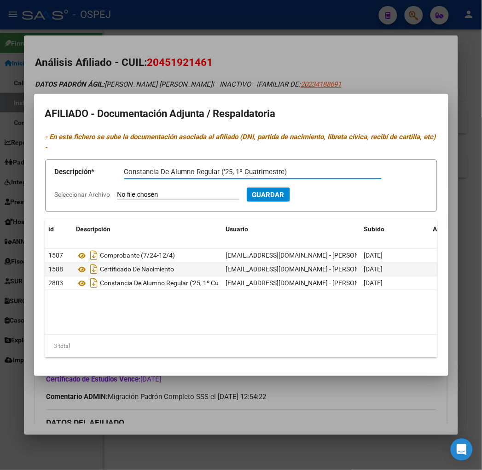
click at [174, 169] on input "Constancia De Alumno Regular ('25, 1º Cuatrimestre)" at bounding box center [252, 172] width 257 height 8
click at [174, 168] on input "Constancia De Alumno Regular ('25, 1º Cuatrimestre)" at bounding box center [252, 172] width 257 height 8
type input "Constancia De Alumno Regular ('25, 2º Cuatrimestre)"
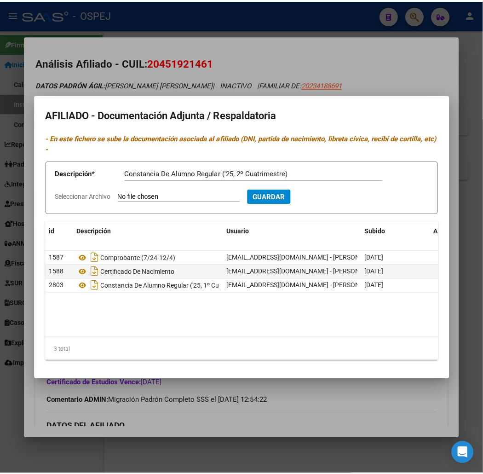
scroll to position [0, 0]
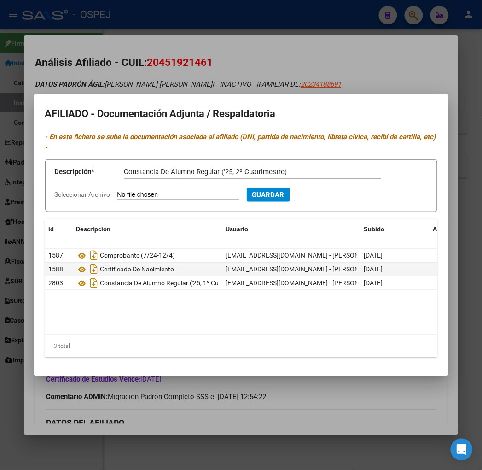
type input "C:\fakepath\comprobante (1) (6).pdf"
click at [319, 192] on span "Guardar" at bounding box center [318, 195] width 32 height 8
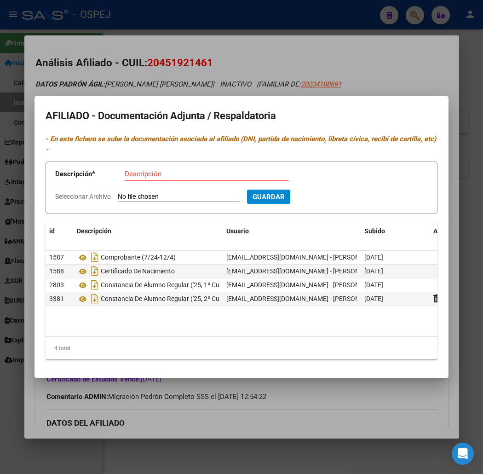
click at [287, 107] on mat-dialog-container "AFILIADO - Documentación Adjunta / Respaldatoria - En este fichero se sube la d…" at bounding box center [242, 237] width 414 height 282
click at [159, 50] on div at bounding box center [241, 237] width 483 height 474
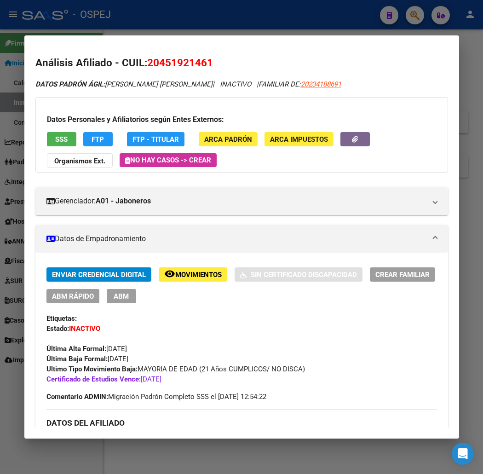
click at [147, 65] on span "20451921461" at bounding box center [180, 63] width 66 height 12
copy span "20451921461"
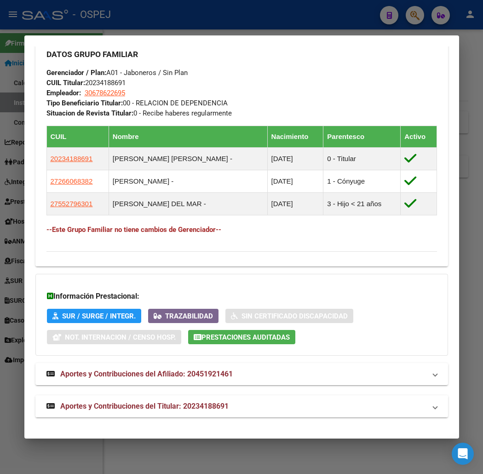
click at [219, 407] on mat-panel-title "Aportes y Contribuciones del Titular: 20234188691" at bounding box center [237, 406] width 380 height 11
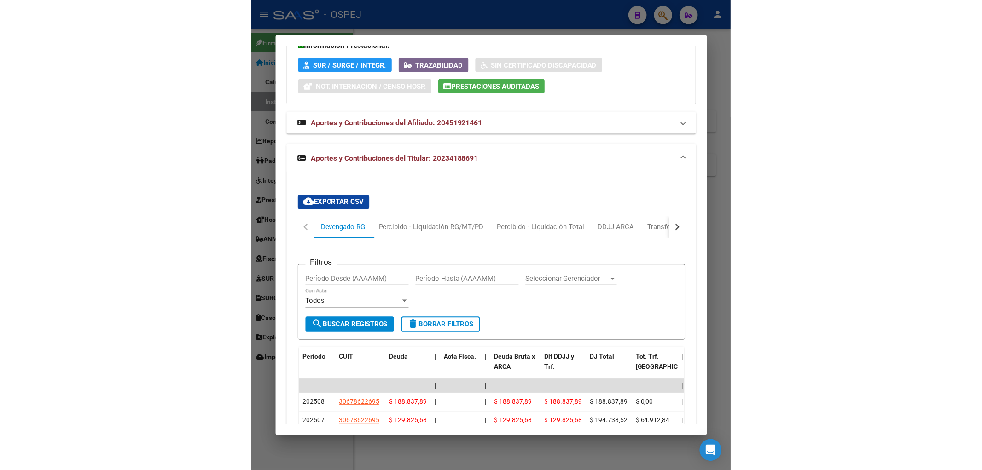
scroll to position [928, 0]
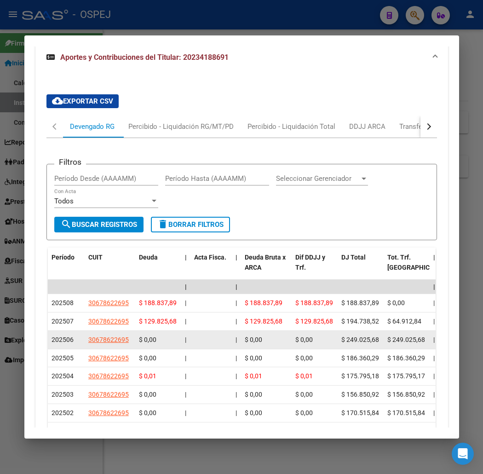
drag, startPoint x: 100, startPoint y: 346, endPoint x: 103, endPoint y: 341, distance: 5.1
click at [100, 345] on datatable-body-cell "30678622695" at bounding box center [110, 340] width 51 height 18
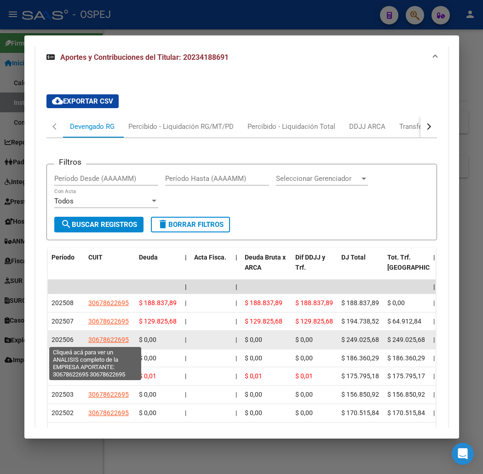
click at [103, 341] on span "30678622695" at bounding box center [108, 339] width 41 height 7
copy span "2695"
type textarea "30678622695"
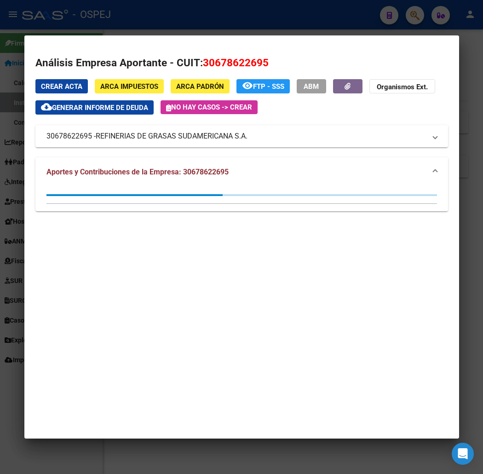
click at [169, 29] on div at bounding box center [241, 237] width 483 height 474
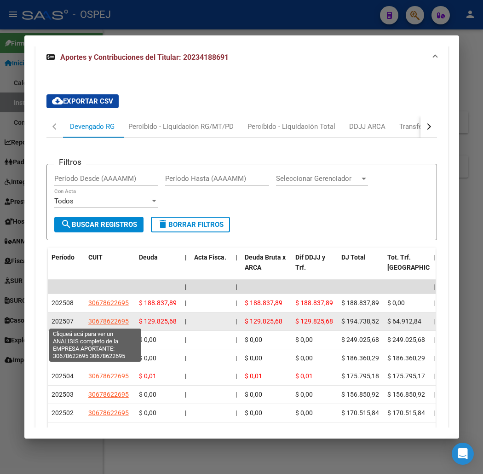
click at [108, 318] on span "30678622695" at bounding box center [108, 321] width 41 height 7
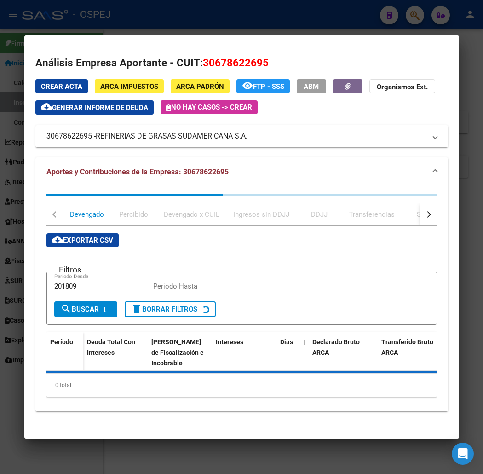
click at [203, 21] on div at bounding box center [241, 237] width 483 height 474
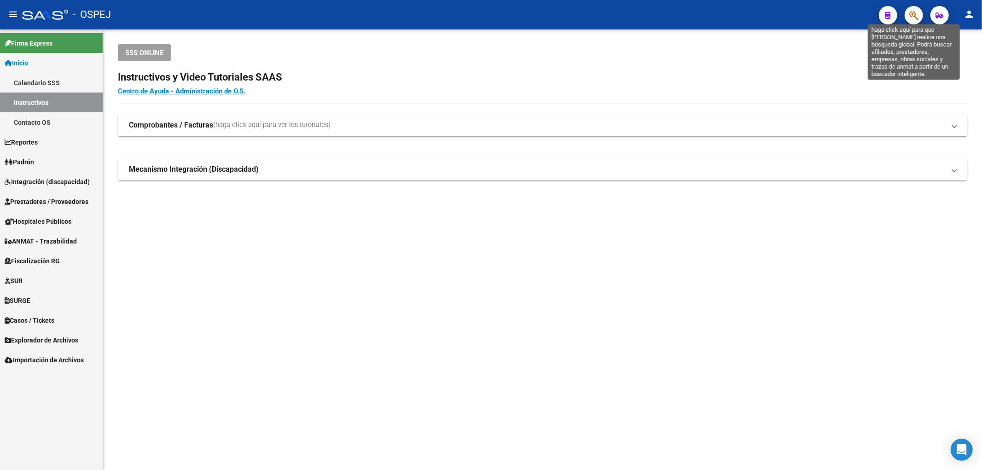
click at [490, 17] on icon "button" at bounding box center [913, 15] width 9 height 11
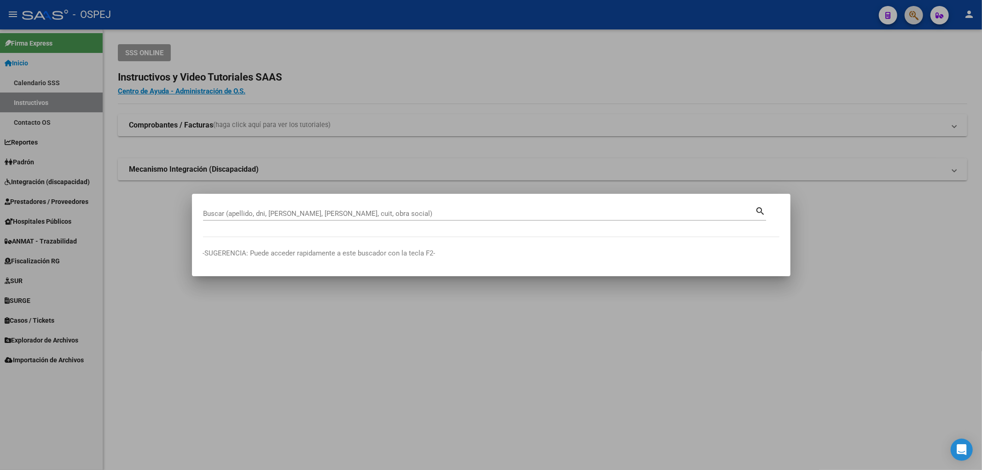
paste input "36203395"
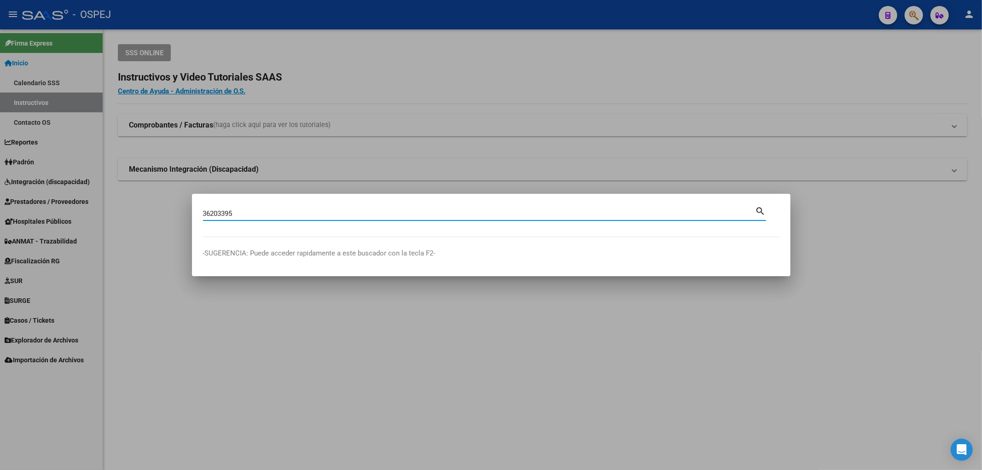
type input "36203395"
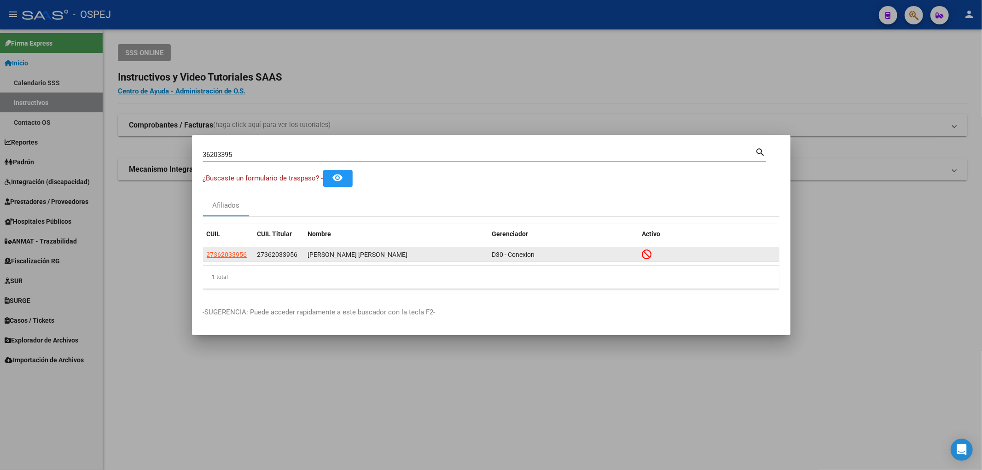
click at [230, 261] on datatable-body-cell "27362033956" at bounding box center [228, 254] width 51 height 14
click at [229, 259] on app-link-go-to "27362033956" at bounding box center [227, 255] width 41 height 11
click at [220, 251] on span "27362033956" at bounding box center [227, 254] width 41 height 7
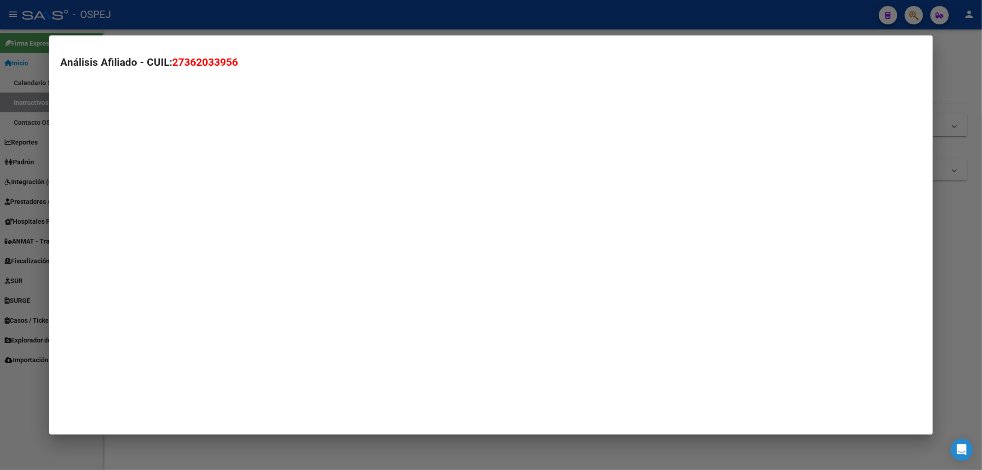
type textarea "27362033956"
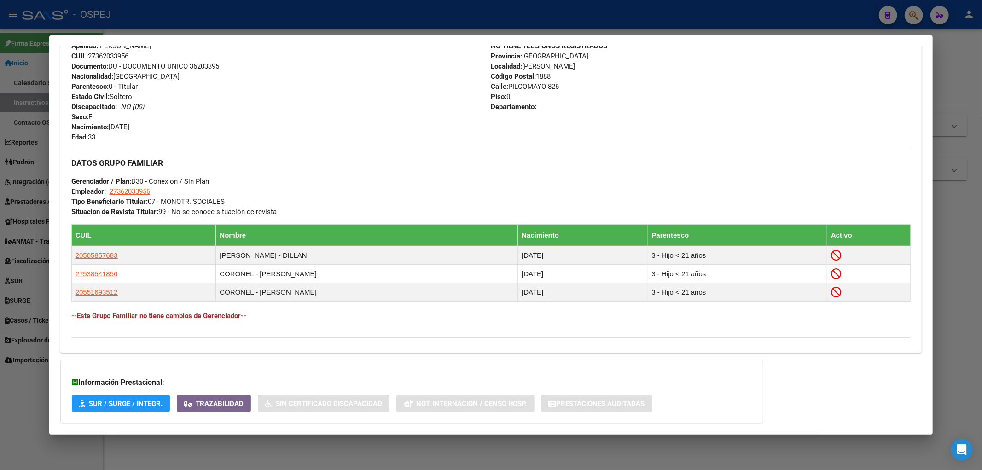
scroll to position [409, 0]
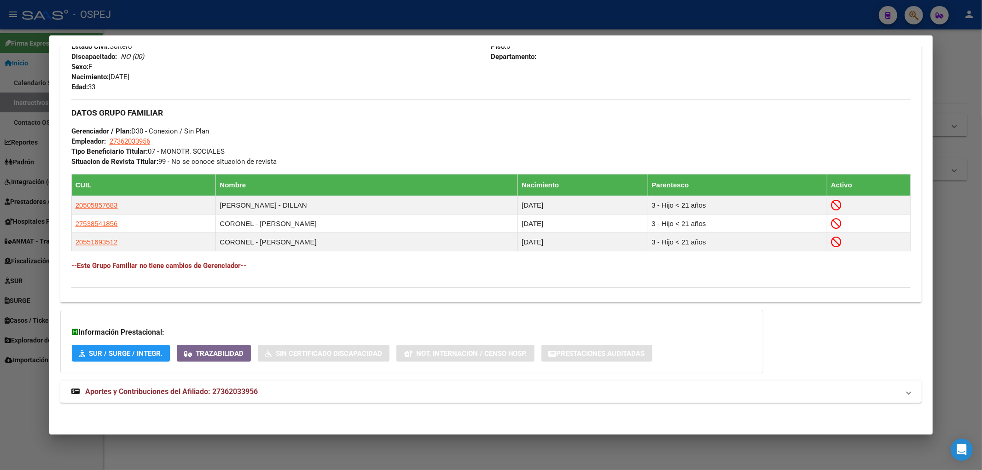
click at [196, 402] on mat-expansion-panel-header "Aportes y Contribuciones del Afiliado: 27362033956" at bounding box center [491, 392] width 862 height 22
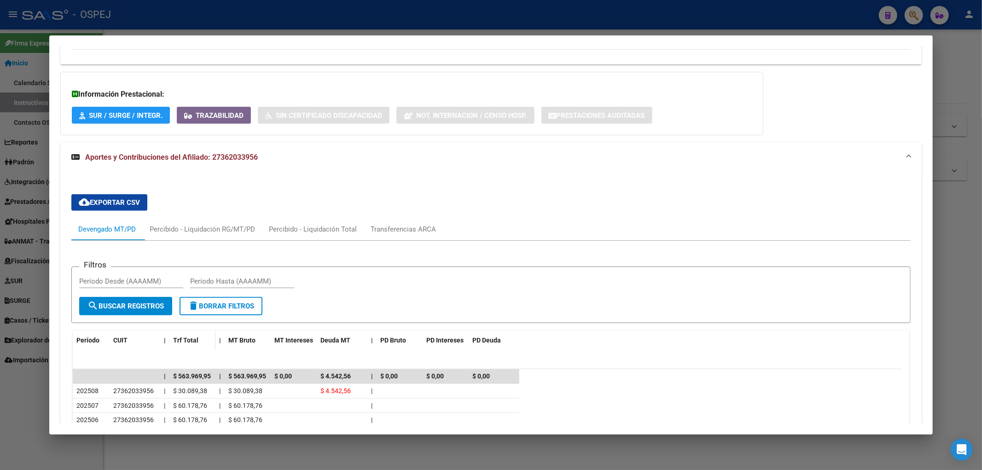
scroll to position [697, 0]
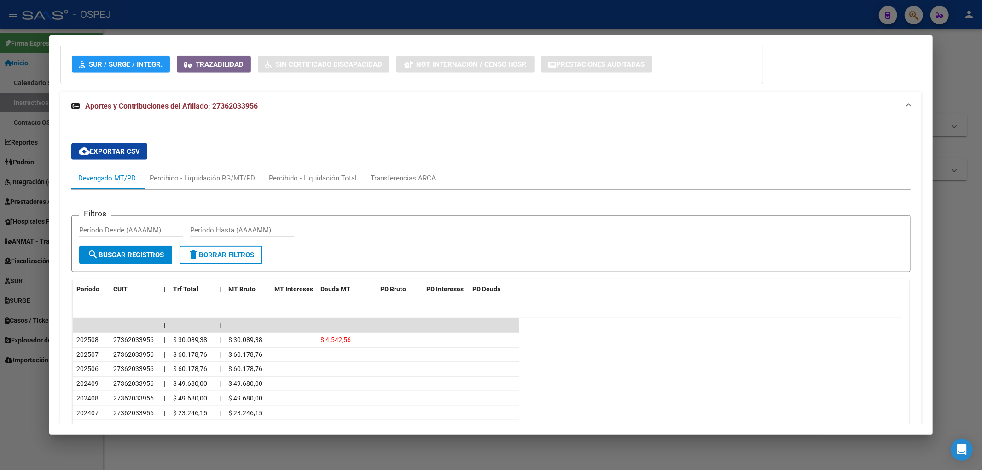
click at [347, 21] on div at bounding box center [491, 235] width 982 height 470
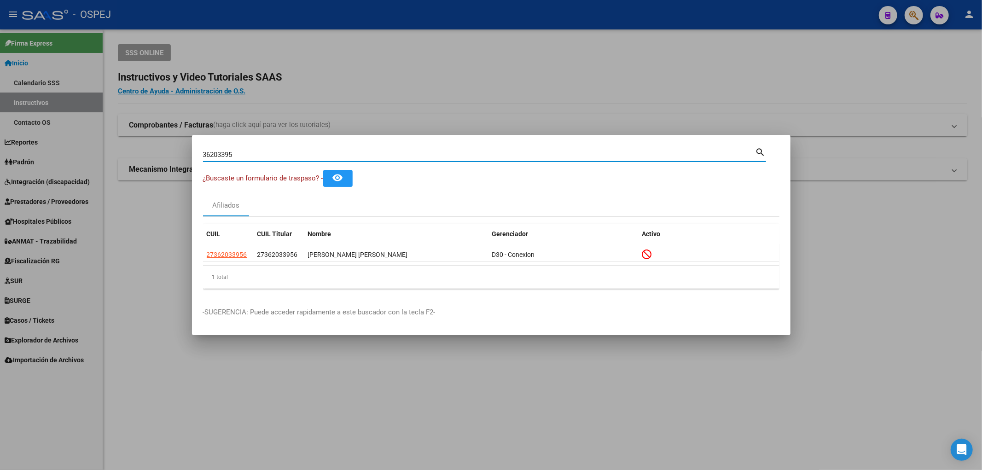
click at [258, 154] on input "36203395" at bounding box center [479, 155] width 553 height 8
paste input "41002633"
click at [258, 154] on input "41002633" at bounding box center [479, 155] width 553 height 8
type input "41002633"
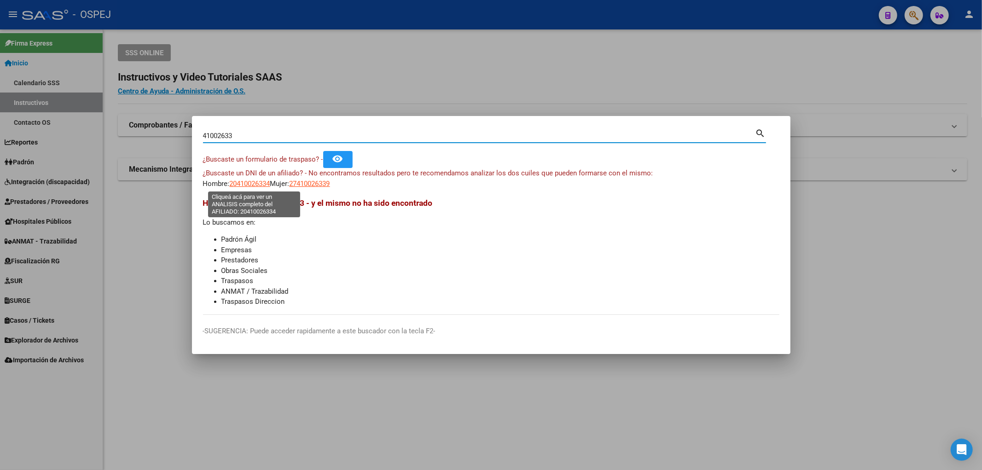
click at [261, 180] on span "20410026334" at bounding box center [250, 184] width 41 height 8
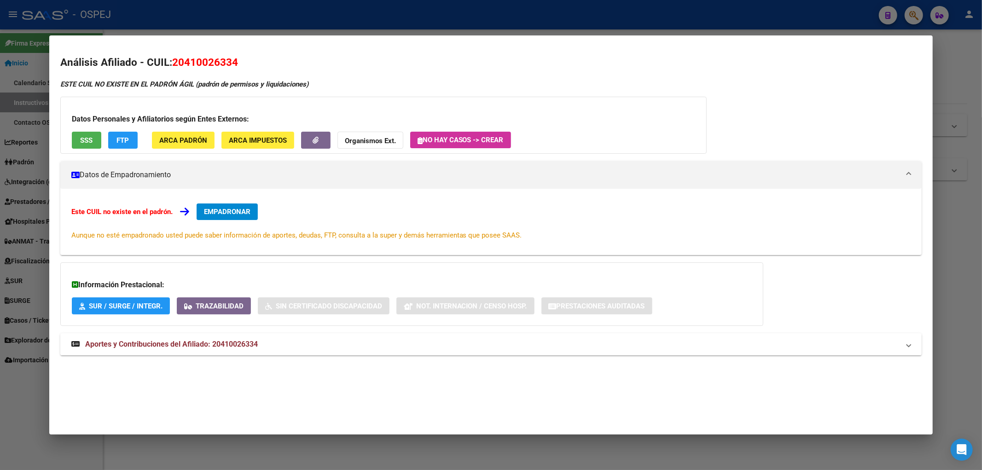
click at [212, 28] on div at bounding box center [491, 235] width 982 height 470
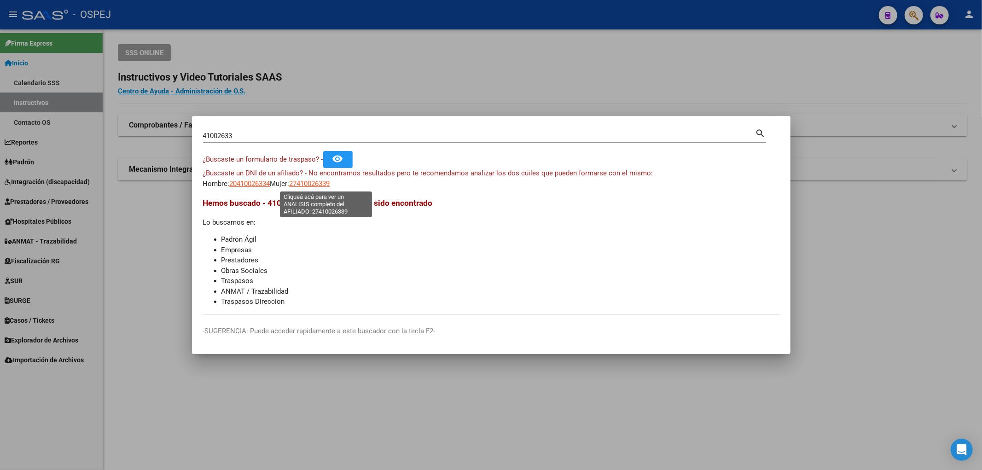
click at [330, 186] on span "27410026339" at bounding box center [310, 184] width 41 height 8
type textarea "27410026339"
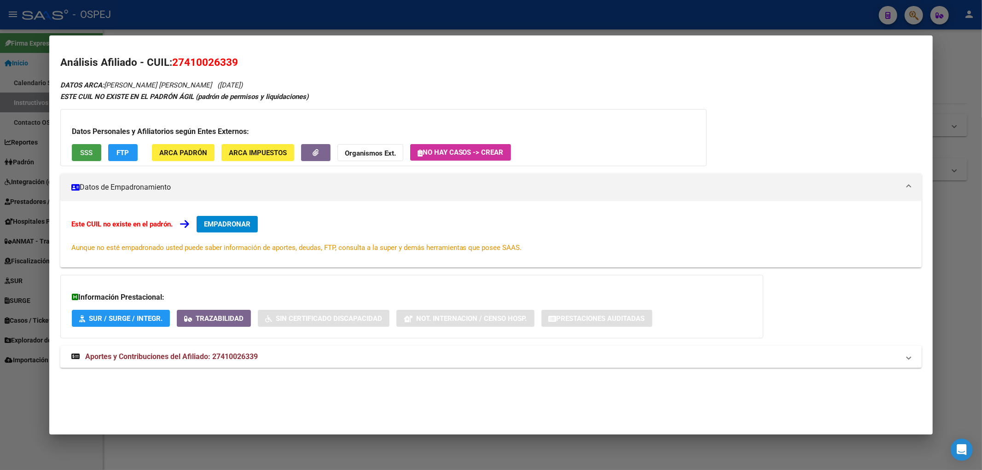
click at [78, 152] on button "SSS" at bounding box center [86, 152] width 29 height 17
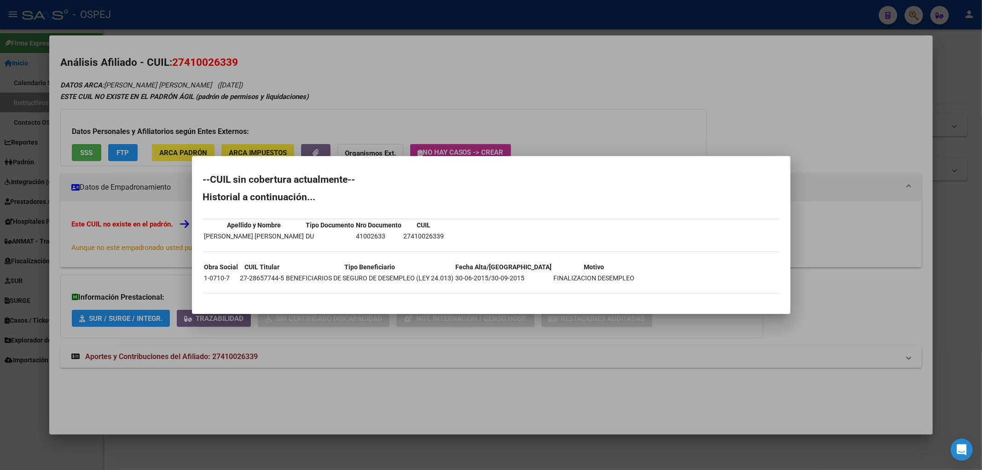
click at [252, 361] on div at bounding box center [491, 235] width 982 height 470
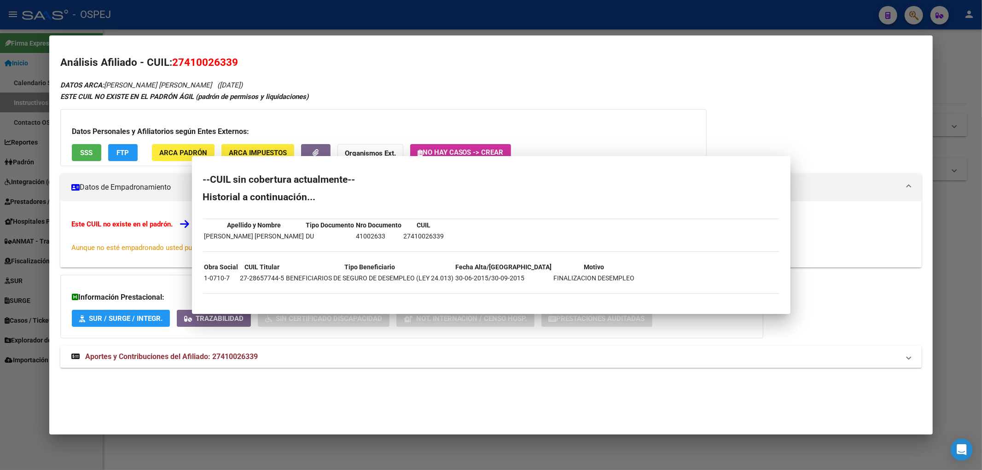
click at [252, 361] on span "Aportes y Contribuciones del Afiliado: 27410026339" at bounding box center [171, 356] width 173 height 9
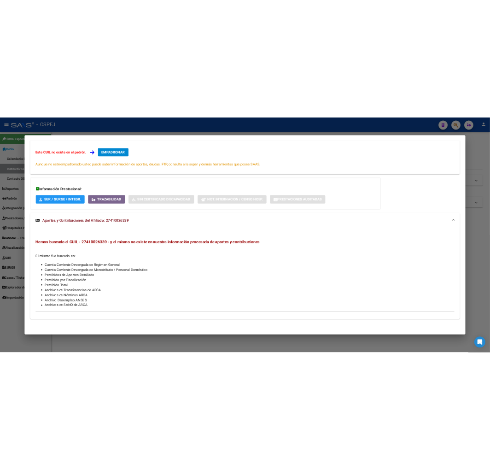
scroll to position [0, 0]
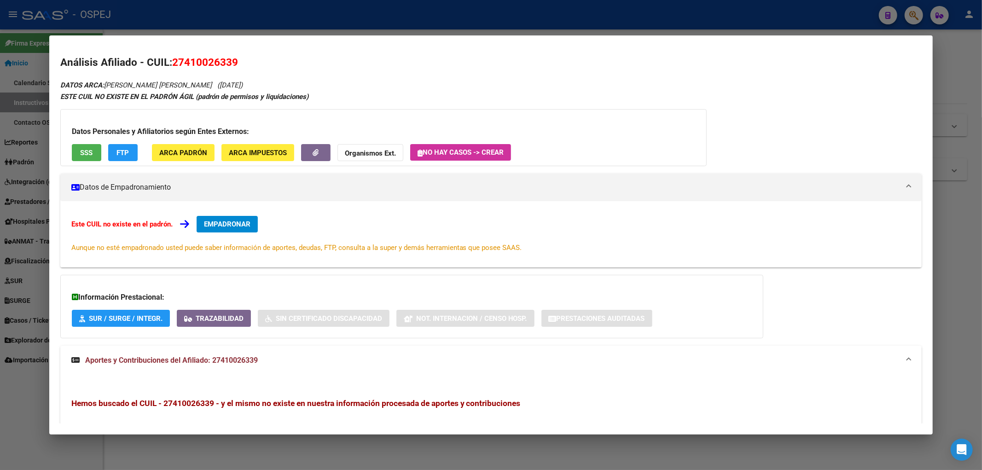
click at [74, 153] on button "SSS" at bounding box center [86, 152] width 29 height 17
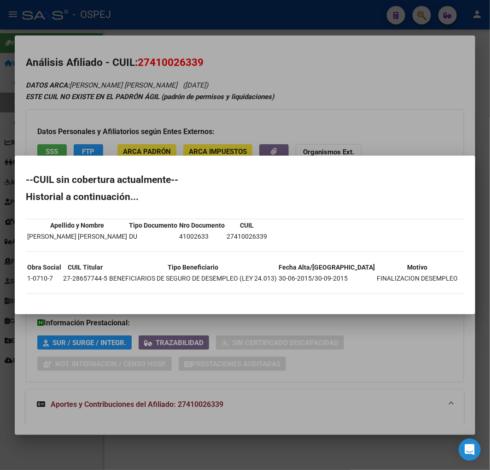
click at [207, 88] on div at bounding box center [245, 235] width 490 height 470
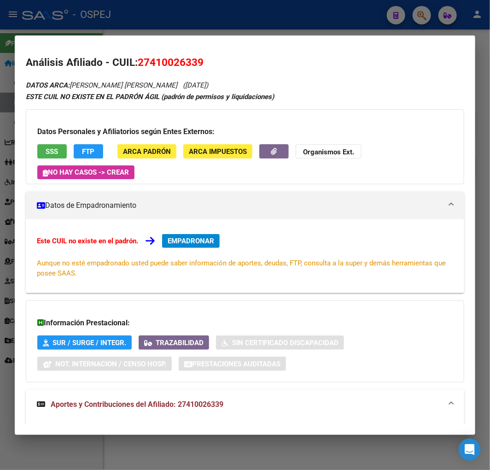
click at [157, 26] on div at bounding box center [245, 235] width 490 height 470
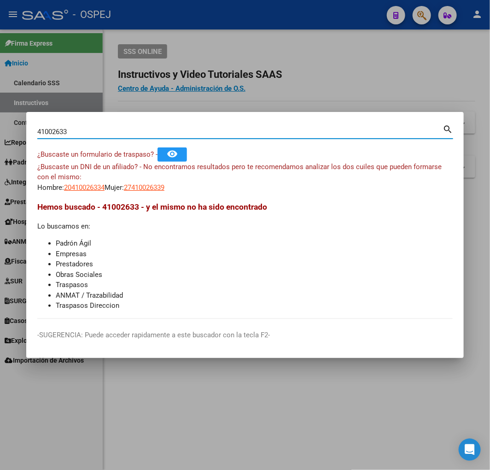
drag, startPoint x: 76, startPoint y: 130, endPoint x: -29, endPoint y: 145, distance: 106.4
click at [0, 145] on html "menu - OSPEJ person Firma Express Inicio Calendario SSS Instructivos Contacto O…" at bounding box center [245, 235] width 490 height 470
paste input "2893785"
type input "42893785"
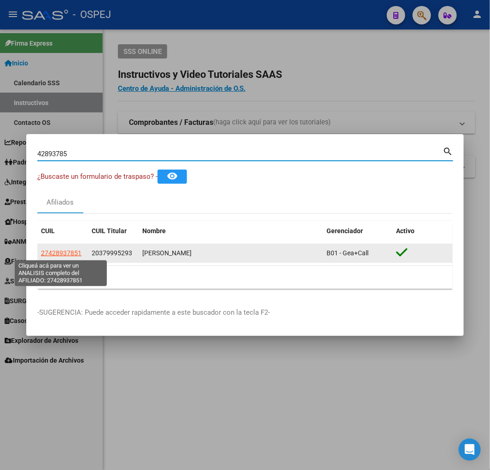
click at [64, 250] on span "27428937851" at bounding box center [61, 252] width 41 height 7
type textarea "27428937851"
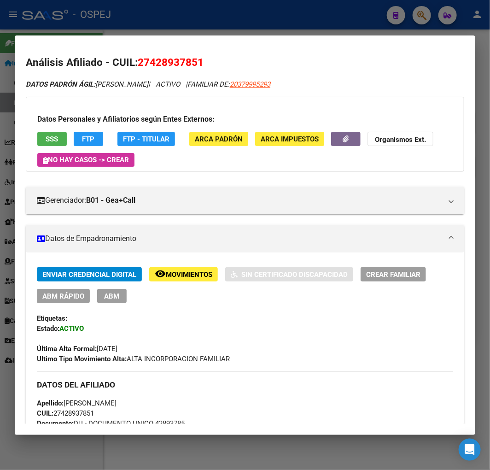
click at [91, 144] on button "FTP" at bounding box center [88, 139] width 29 height 14
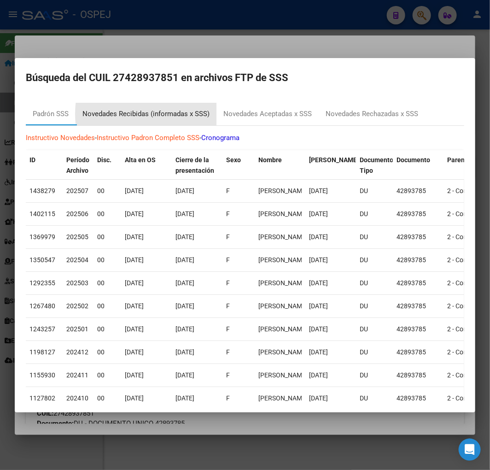
click at [175, 114] on div "Novedades Recibidas (informadas x SSS)" at bounding box center [145, 114] width 127 height 11
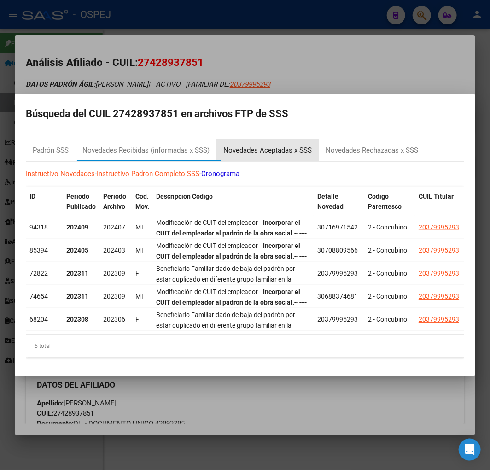
click at [274, 145] on div "Novedades Aceptadas x SSS" at bounding box center [267, 150] width 88 height 11
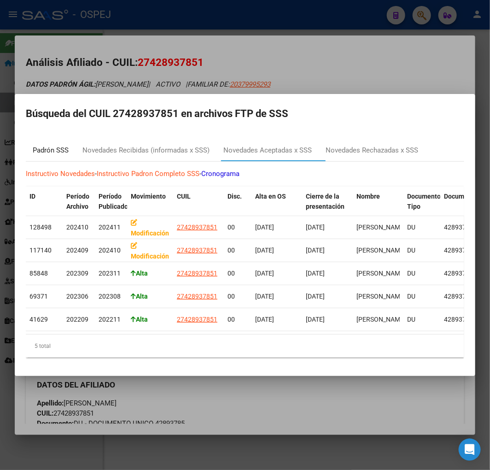
click at [47, 148] on div "Padrón SSS" at bounding box center [51, 150] width 36 height 11
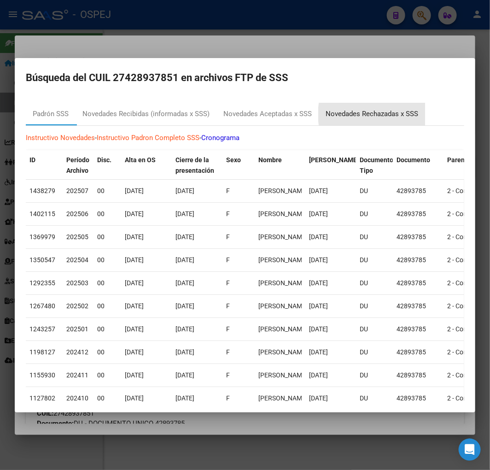
click at [383, 114] on div "Novedades Rechazadas x SSS" at bounding box center [372, 114] width 93 height 11
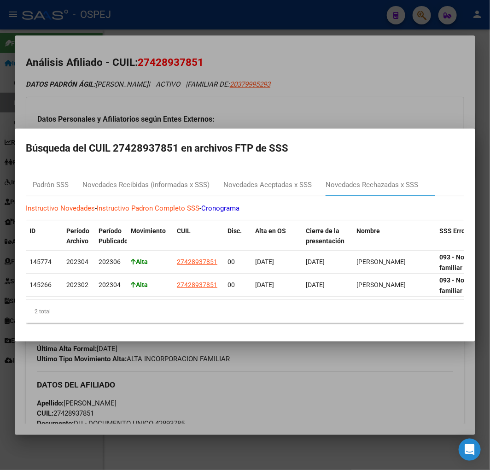
click at [143, 167] on mat-dialog-content "Padrón SSS Novedades Recibidas (informadas x SSS) Novedades Aceptadas x SSS Nov…" at bounding box center [245, 248] width 460 height 164
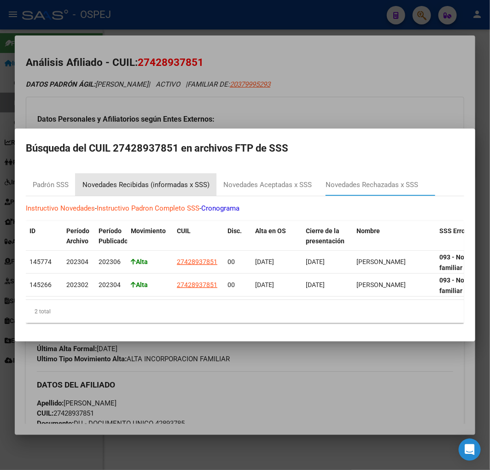
drag, startPoint x: 143, startPoint y: 182, endPoint x: 137, endPoint y: 180, distance: 6.0
click at [142, 182] on div "Novedades Recibidas (informadas x SSS)" at bounding box center [145, 185] width 127 height 11
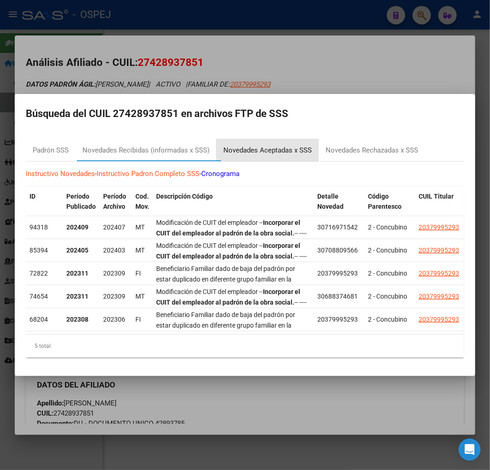
drag, startPoint x: 229, startPoint y: 146, endPoint x: 221, endPoint y: 154, distance: 10.7
click at [228, 146] on div "Novedades Aceptadas x SSS" at bounding box center [267, 150] width 88 height 11
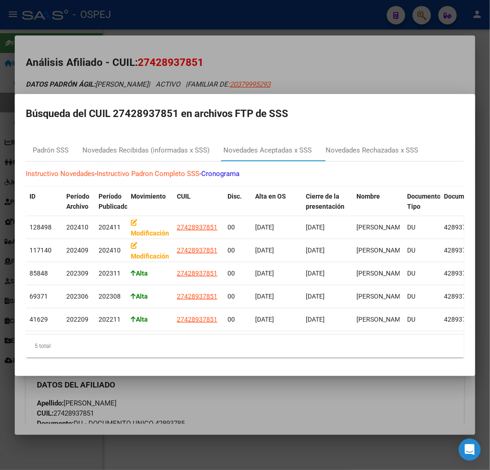
click at [137, 335] on div "ID Período Archivo Período Publicado Movimiento CUIL Disc. Alta en OS Cierre de…" at bounding box center [245, 271] width 438 height 171
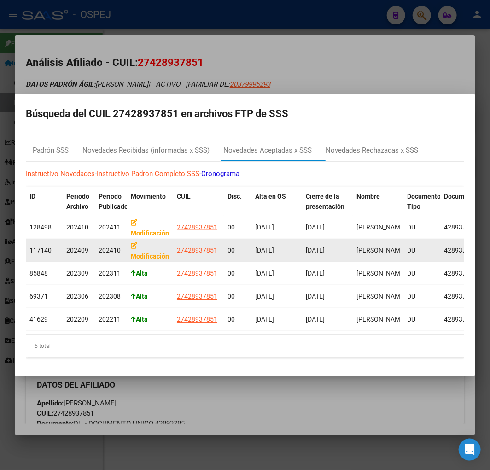
click at [141, 254] on strong "Modificación" at bounding box center [150, 251] width 38 height 18
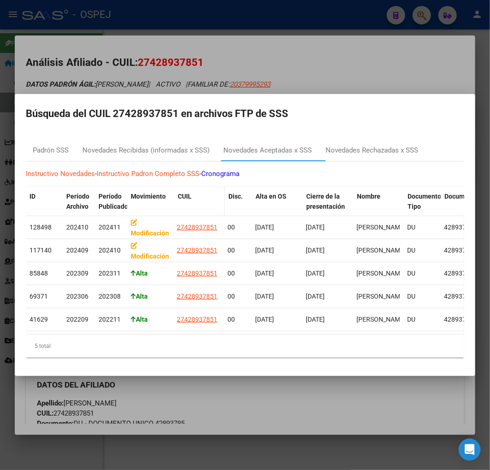
drag, startPoint x: 173, startPoint y: 196, endPoint x: 205, endPoint y: 193, distance: 32.8
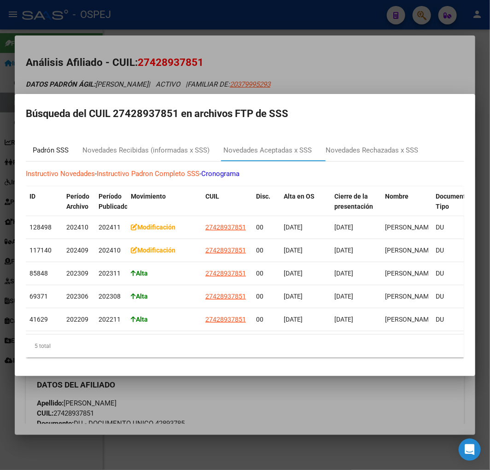
click at [54, 153] on div "Padrón SSS" at bounding box center [51, 150] width 50 height 22
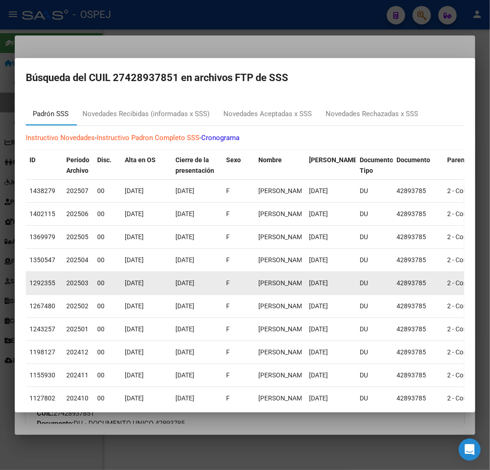
scroll to position [50, 0]
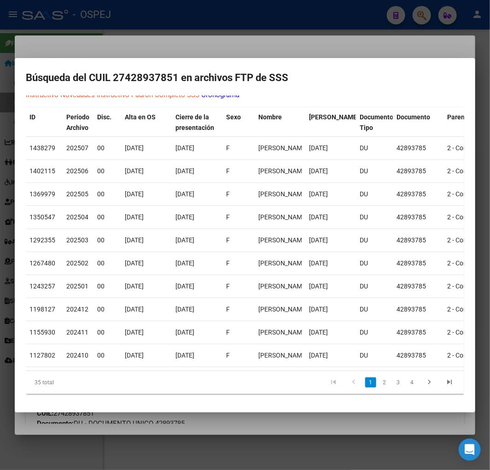
click at [193, 47] on div at bounding box center [245, 235] width 490 height 470
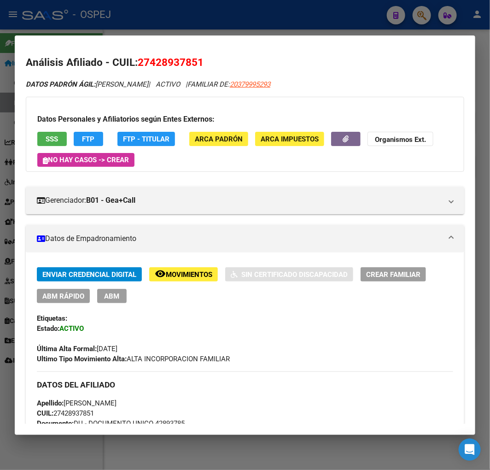
click at [178, 58] on span "27428937851" at bounding box center [171, 62] width 66 height 12
click at [178, 57] on span "27428937851" at bounding box center [171, 62] width 66 height 12
copy span "27428937851"
click at [398, 140] on strong "Organismos Ext." at bounding box center [400, 139] width 51 height 8
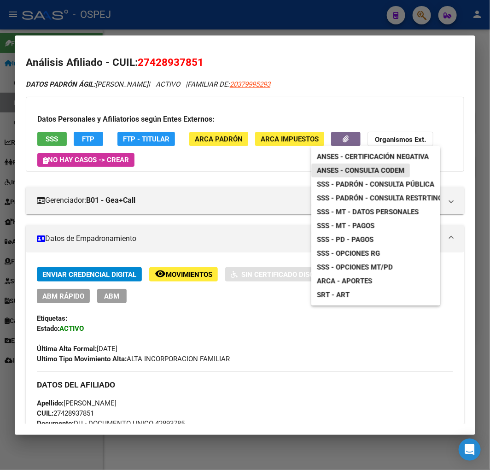
click at [380, 173] on span "ANSES - Consulta CODEM" at bounding box center [360, 170] width 87 height 8
